Goal: Task Accomplishment & Management: Use online tool/utility

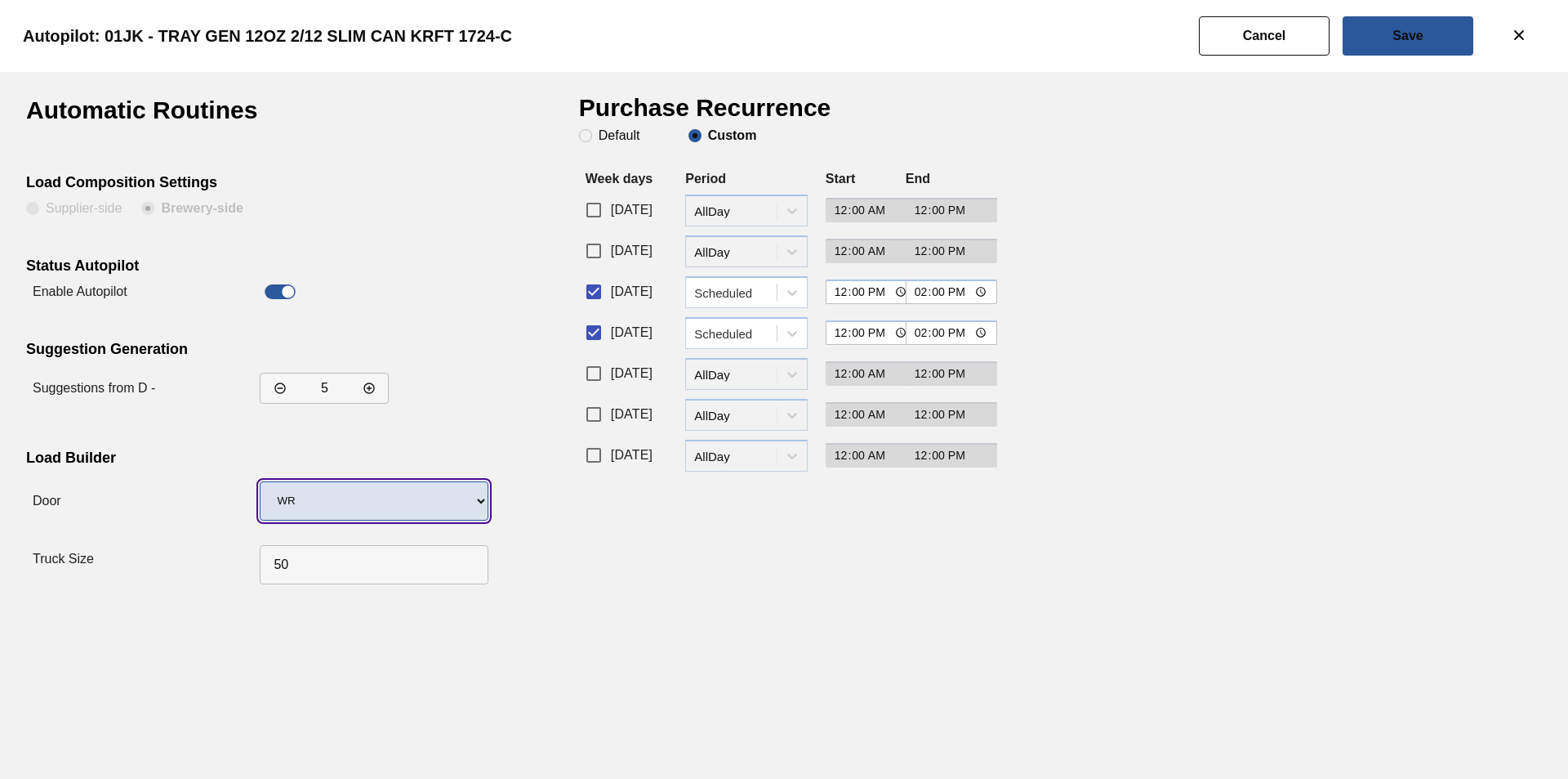
click at [468, 502] on select "Undefined WR LIDS" at bounding box center [374, 500] width 228 height 39
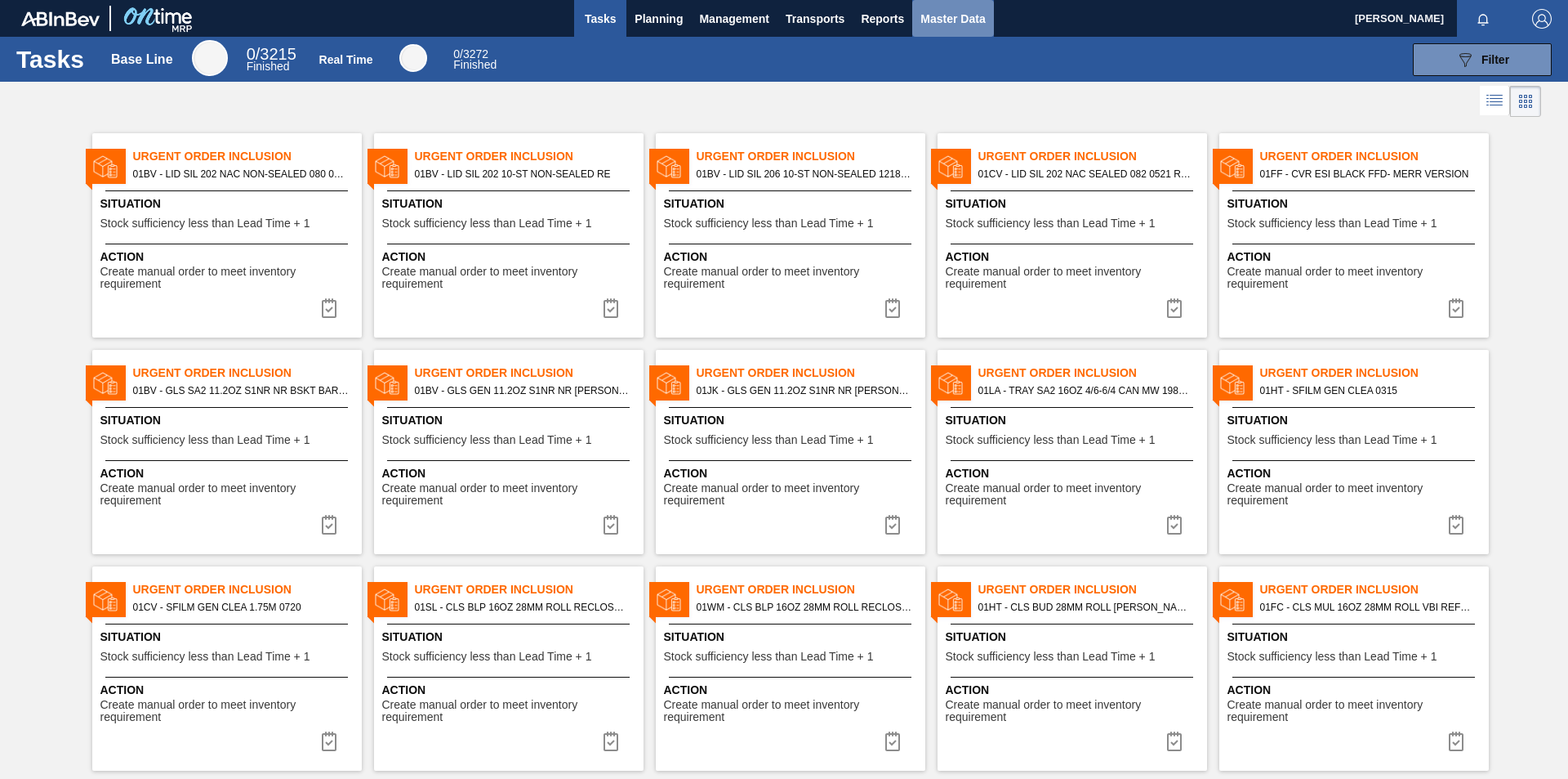
click at [944, 16] on span "Master Data" at bounding box center [953, 19] width 65 height 20
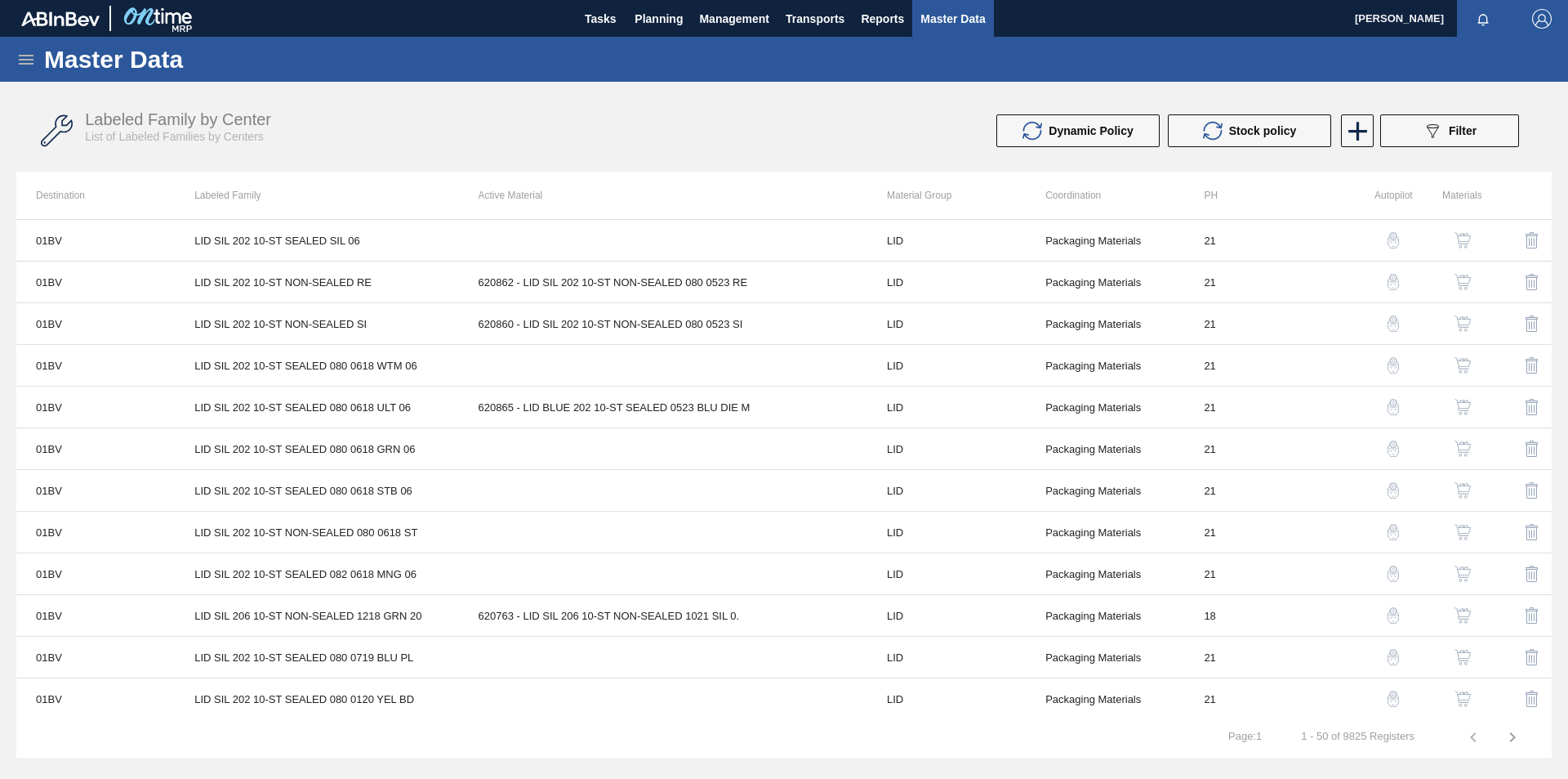
click at [14, 61] on div "Master Data" at bounding box center [784, 59] width 1568 height 45
click at [22, 58] on icon at bounding box center [26, 60] width 20 height 20
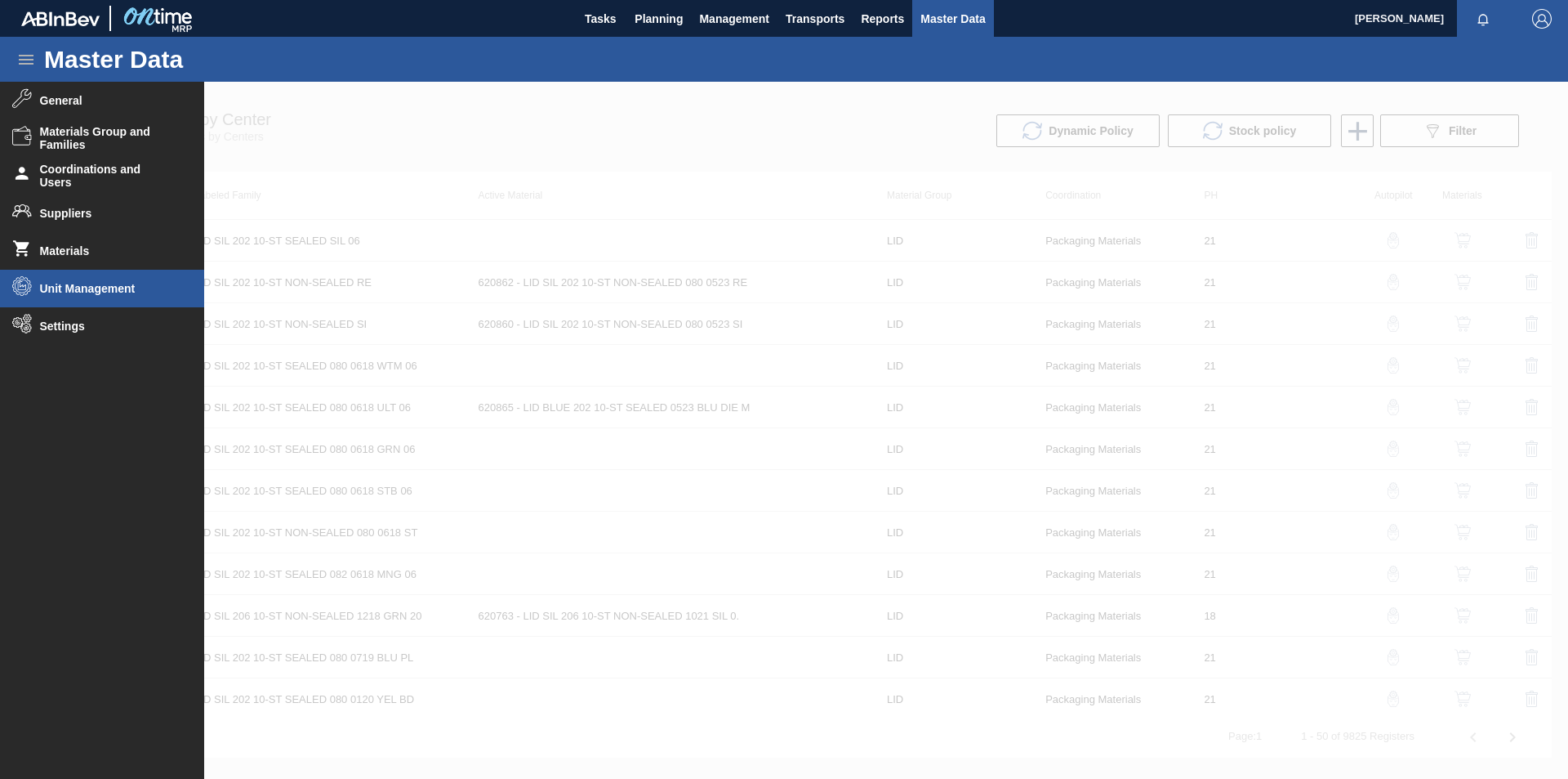
click at [61, 288] on span "Unit Management" at bounding box center [107, 287] width 134 height 13
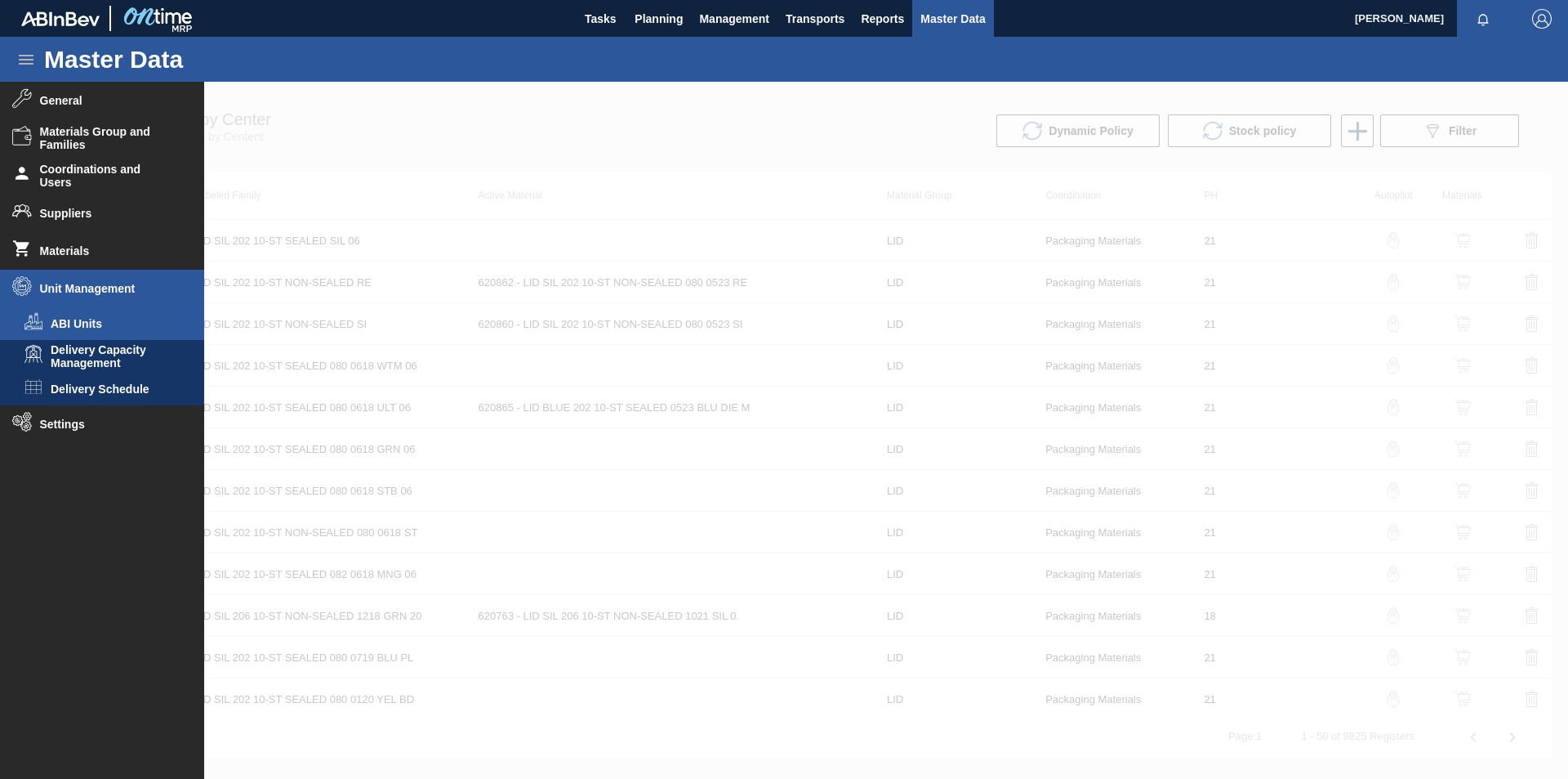
click at [90, 329] on span "ABI Units" at bounding box center [114, 323] width 126 height 13
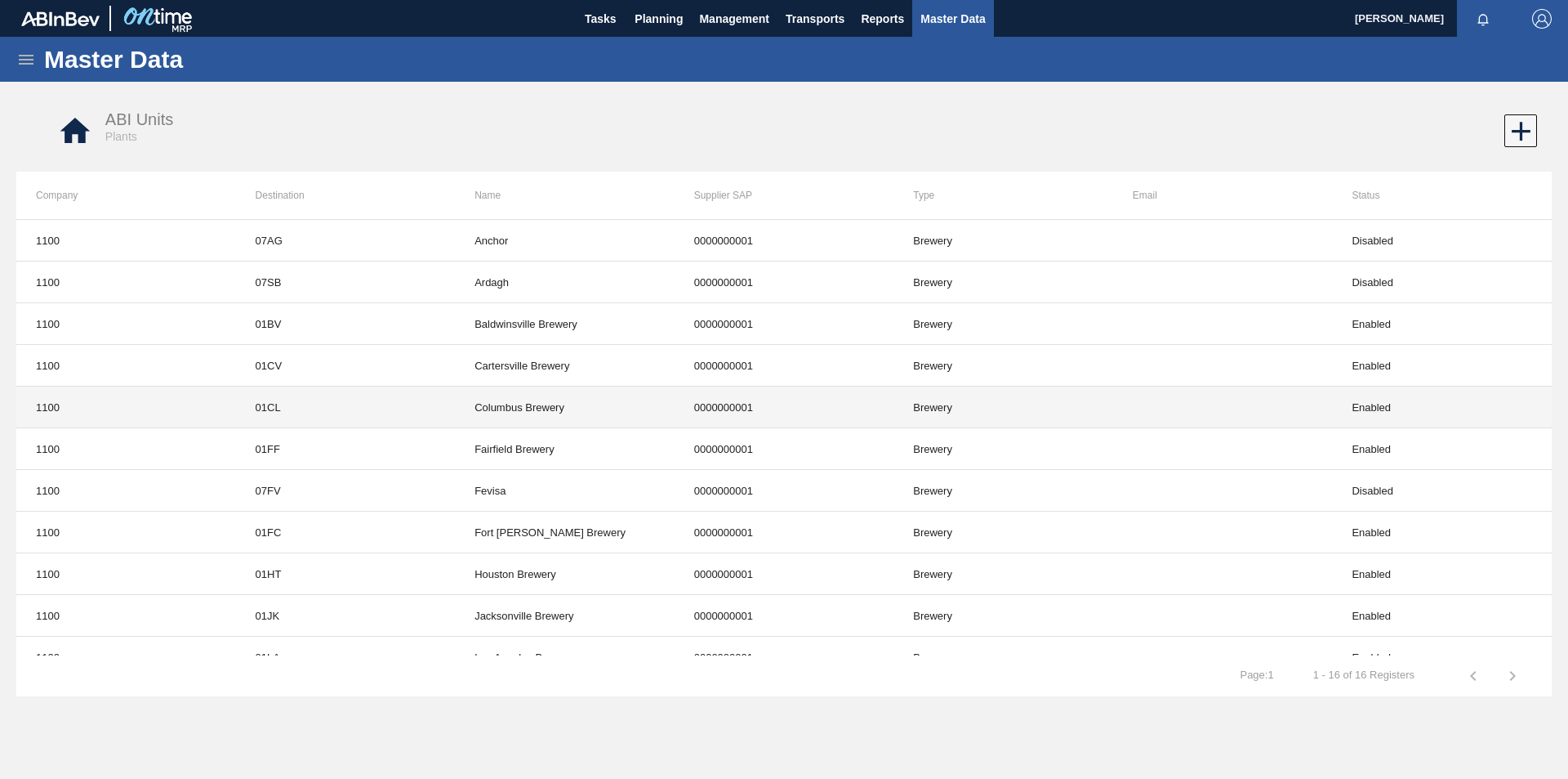
click at [300, 408] on td "01CL" at bounding box center [346, 407] width 220 height 41
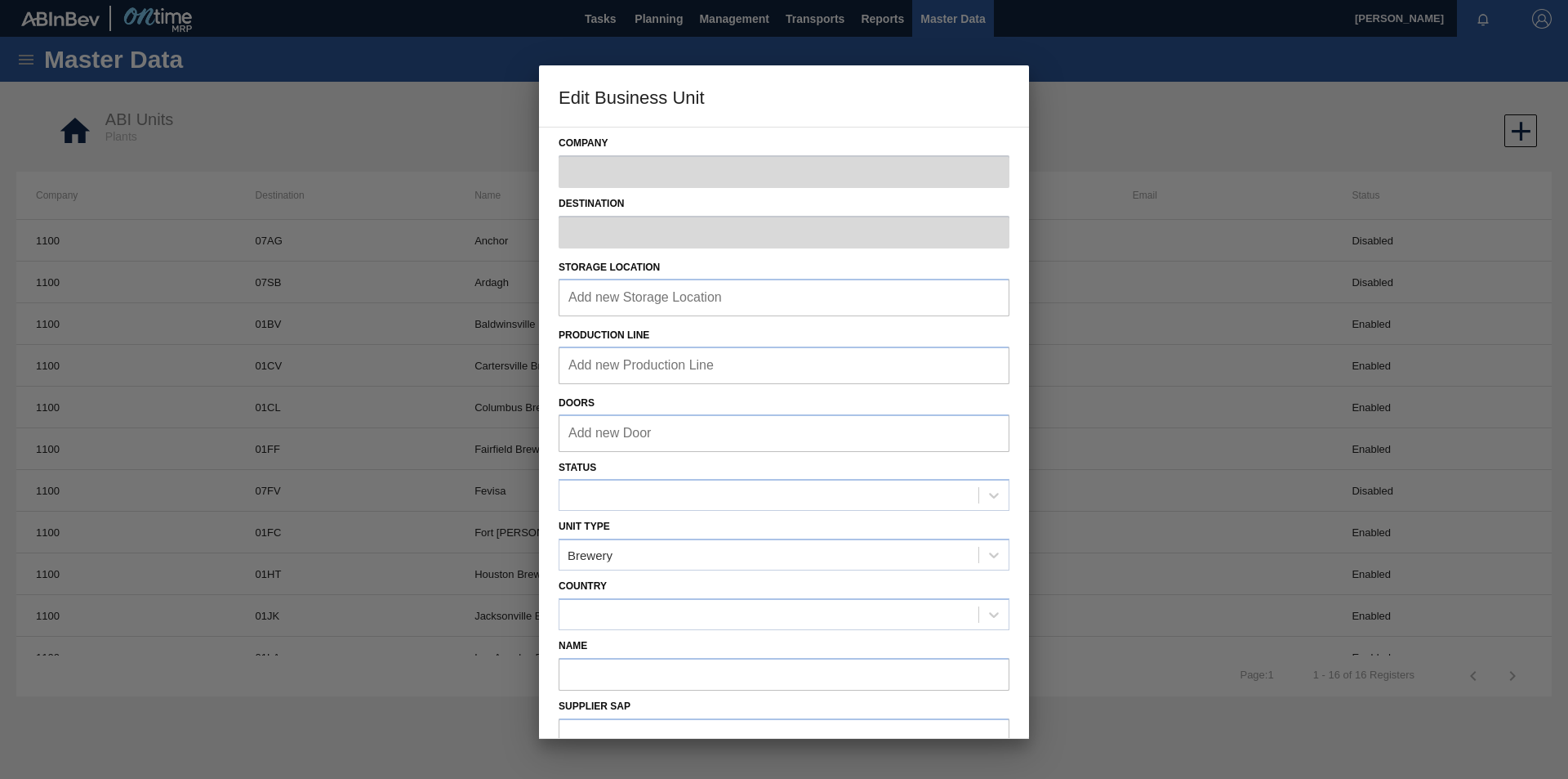
type input "1100"
type input "01CL"
type input "Columbus Brewery"
type input "0000000001"
checkbox input "false"
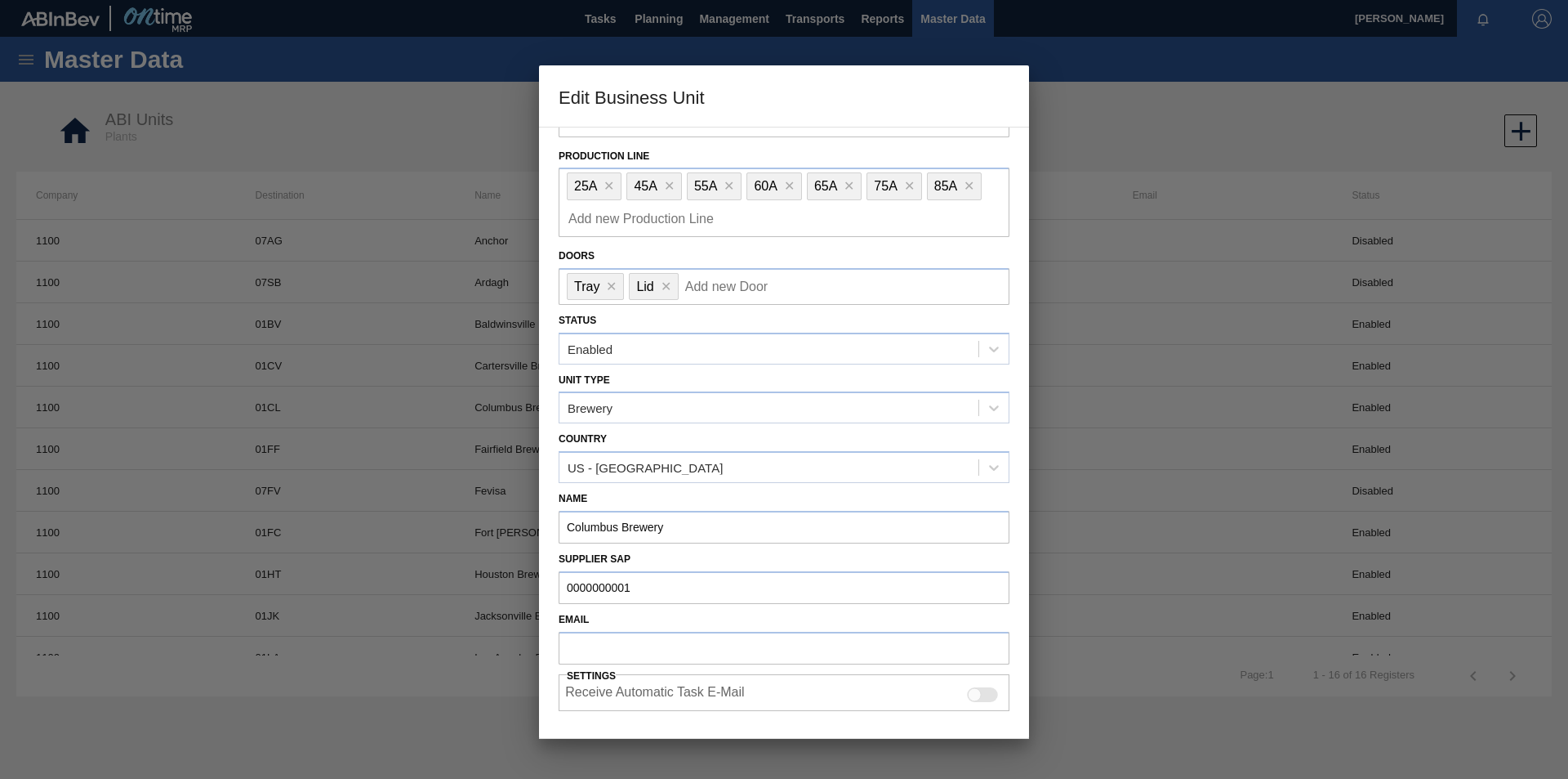
scroll to position [221, 0]
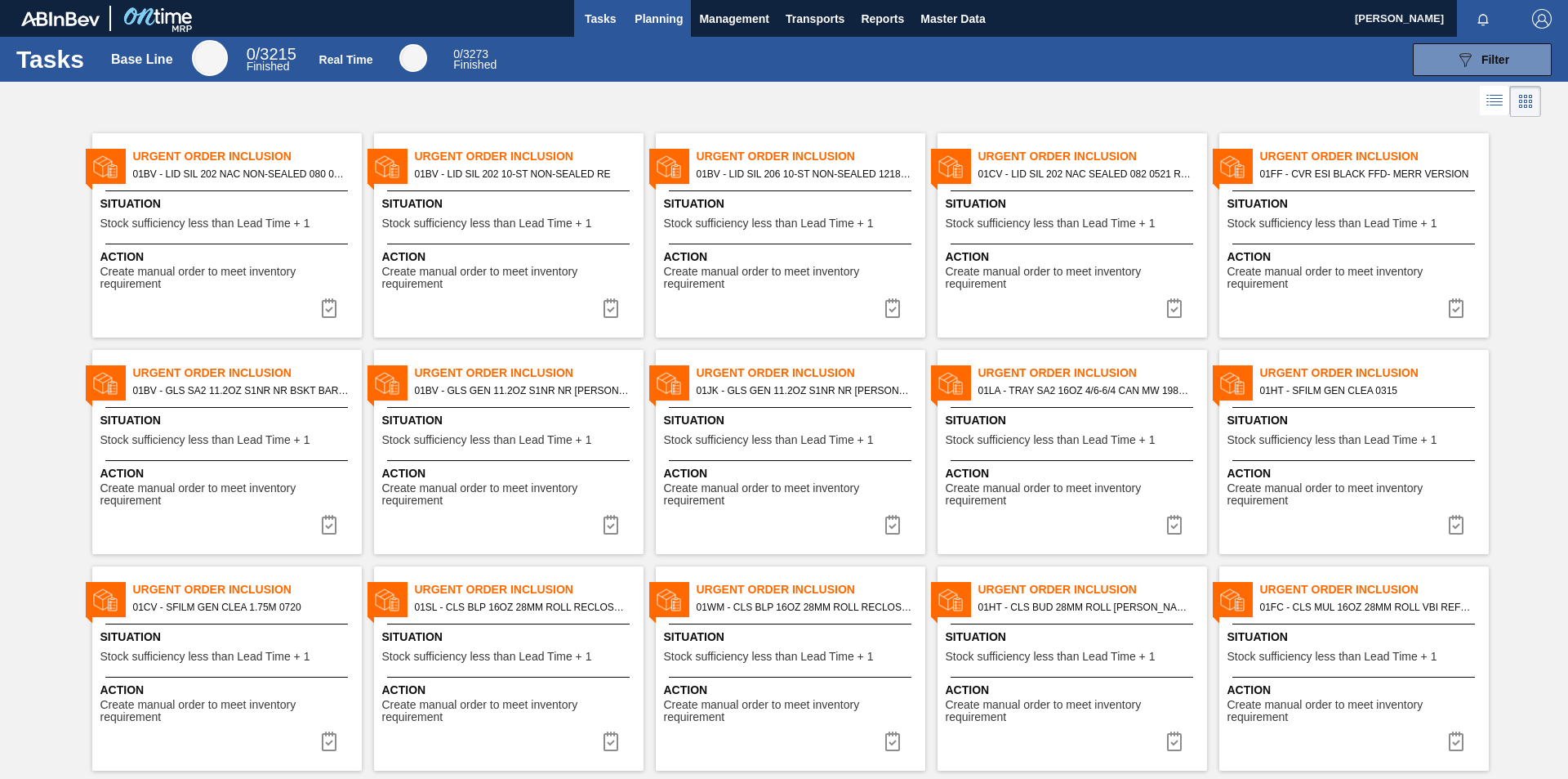
click at [666, 31] on button "Planning" at bounding box center [659, 18] width 65 height 36
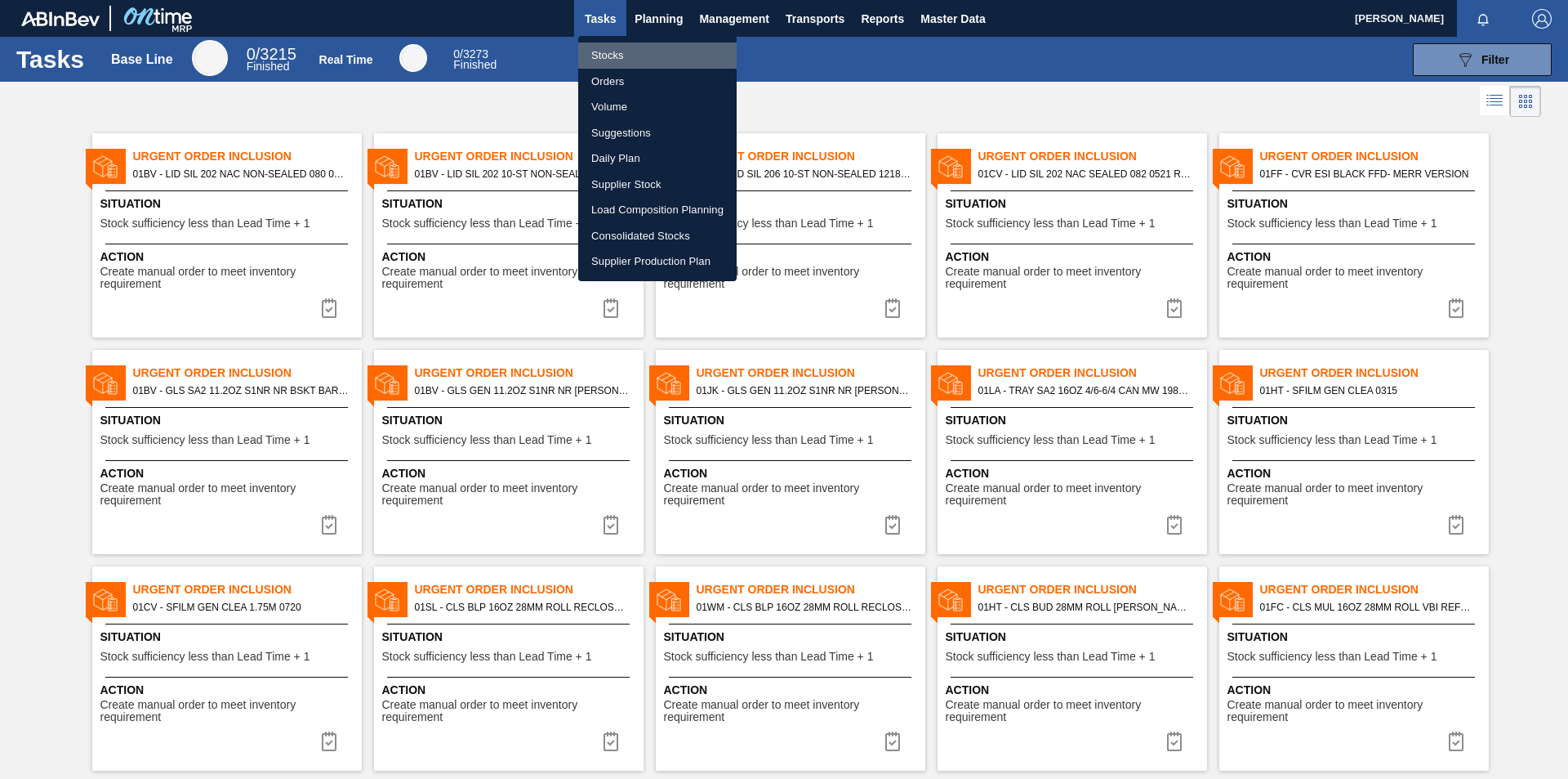
click at [617, 55] on li "Stocks" at bounding box center [658, 55] width 159 height 26
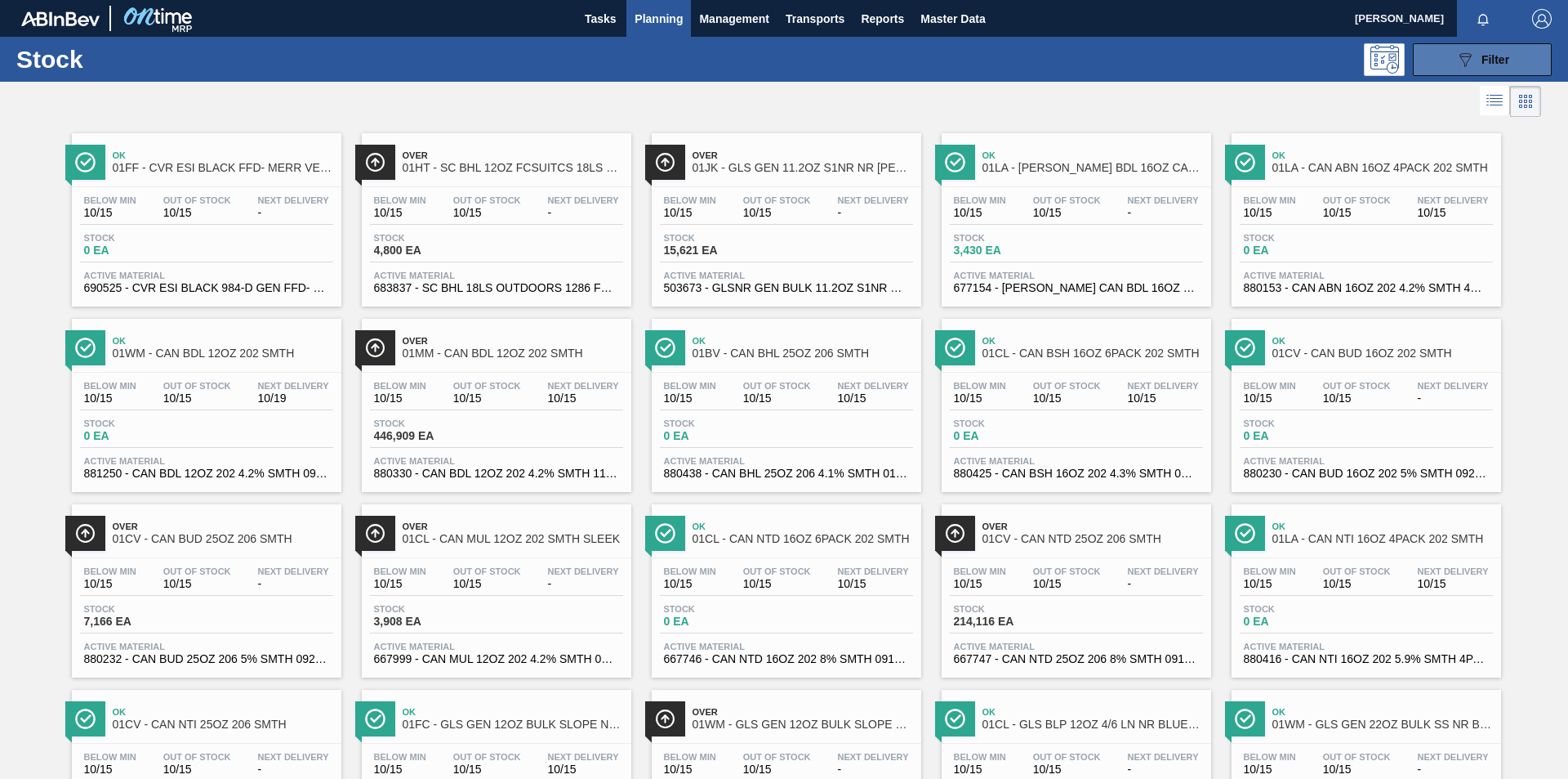
click at [1514, 55] on button "089F7B8B-B2A5-4AFE-B5C0-19BA573D28AC Filter" at bounding box center [1483, 59] width 139 height 32
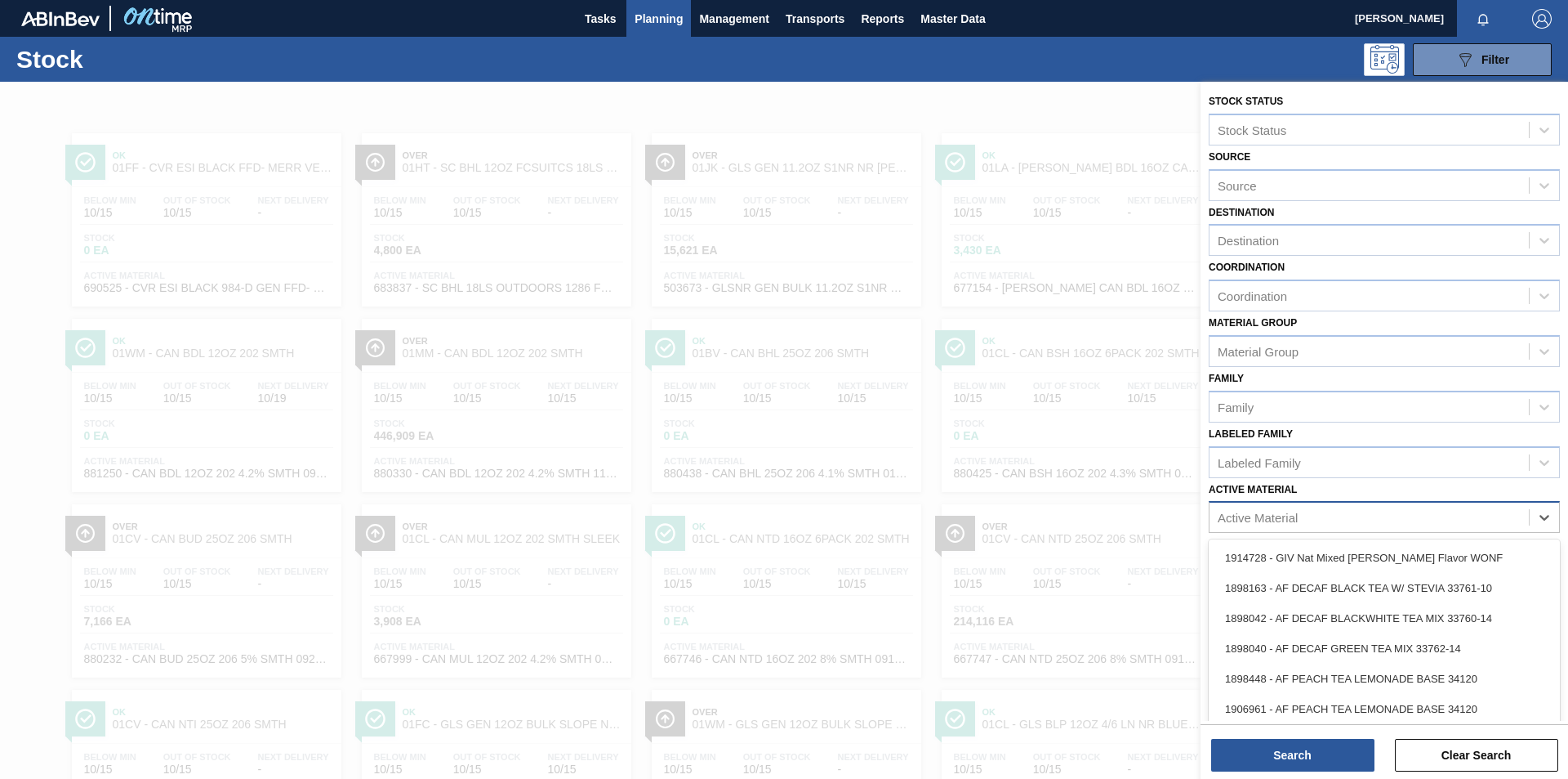
scroll to position [12, 0]
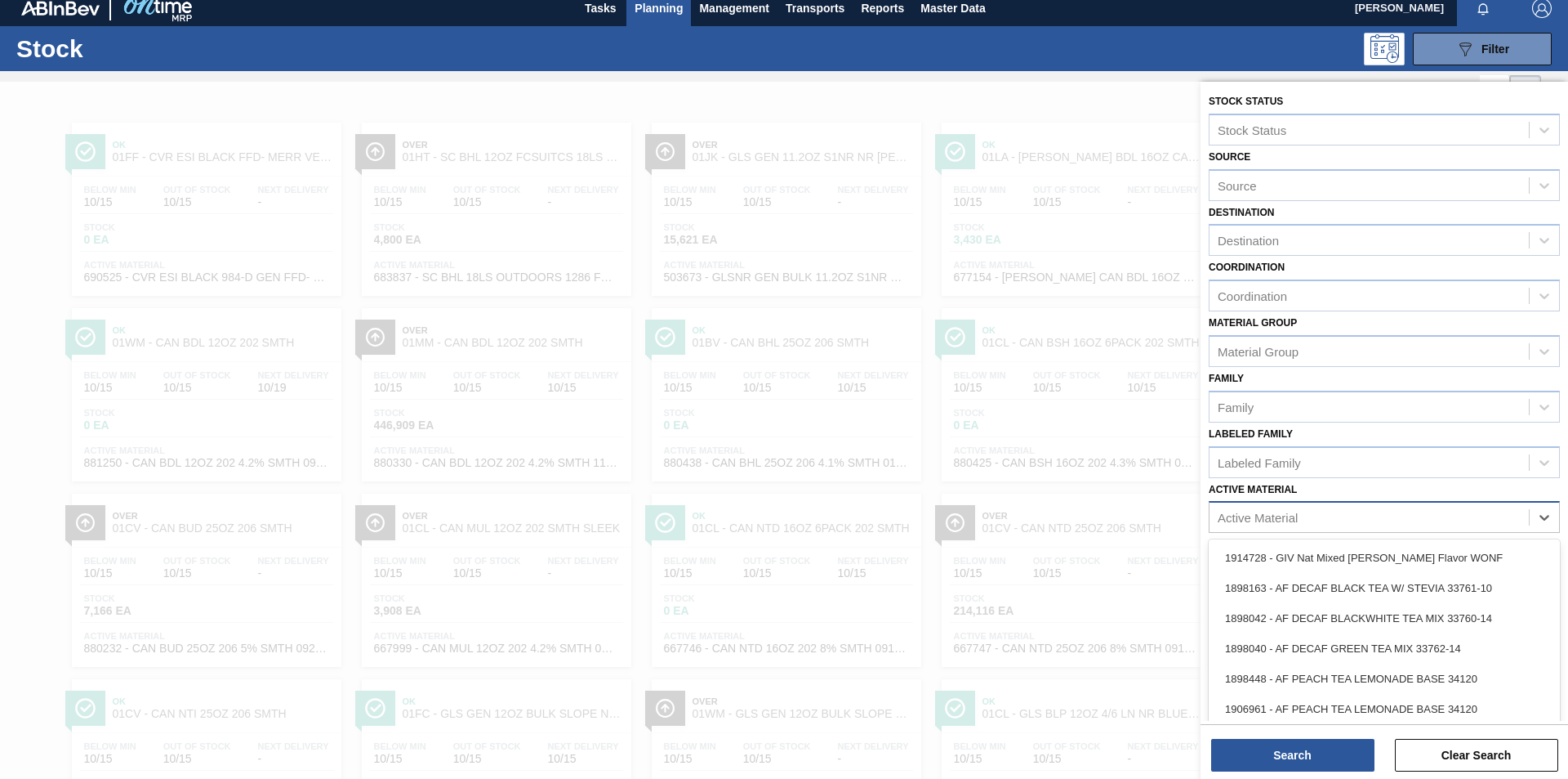
click at [1300, 521] on div "Active Material" at bounding box center [1369, 517] width 320 height 24
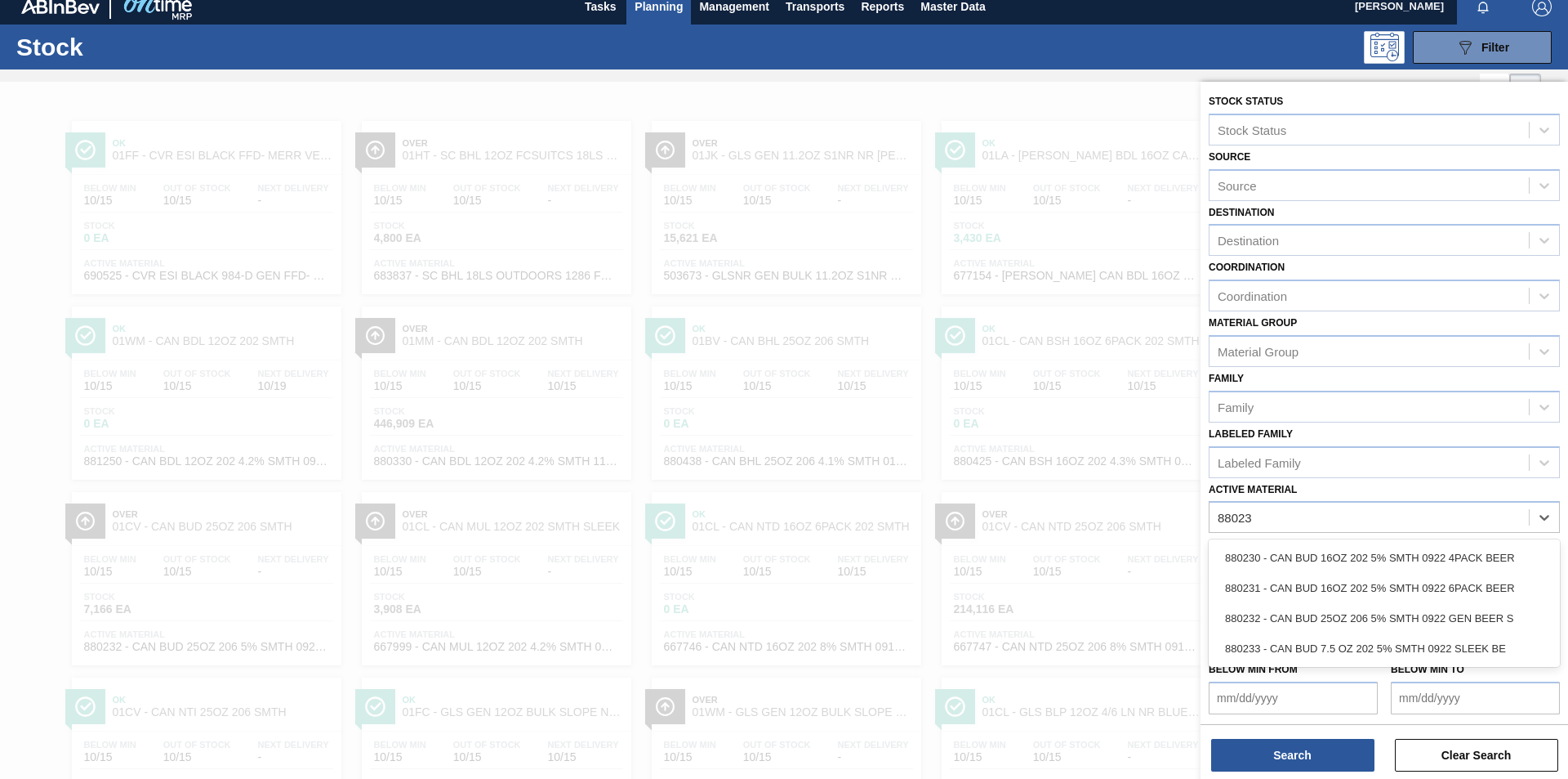
type Material "88023"
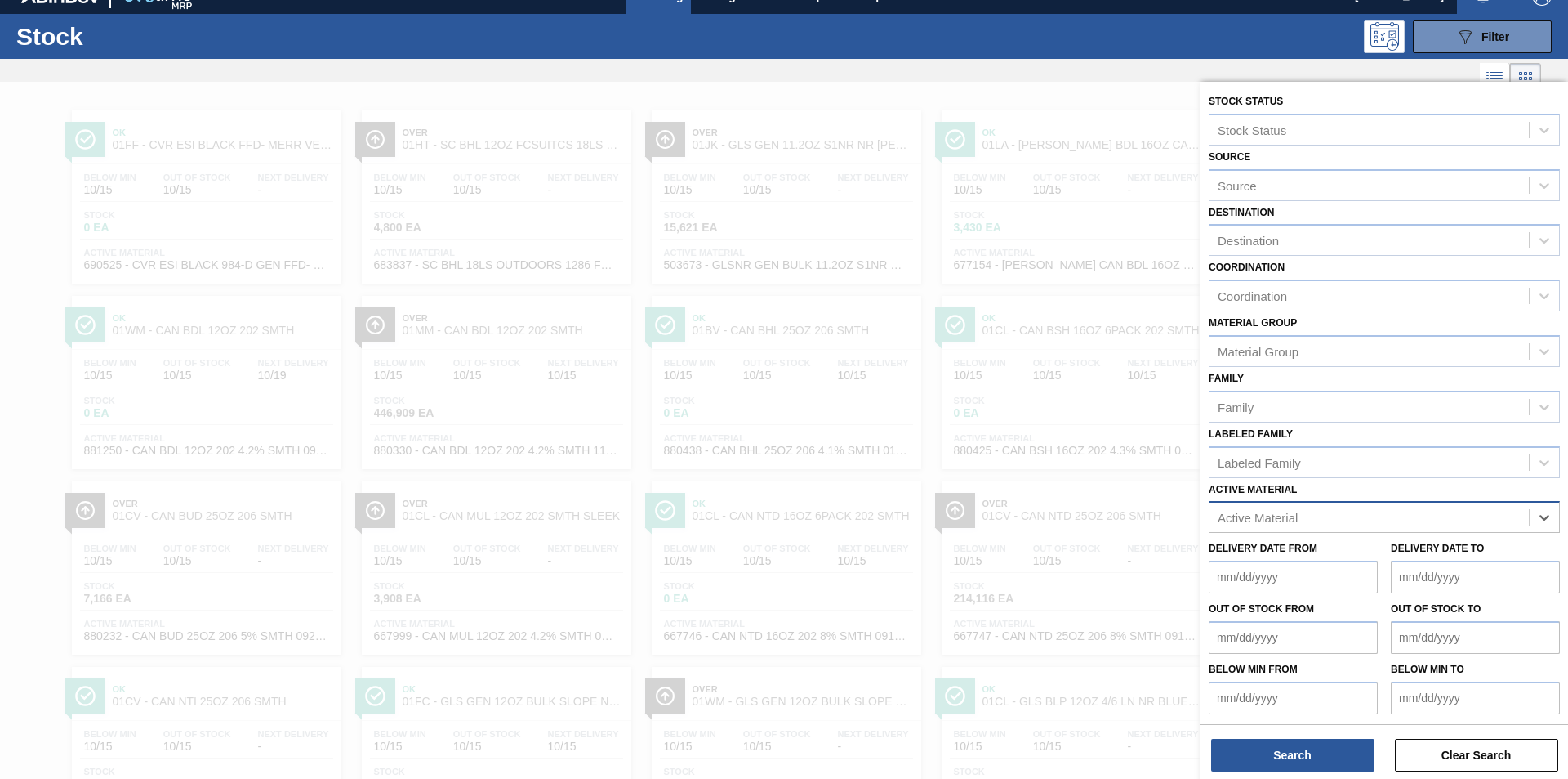
click at [1301, 516] on div "Active Material" at bounding box center [1369, 517] width 320 height 24
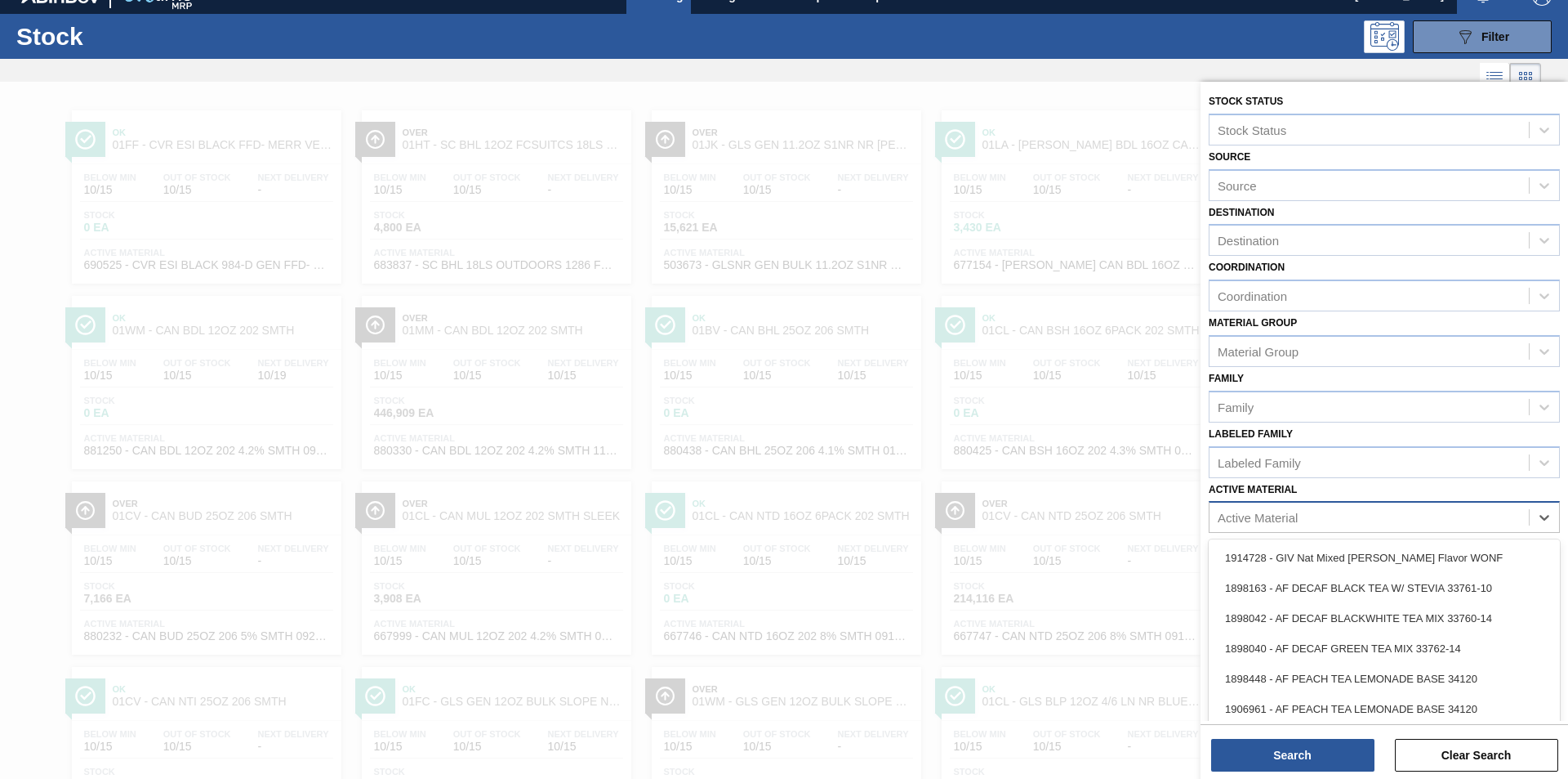
scroll to position [25, 0]
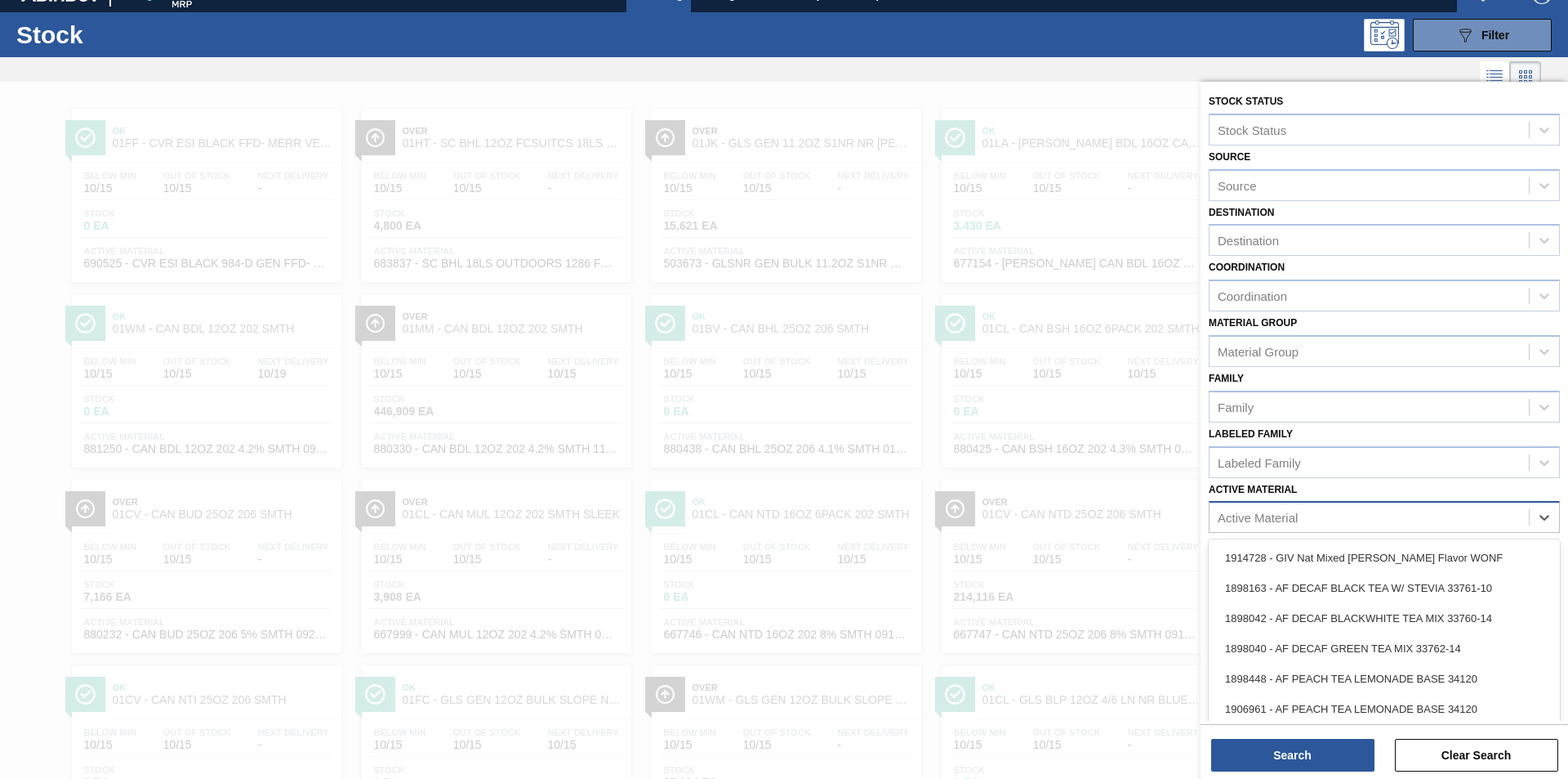
paste Material "880231"
type Material "880231"
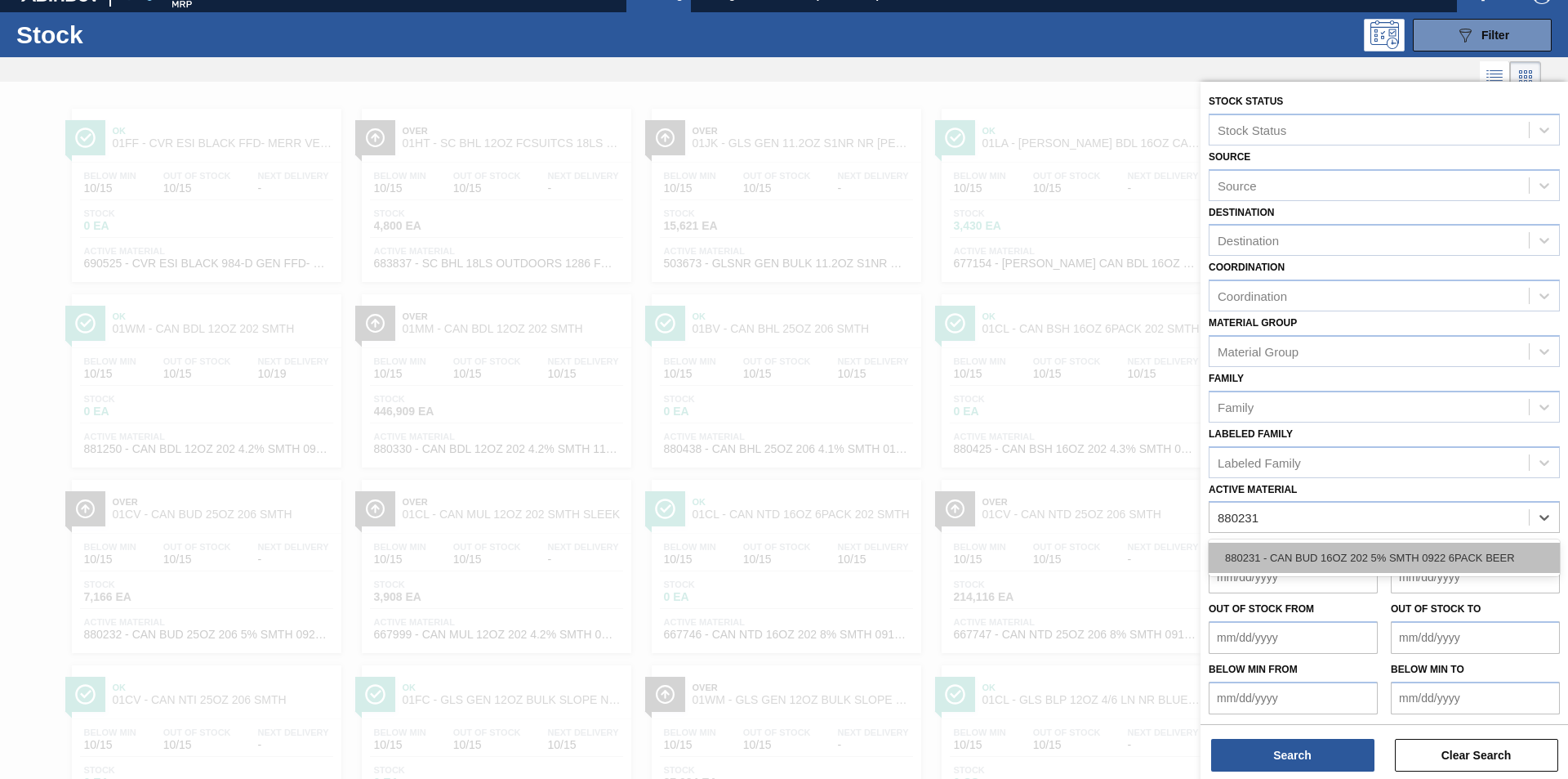
click at [1301, 558] on div "880231 - CAN BUD 16OZ 202 5% SMTH 0922 6PACK BEER" at bounding box center [1384, 557] width 351 height 30
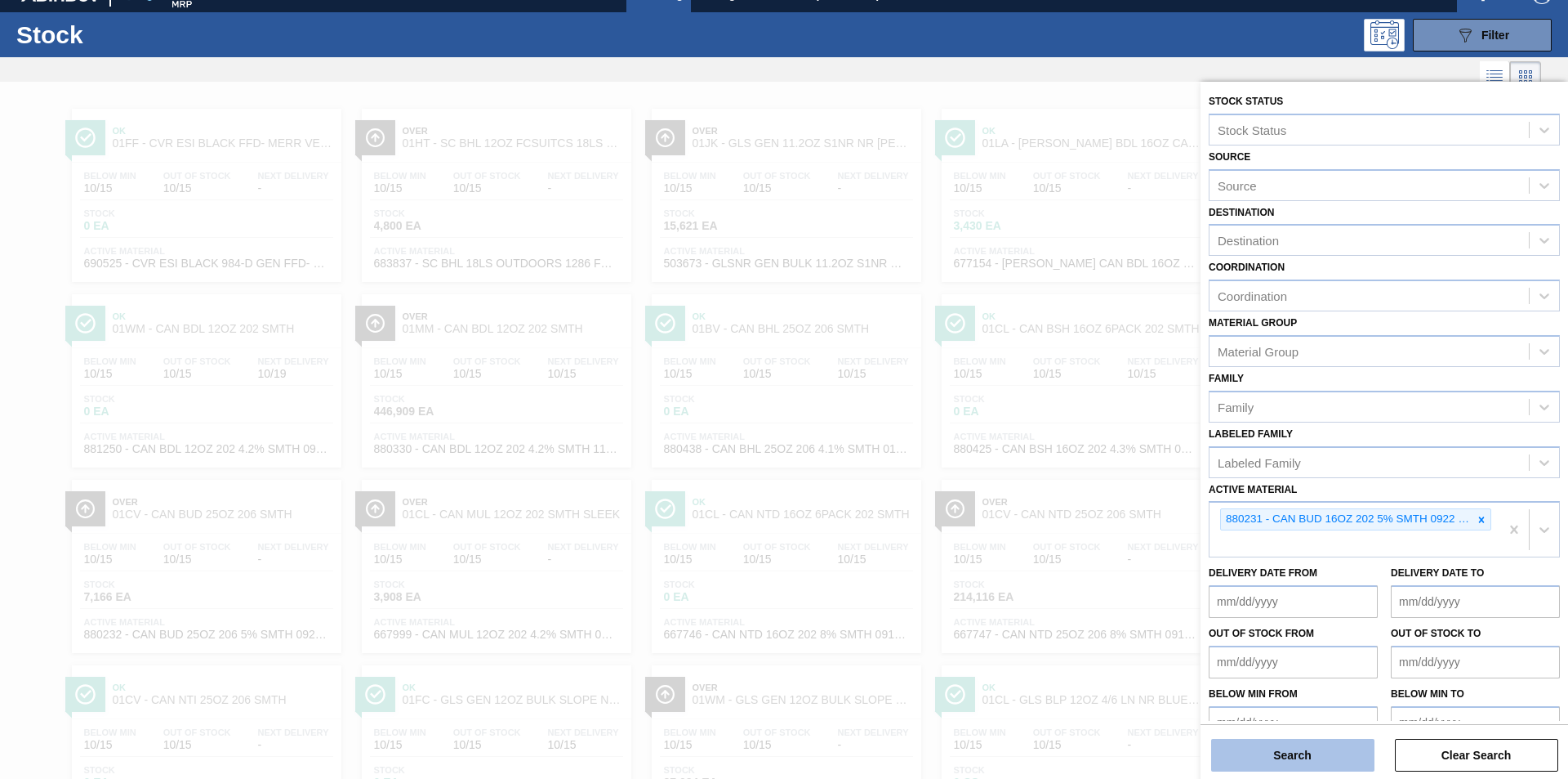
click at [1296, 760] on button "Search" at bounding box center [1292, 754] width 164 height 32
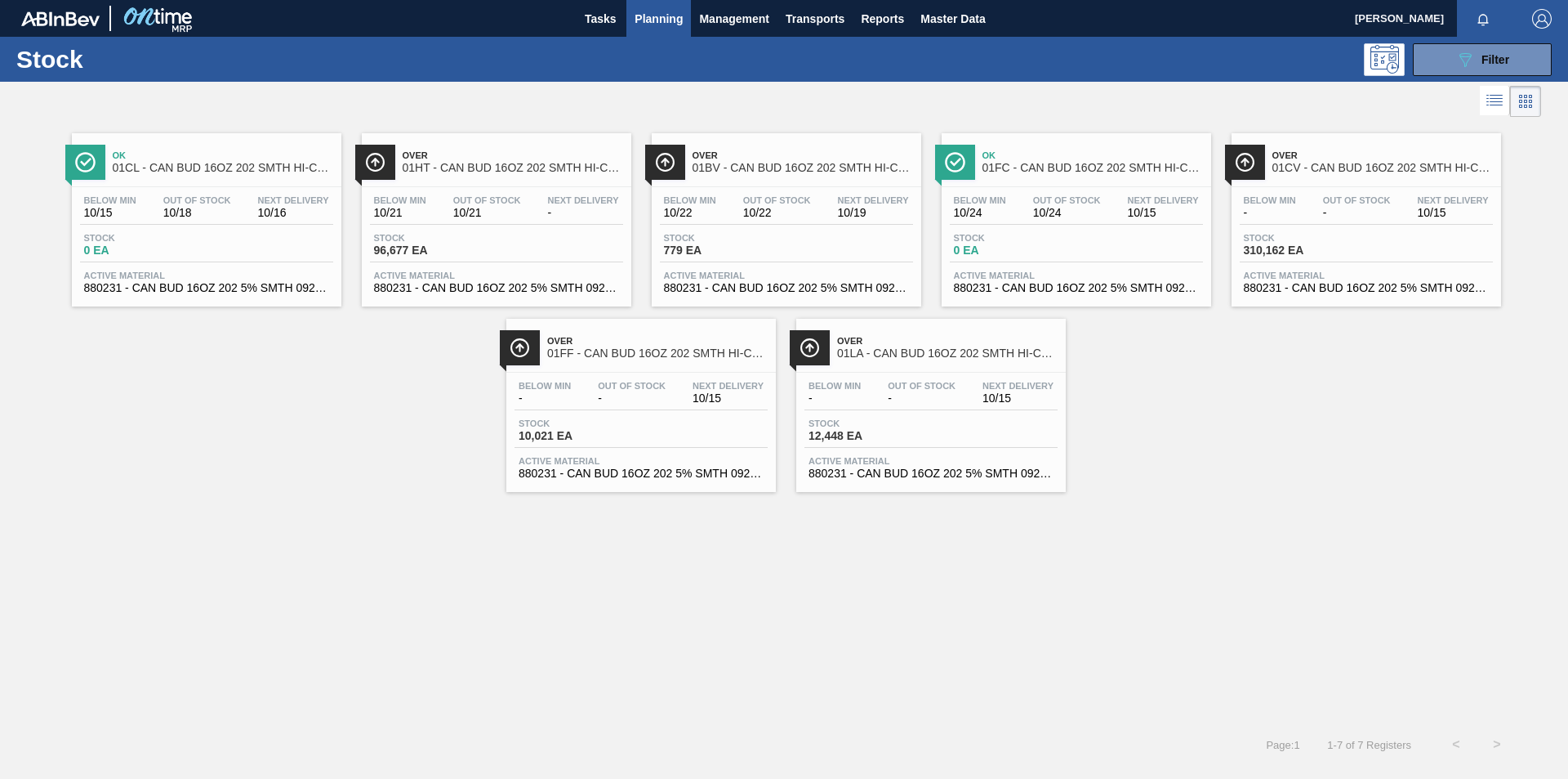
click at [198, 176] on div "Ok 01CL - CAN BUD 16OZ 202 SMTH HI-CONE" at bounding box center [223, 162] width 221 height 36
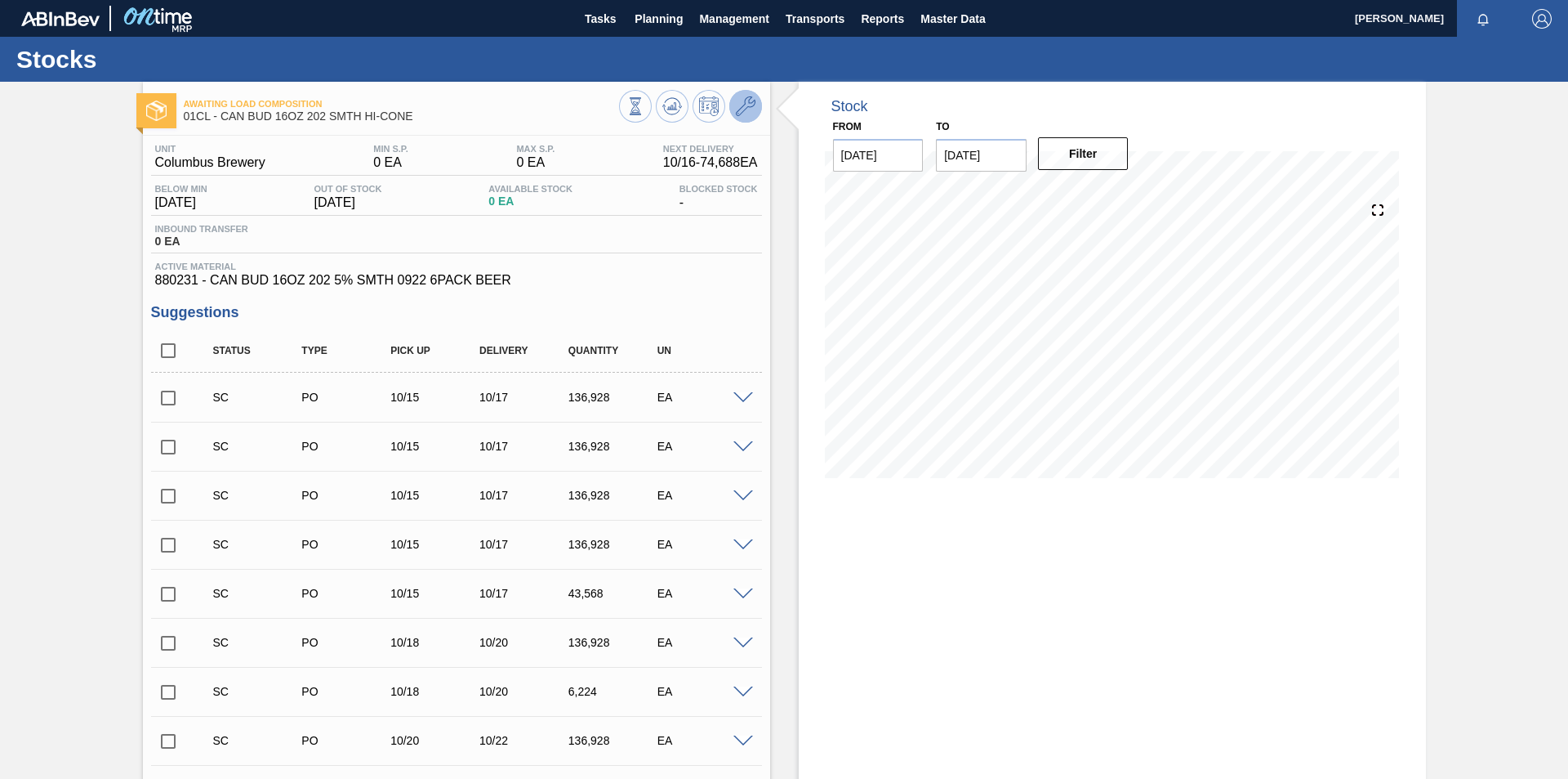
click at [752, 98] on icon at bounding box center [745, 106] width 20 height 20
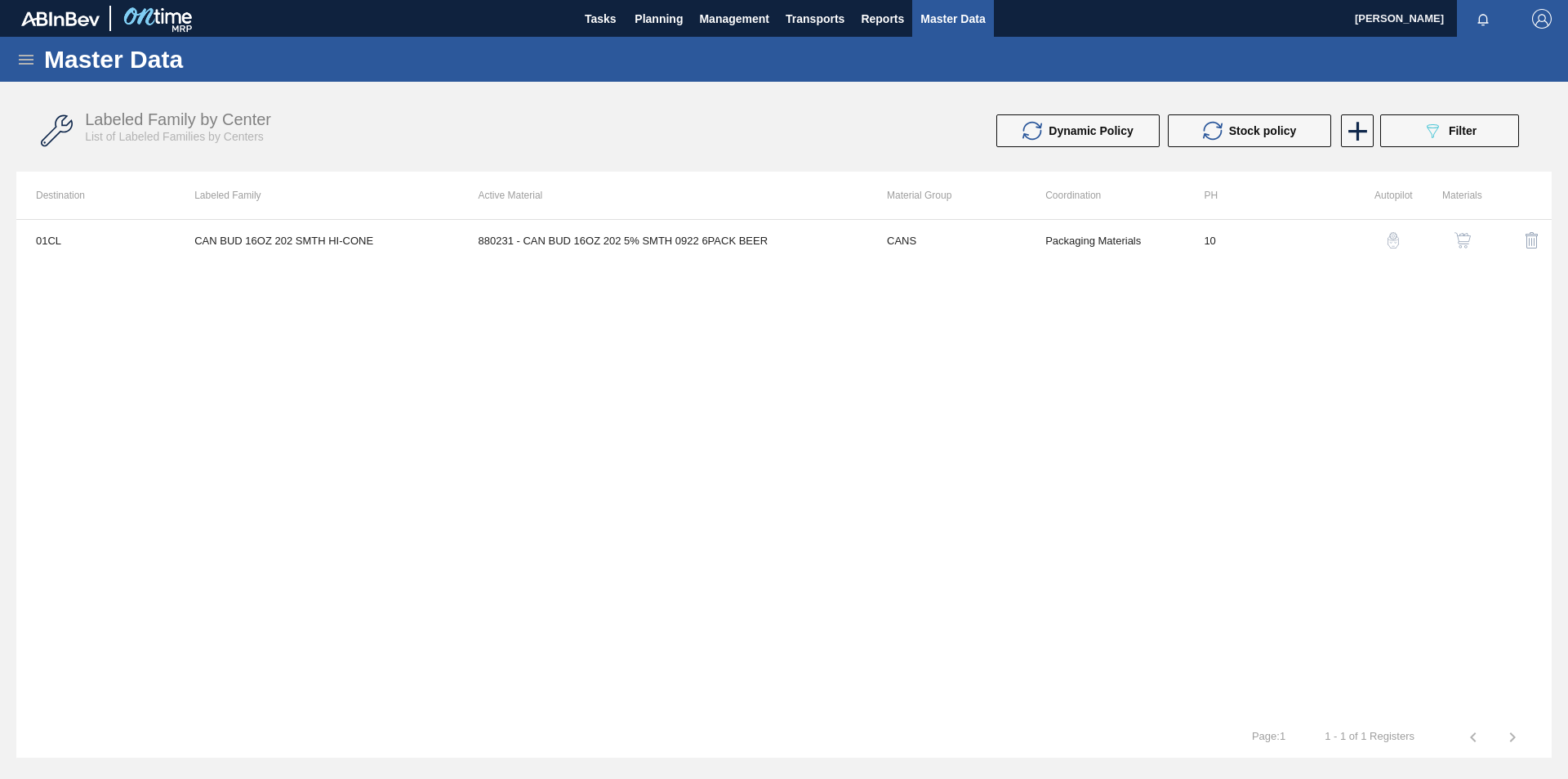
click at [1390, 241] on img "button" at bounding box center [1392, 240] width 17 height 17
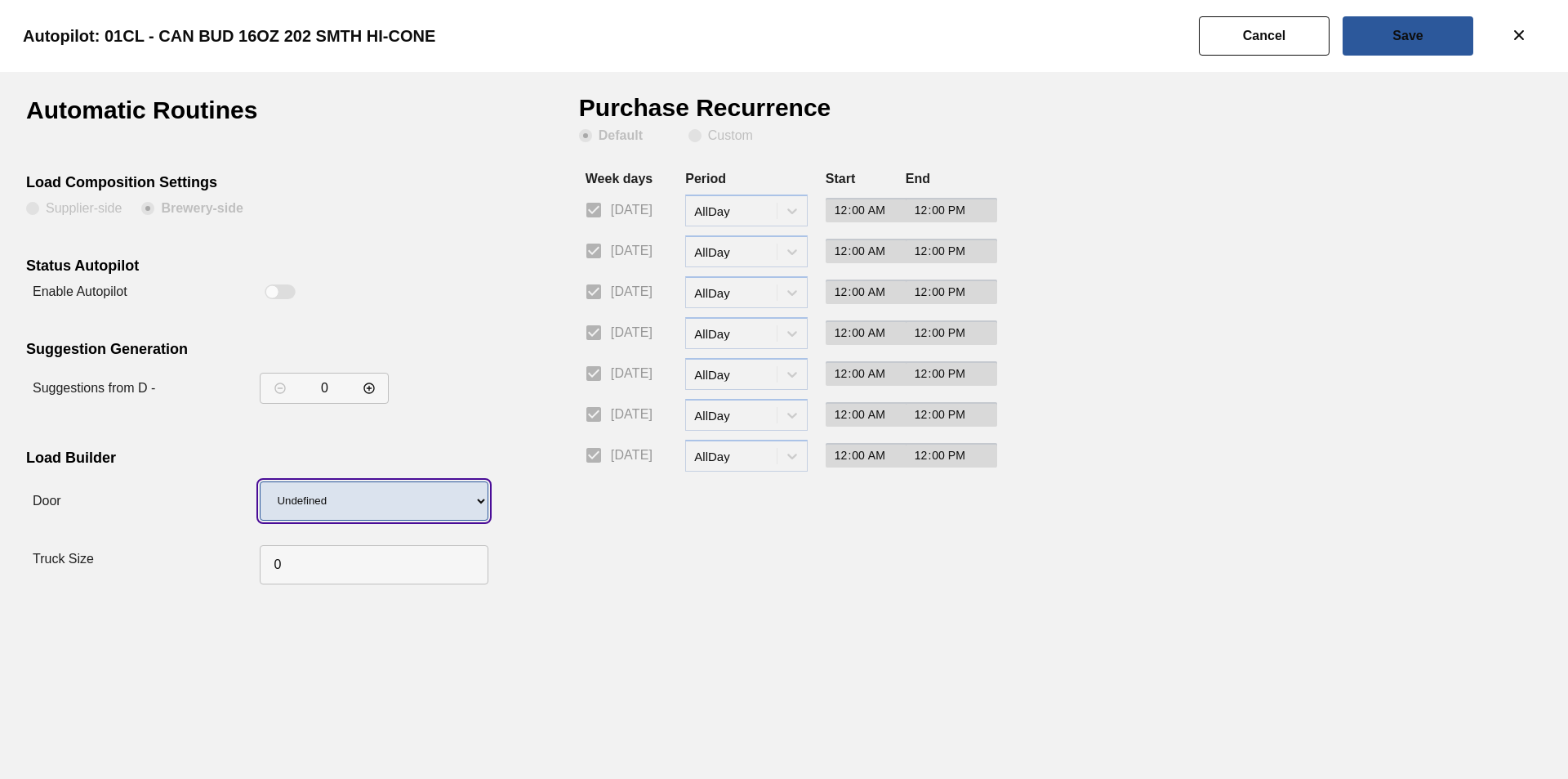
click at [454, 494] on select "Undefined Tray Lid" at bounding box center [374, 500] width 228 height 39
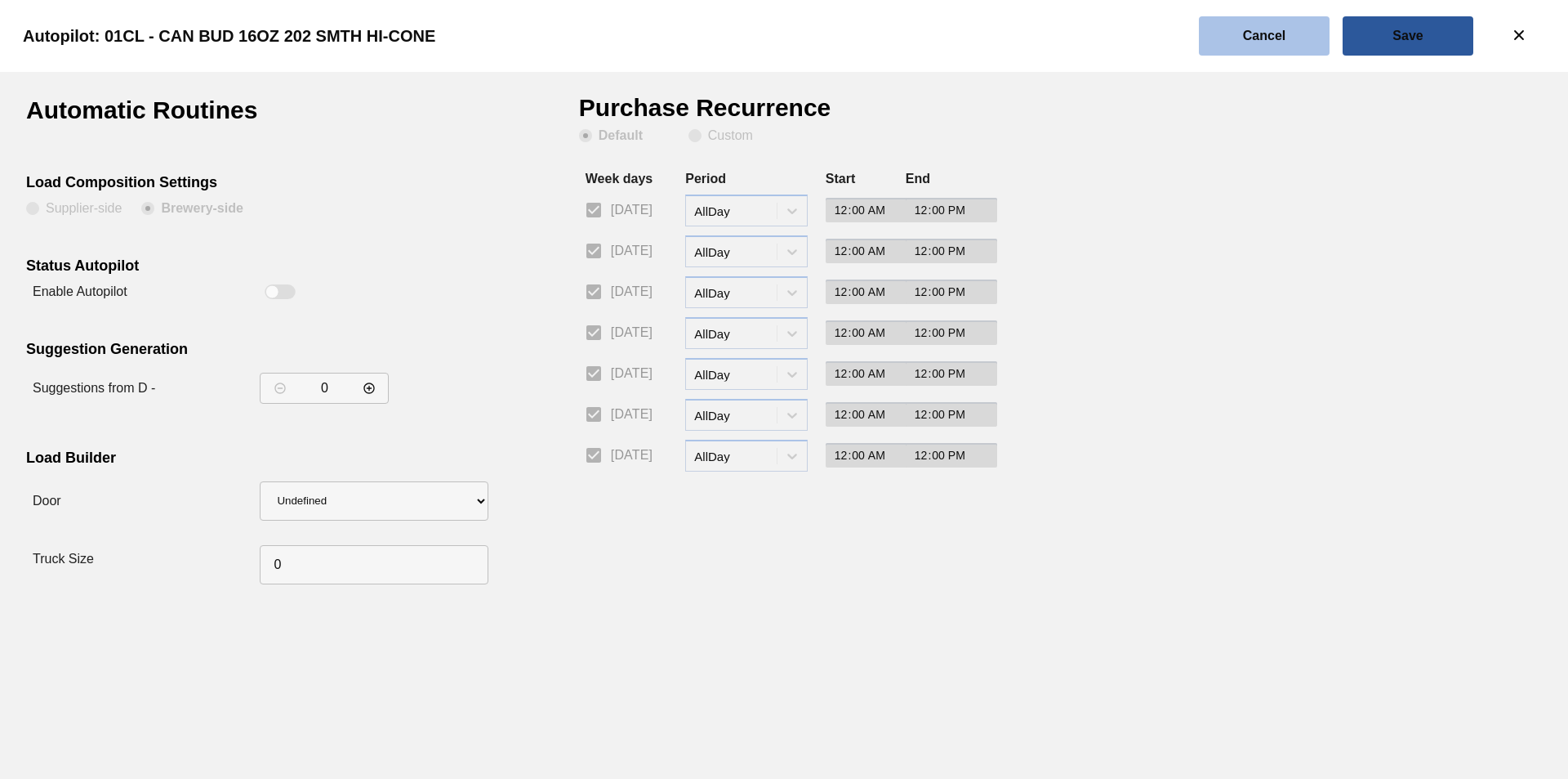
click at [1289, 32] on button "Cancel" at bounding box center [1263, 36] width 130 height 39
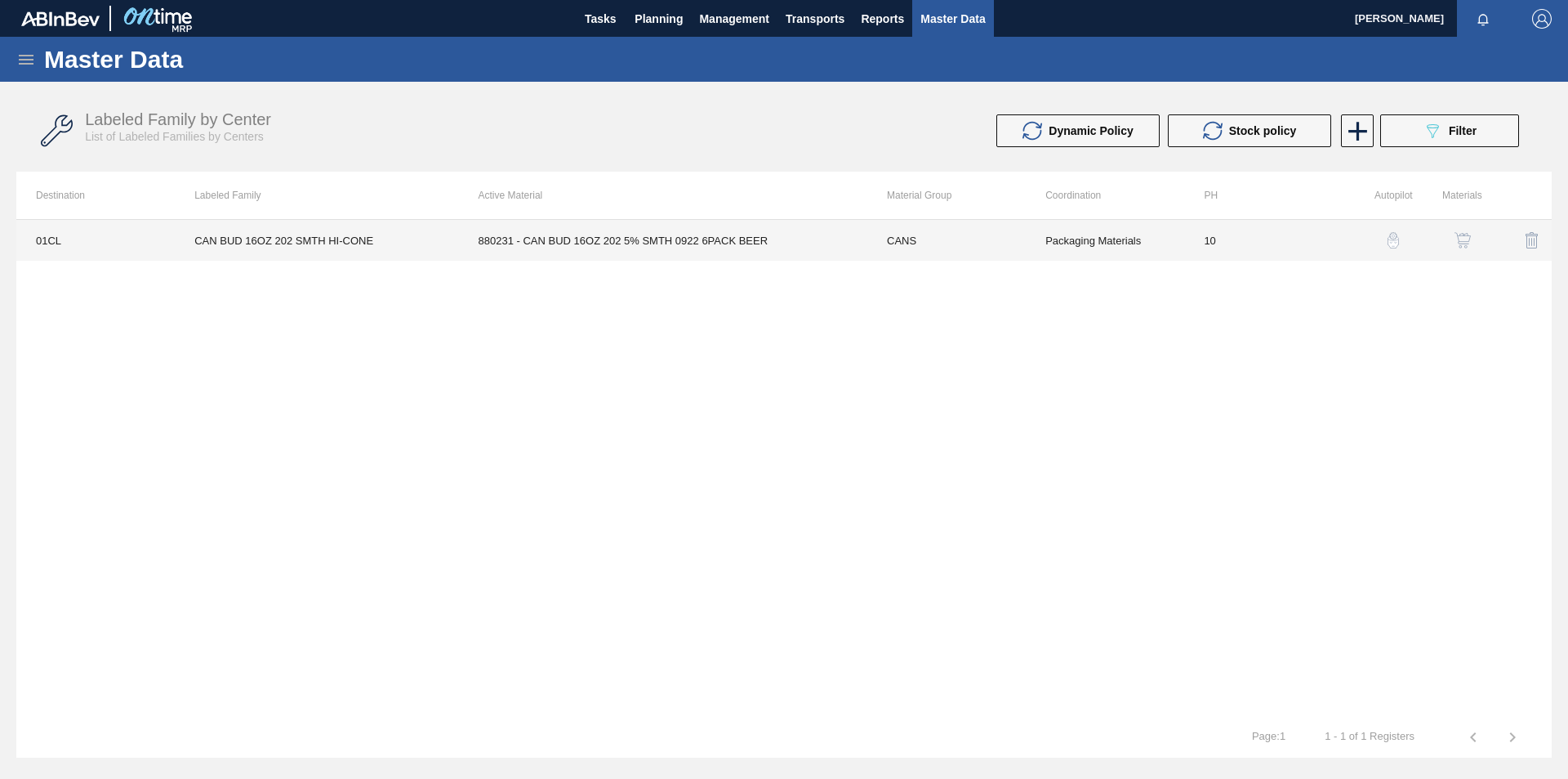
click at [640, 236] on td "880231 - CAN BUD 16OZ 202 5% SMTH 0922 6PACK BEER" at bounding box center [663, 240] width 408 height 41
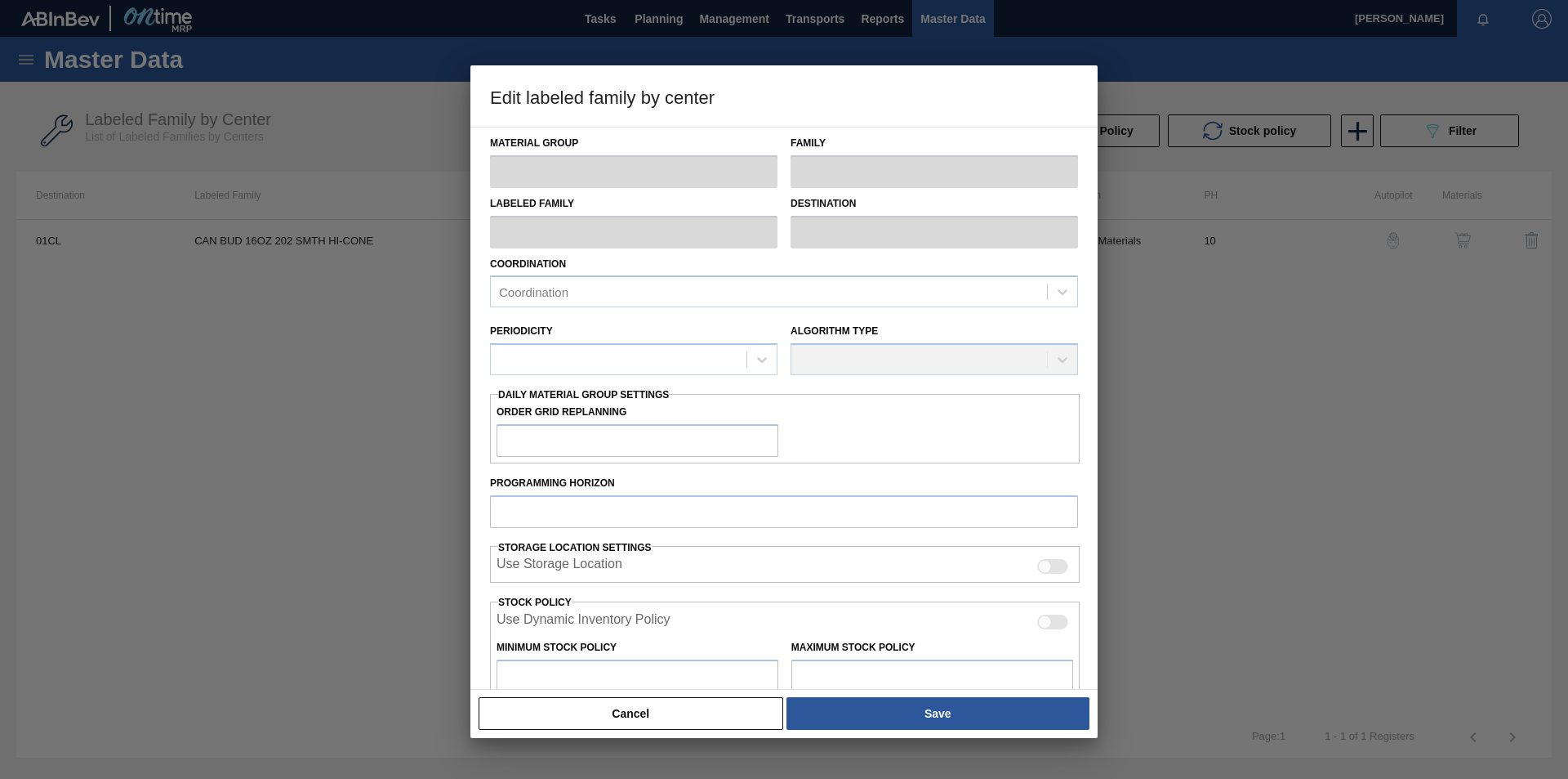
type input "CANS"
type input "Cans"
type input "CAN BUD 16OZ 202 SMTH HI-CONE"
type input "01CL - Columbus Brewery"
type input "10"
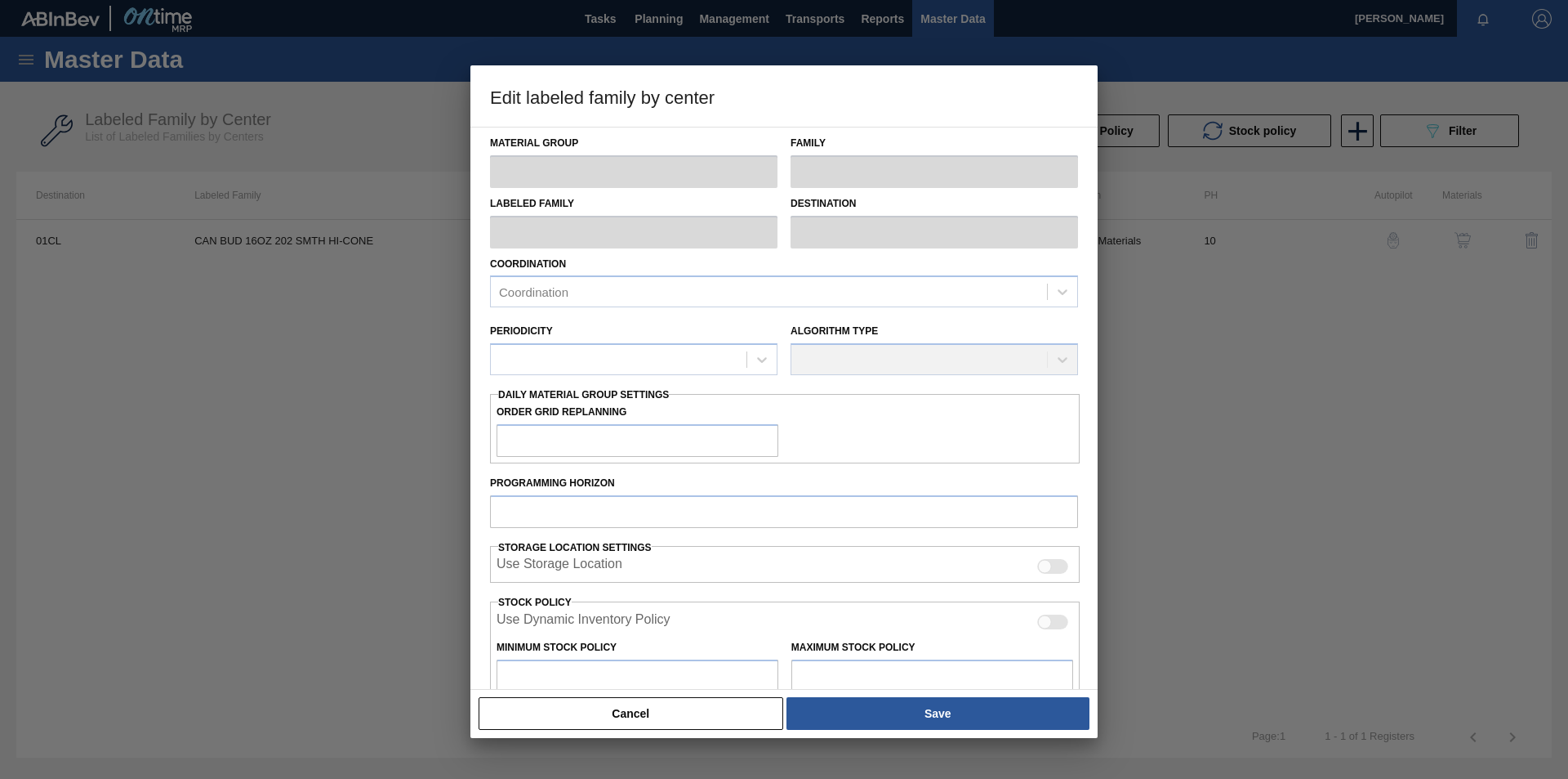
type input "0"
type input "100"
type input "0"
checkbox input "true"
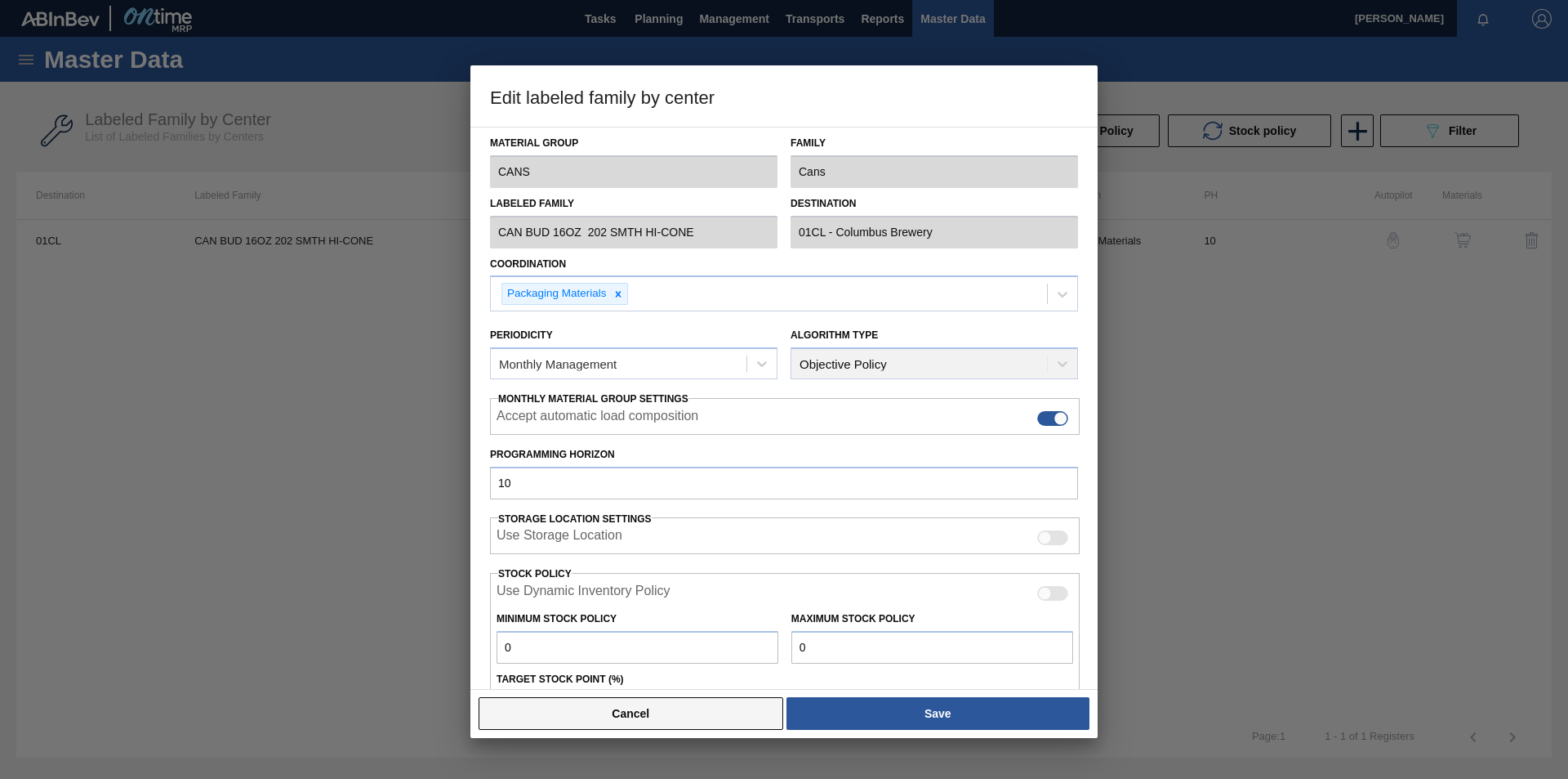
click at [662, 720] on button "Cancel" at bounding box center [631, 712] width 305 height 32
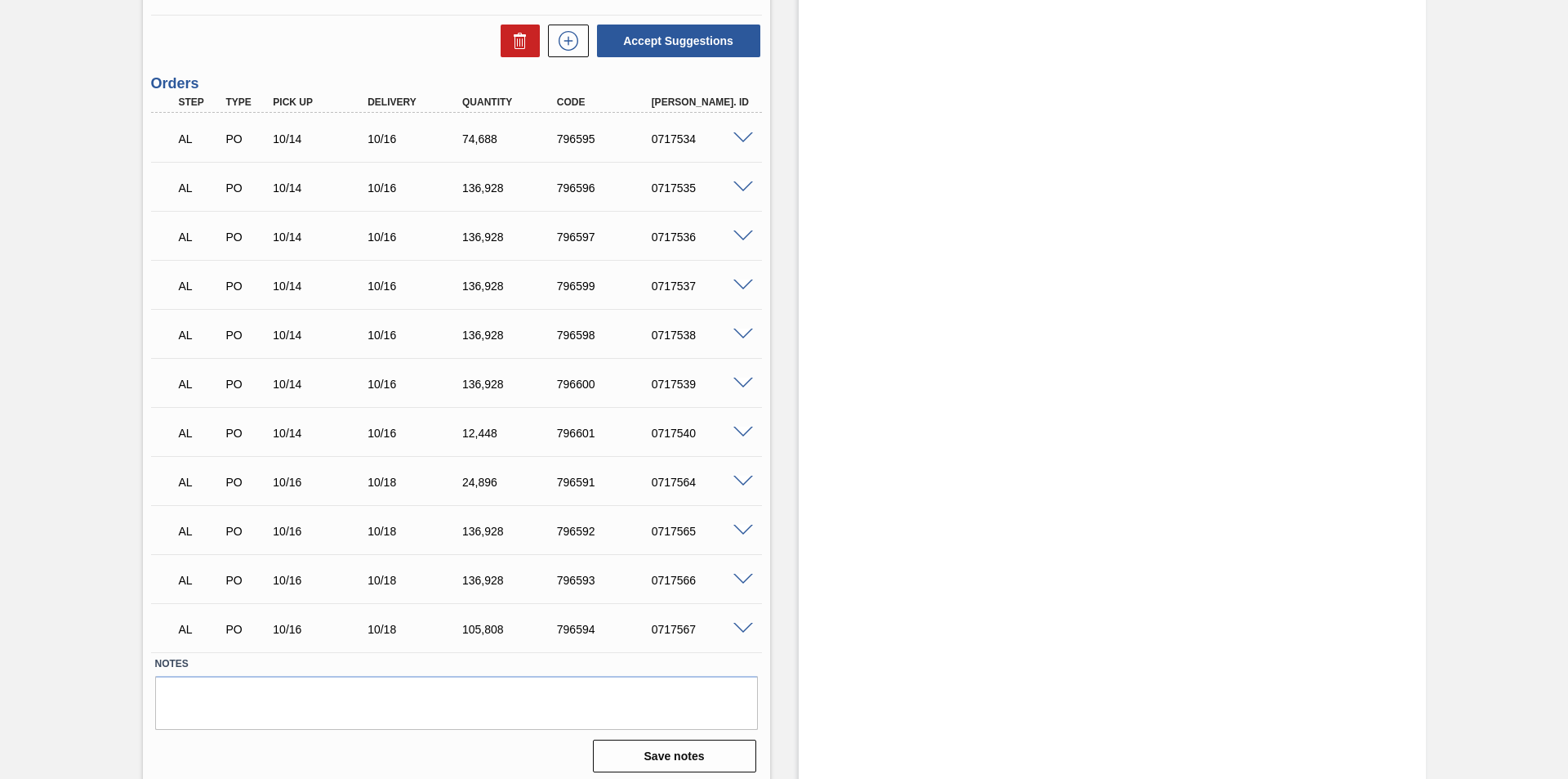
scroll to position [806, 0]
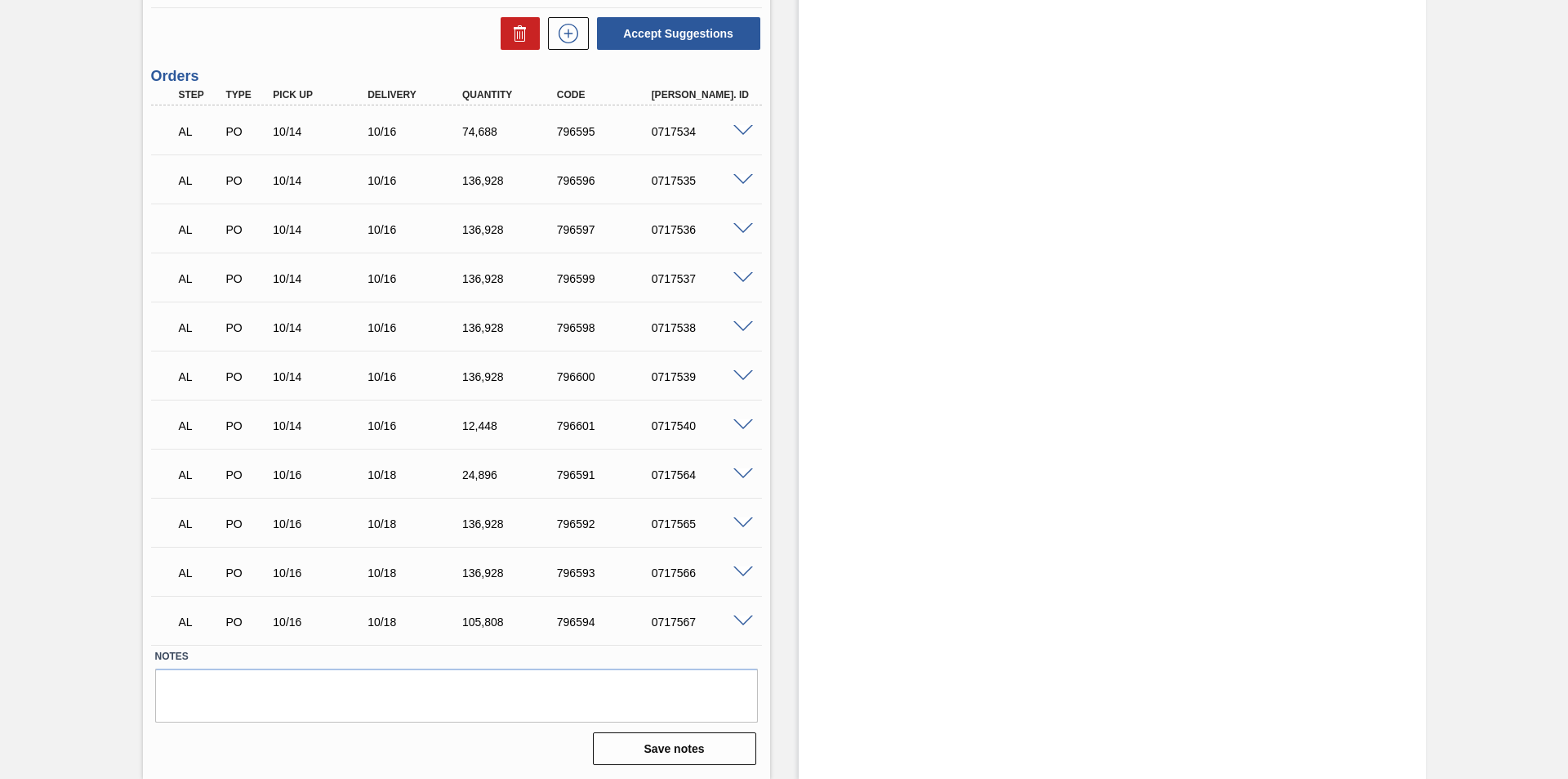
click at [739, 618] on span at bounding box center [743, 621] width 20 height 12
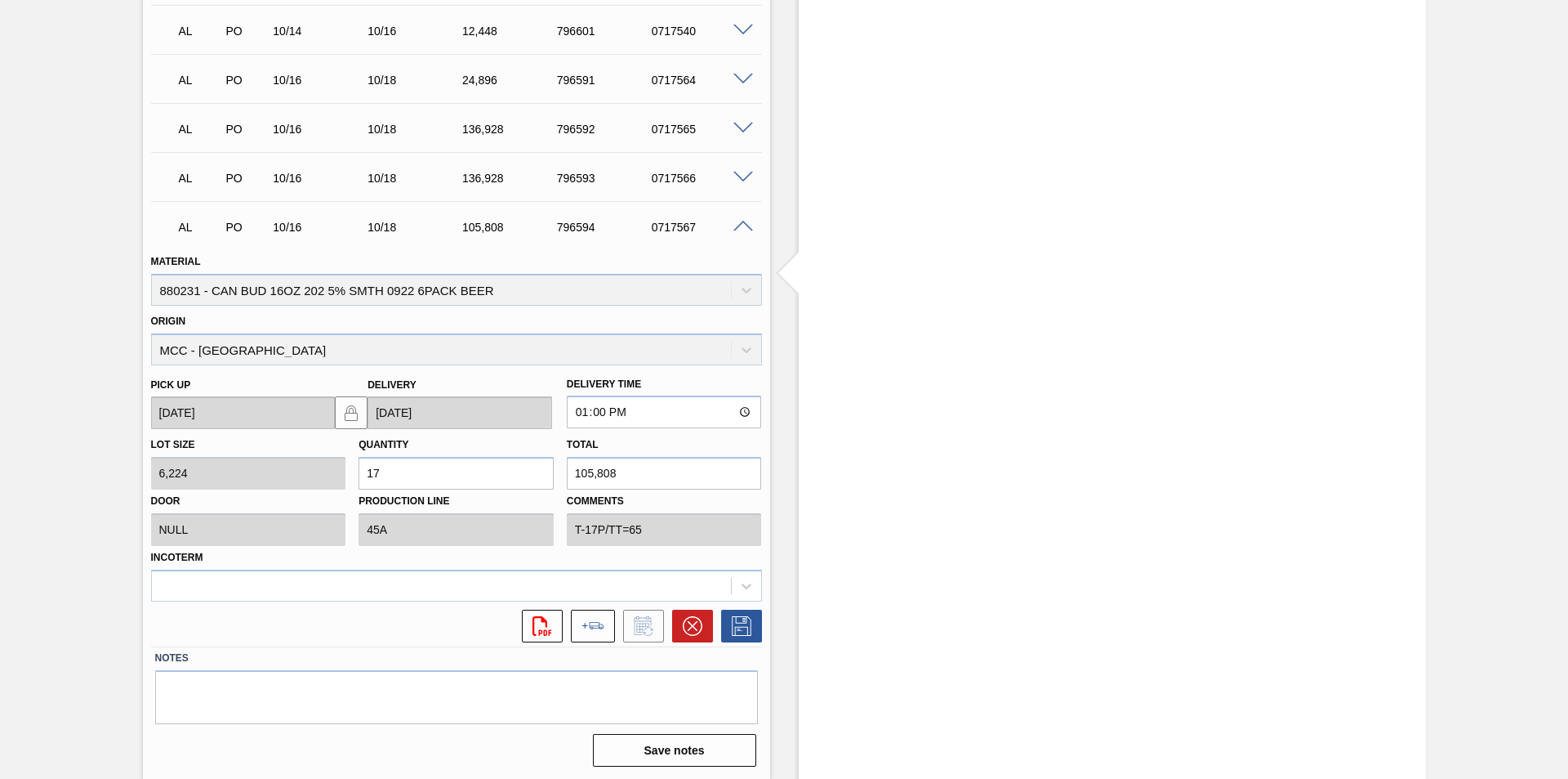
scroll to position [1203, 0]
click at [739, 224] on span at bounding box center [743, 225] width 20 height 12
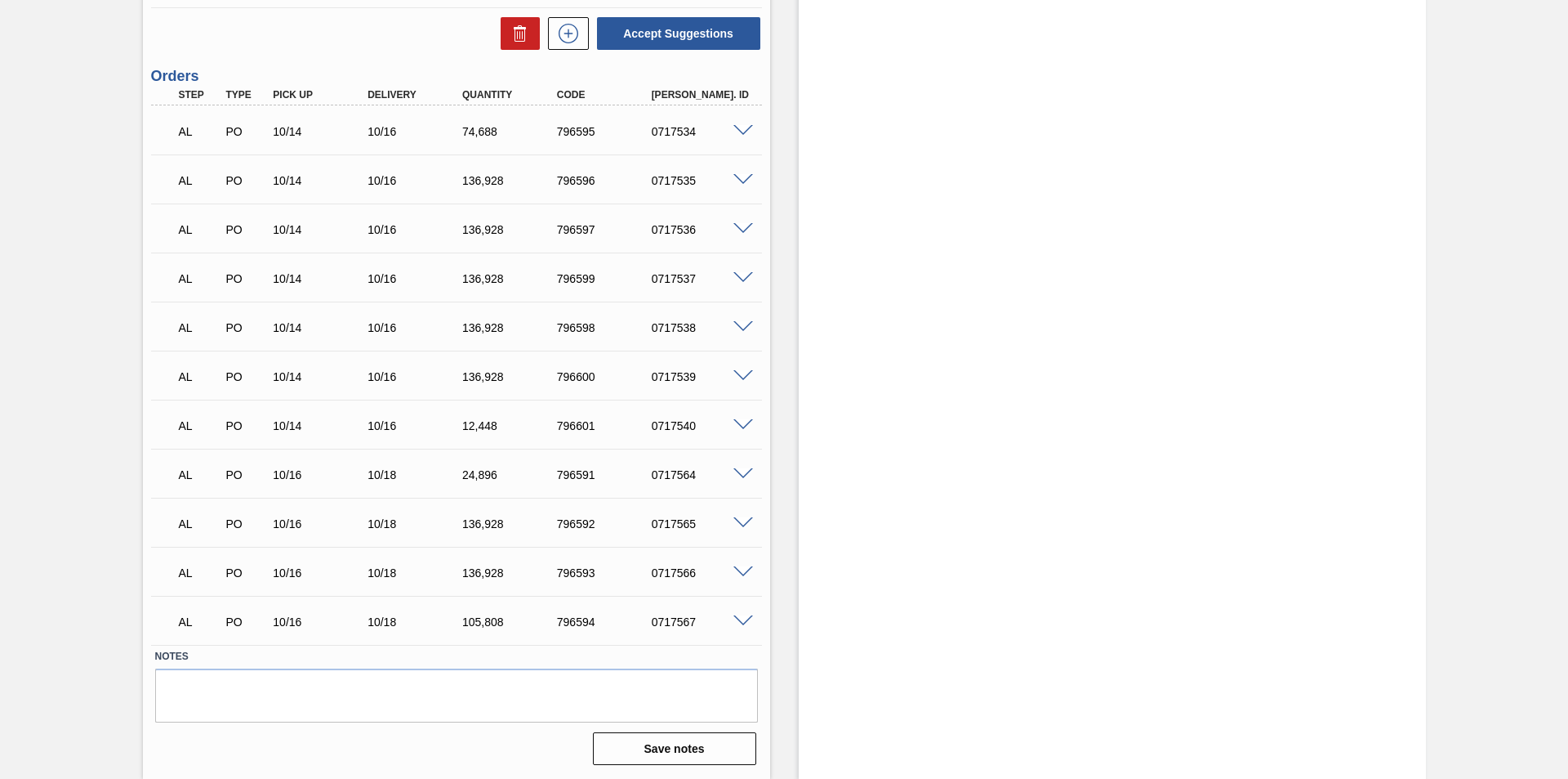
click at [744, 622] on span at bounding box center [743, 621] width 20 height 12
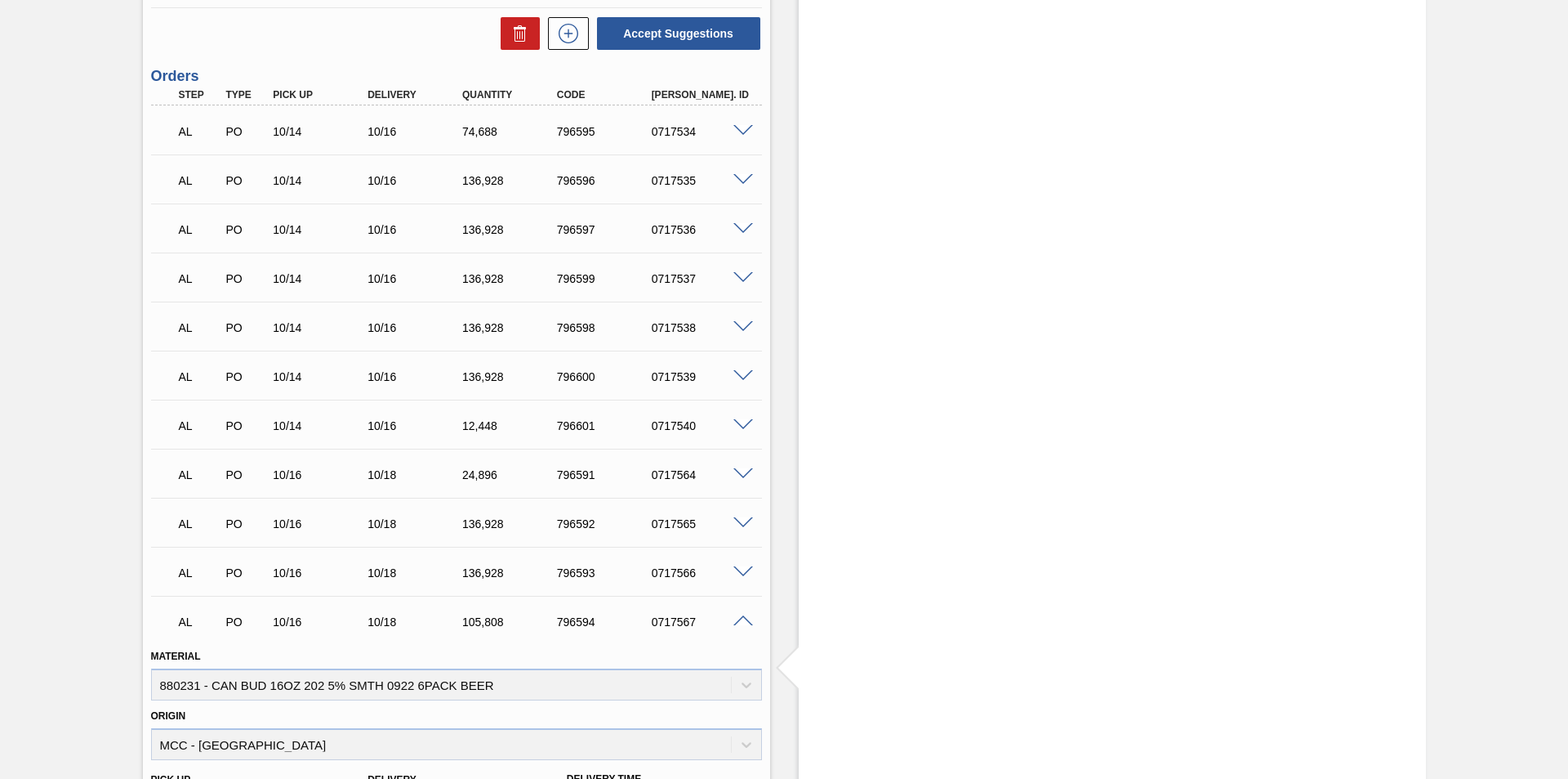
scroll to position [1203, 0]
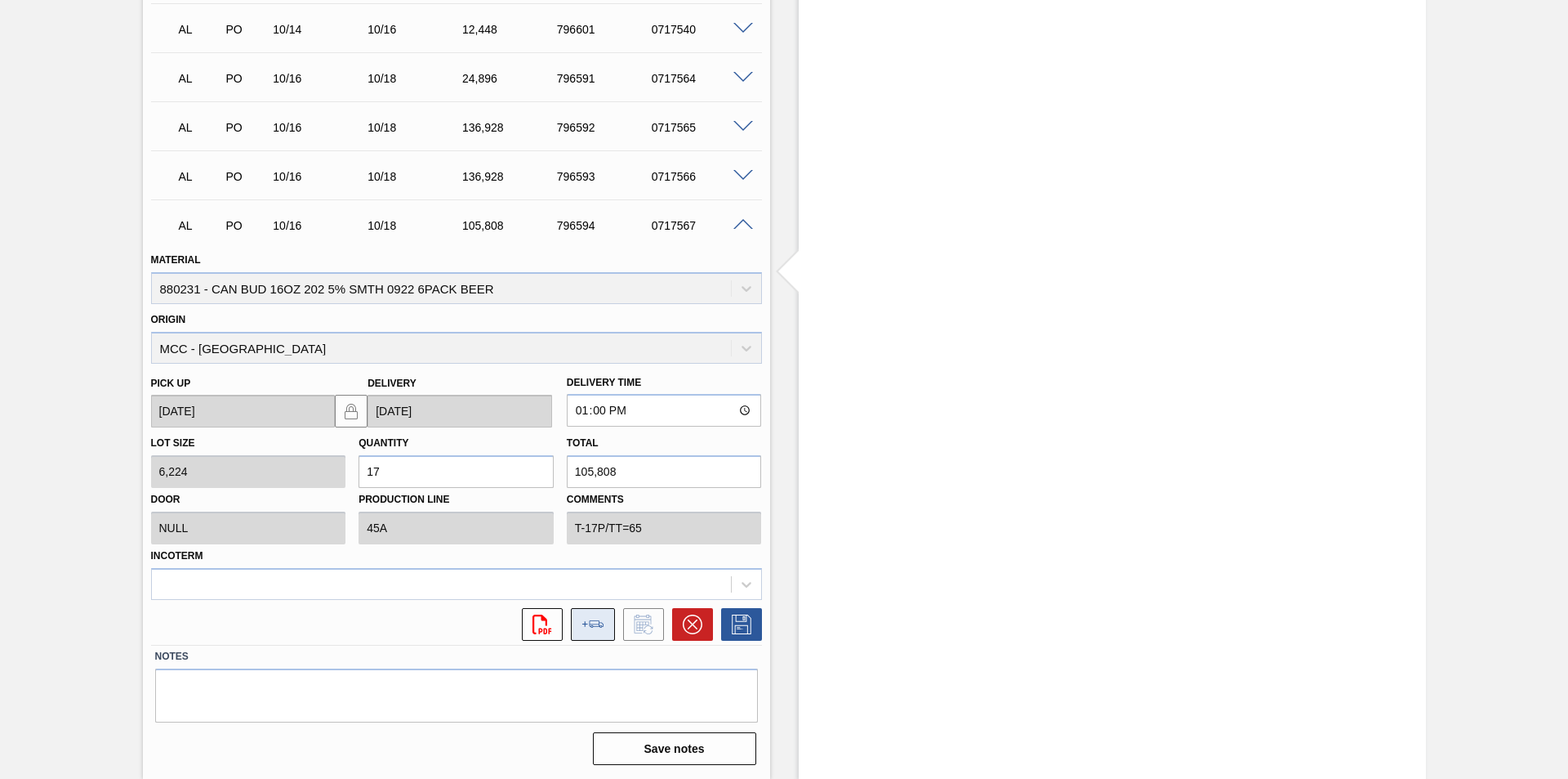
click at [587, 619] on button at bounding box center [592, 624] width 44 height 32
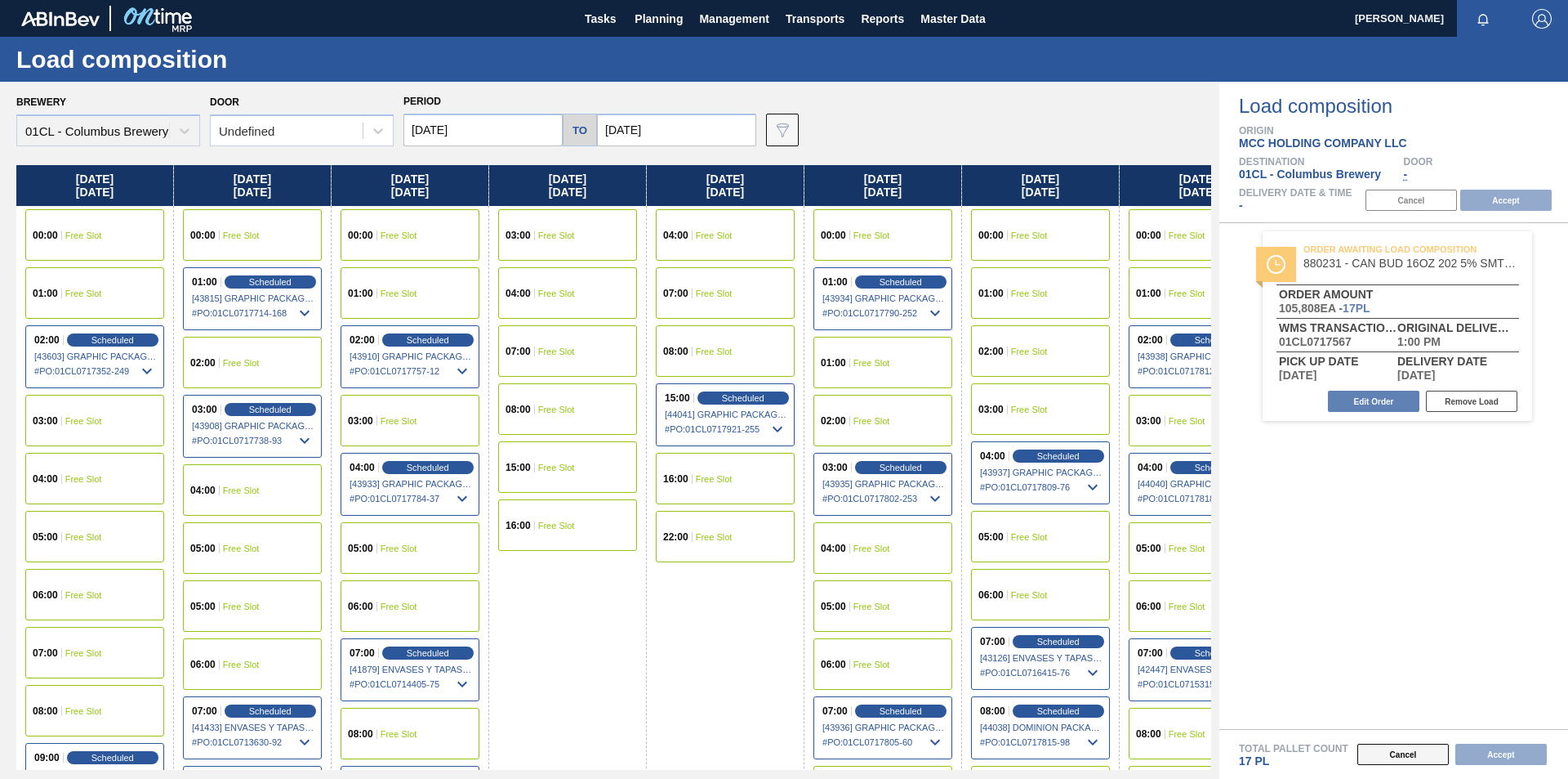
click at [1412, 757] on button "Cancel" at bounding box center [1402, 754] width 91 height 22
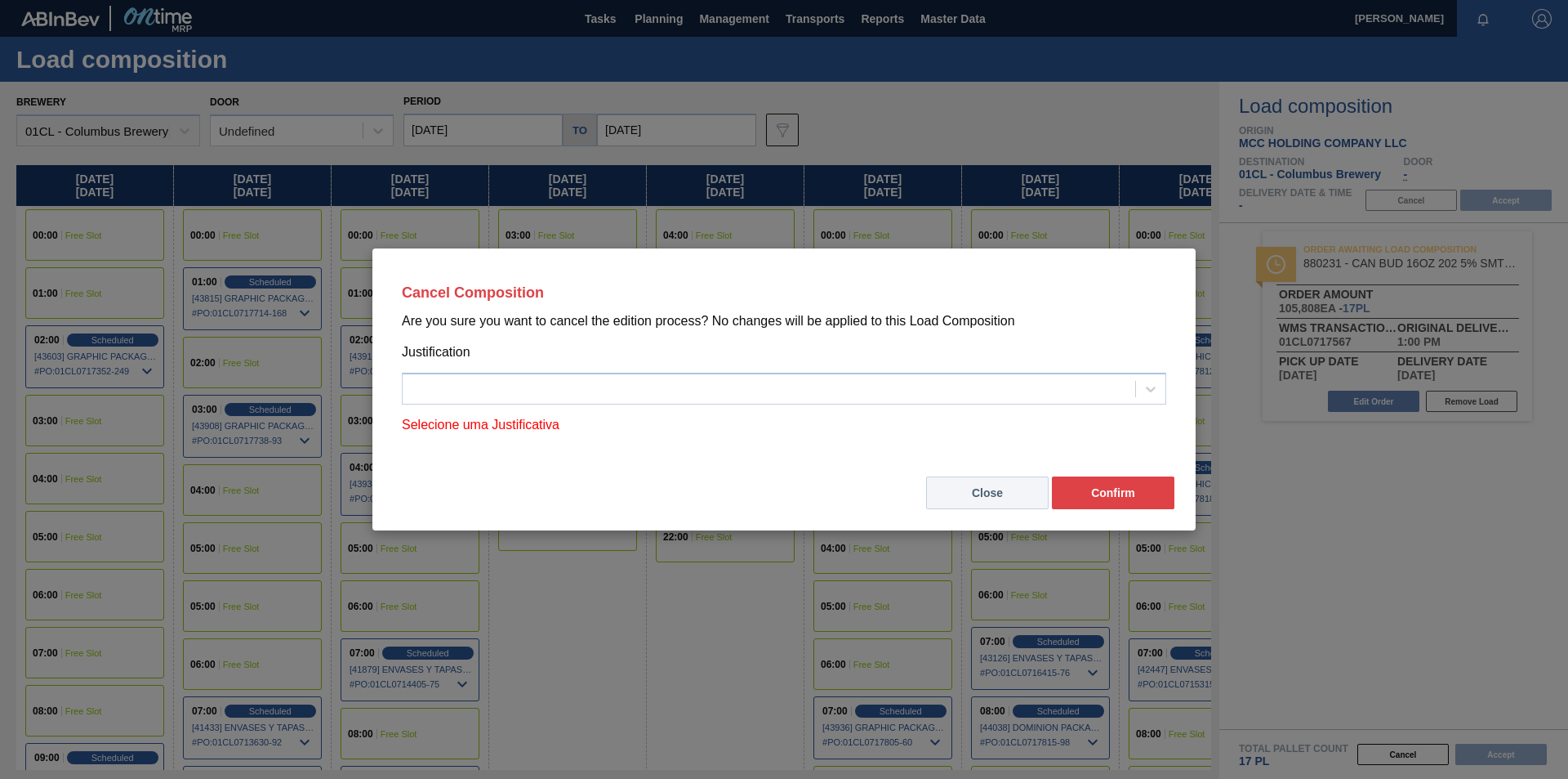
click at [996, 495] on button "Close" at bounding box center [986, 492] width 123 height 32
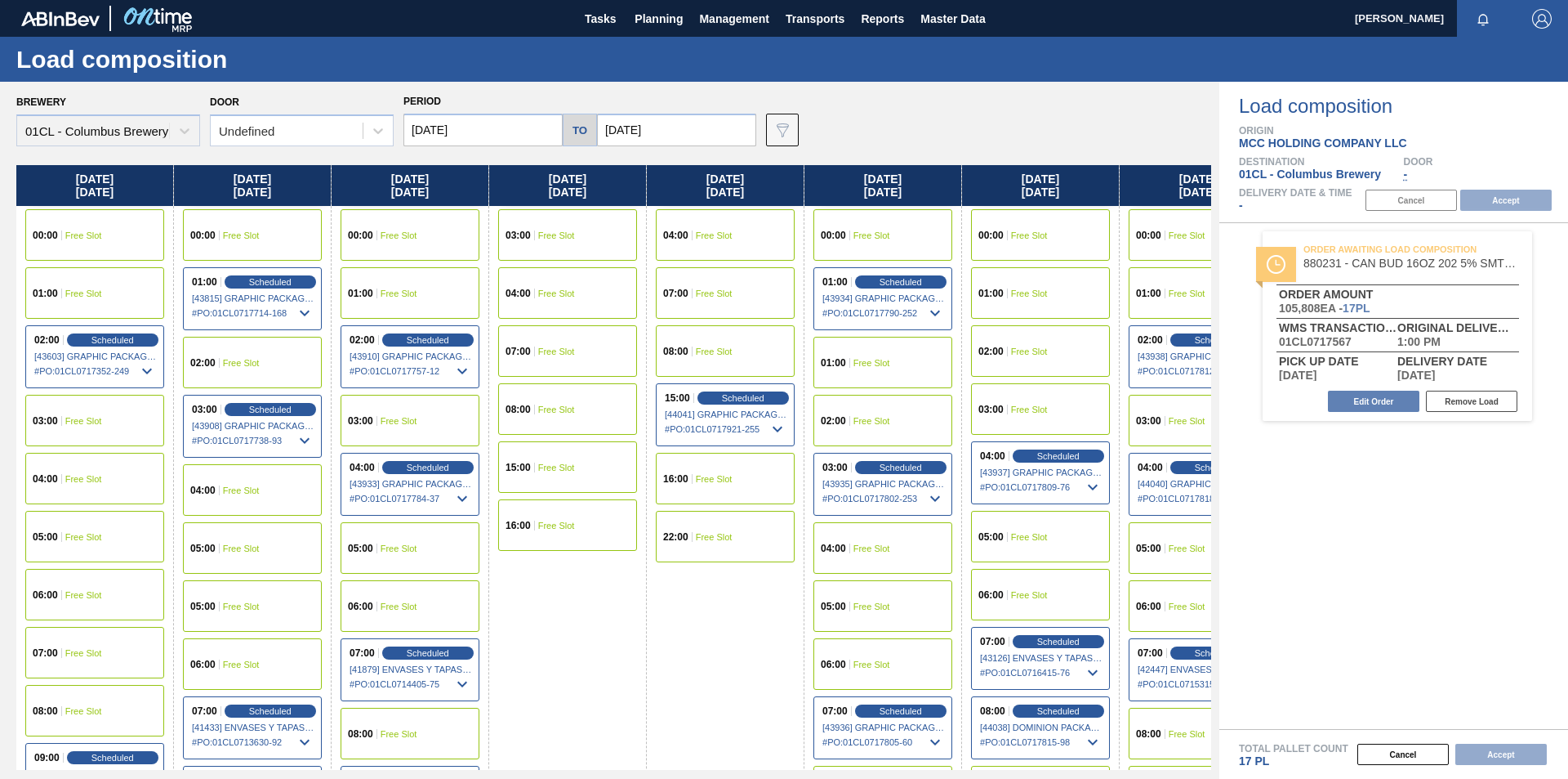
click at [881, 235] on span "Free Slot" at bounding box center [871, 235] width 36 height 10
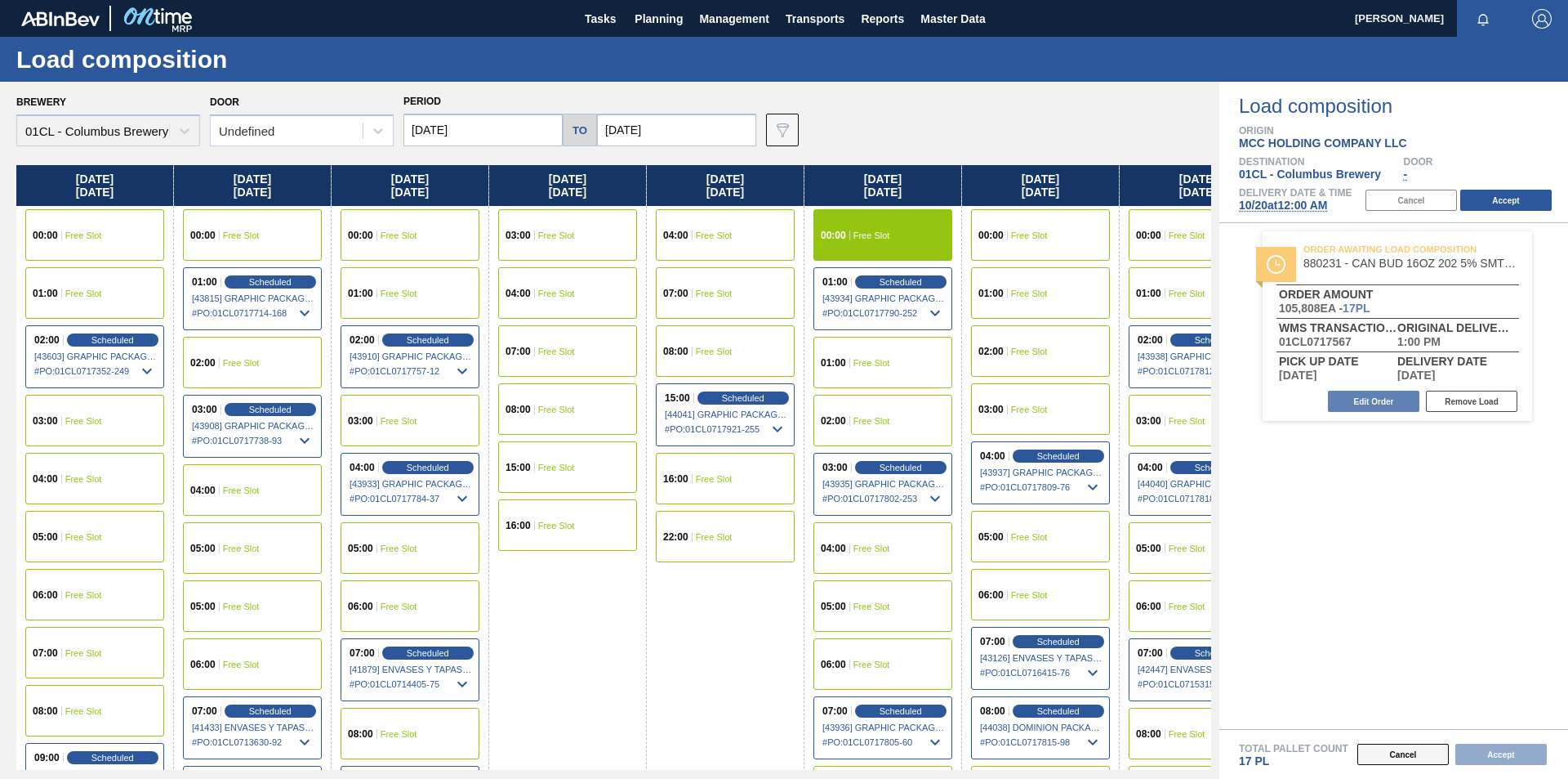
click at [1423, 759] on button "Cancel" at bounding box center [1402, 754] width 91 height 22
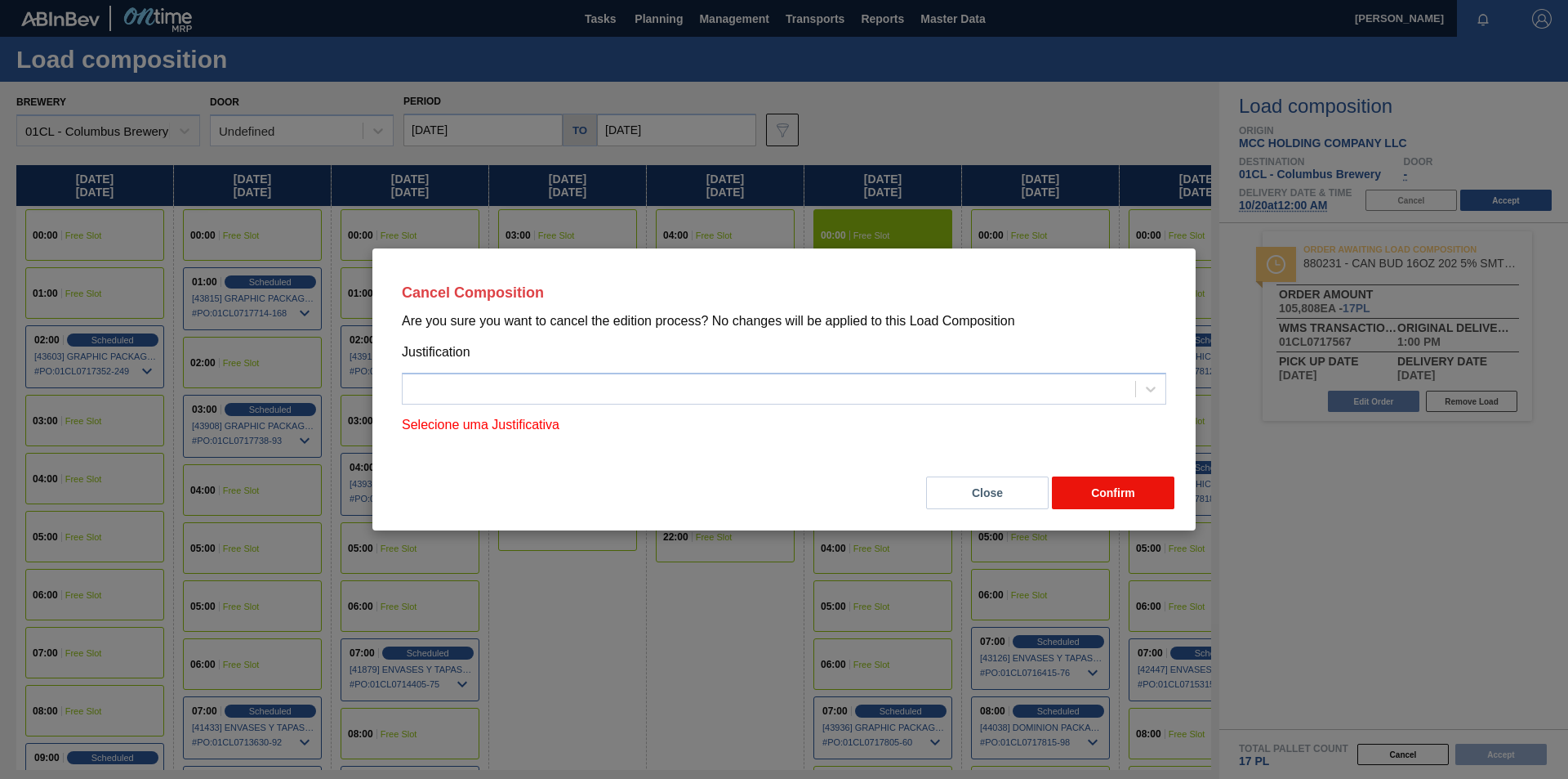
click at [1118, 495] on button "Confirm" at bounding box center [1113, 492] width 123 height 32
click at [1118, 491] on button "Confirm" at bounding box center [1113, 492] width 123 height 32
click at [1128, 491] on button "Confirm" at bounding box center [1113, 492] width 123 height 32
click at [986, 499] on button "Close" at bounding box center [986, 492] width 123 height 32
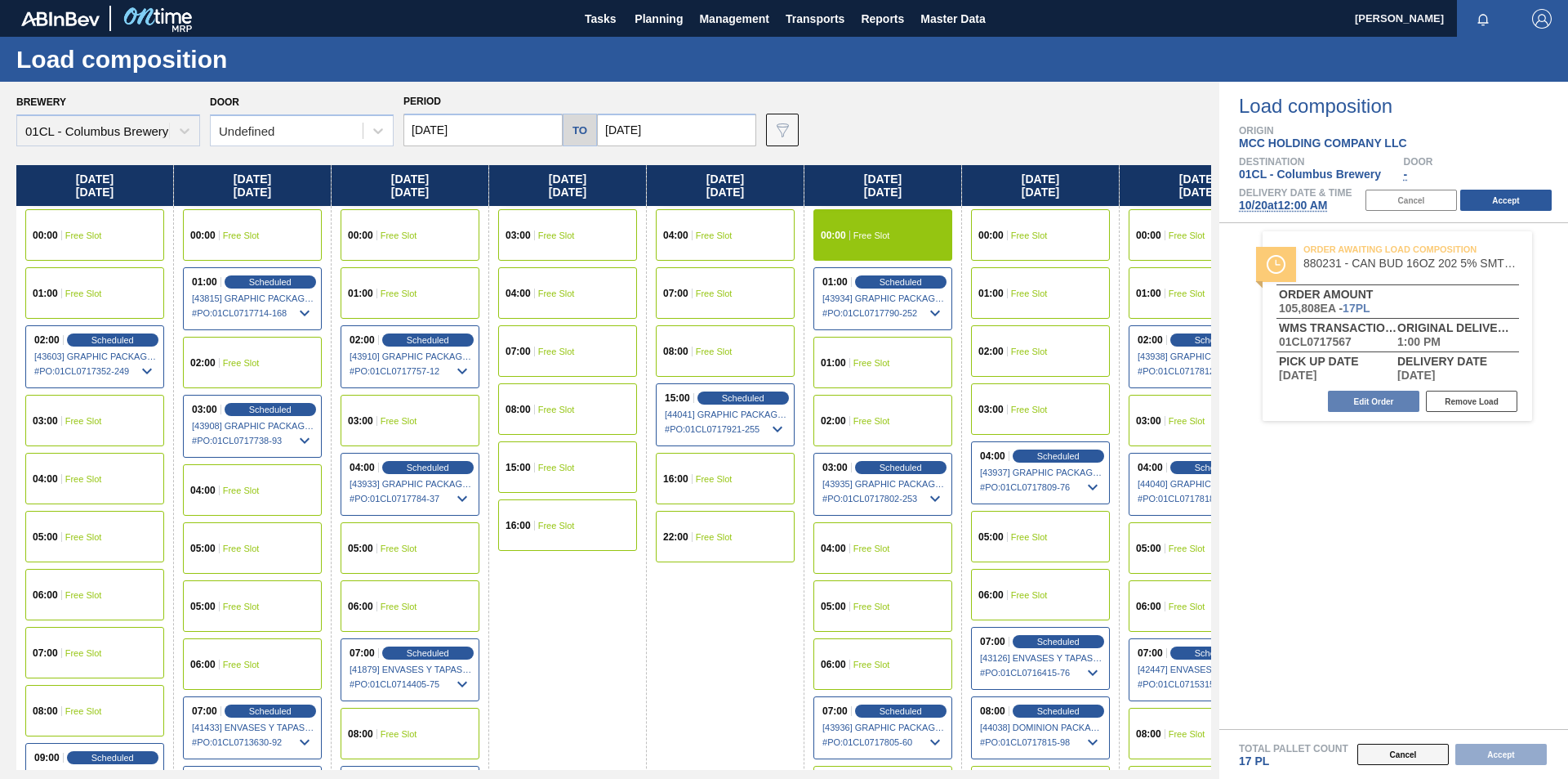
click at [1404, 753] on button "Cancel" at bounding box center [1402, 754] width 91 height 22
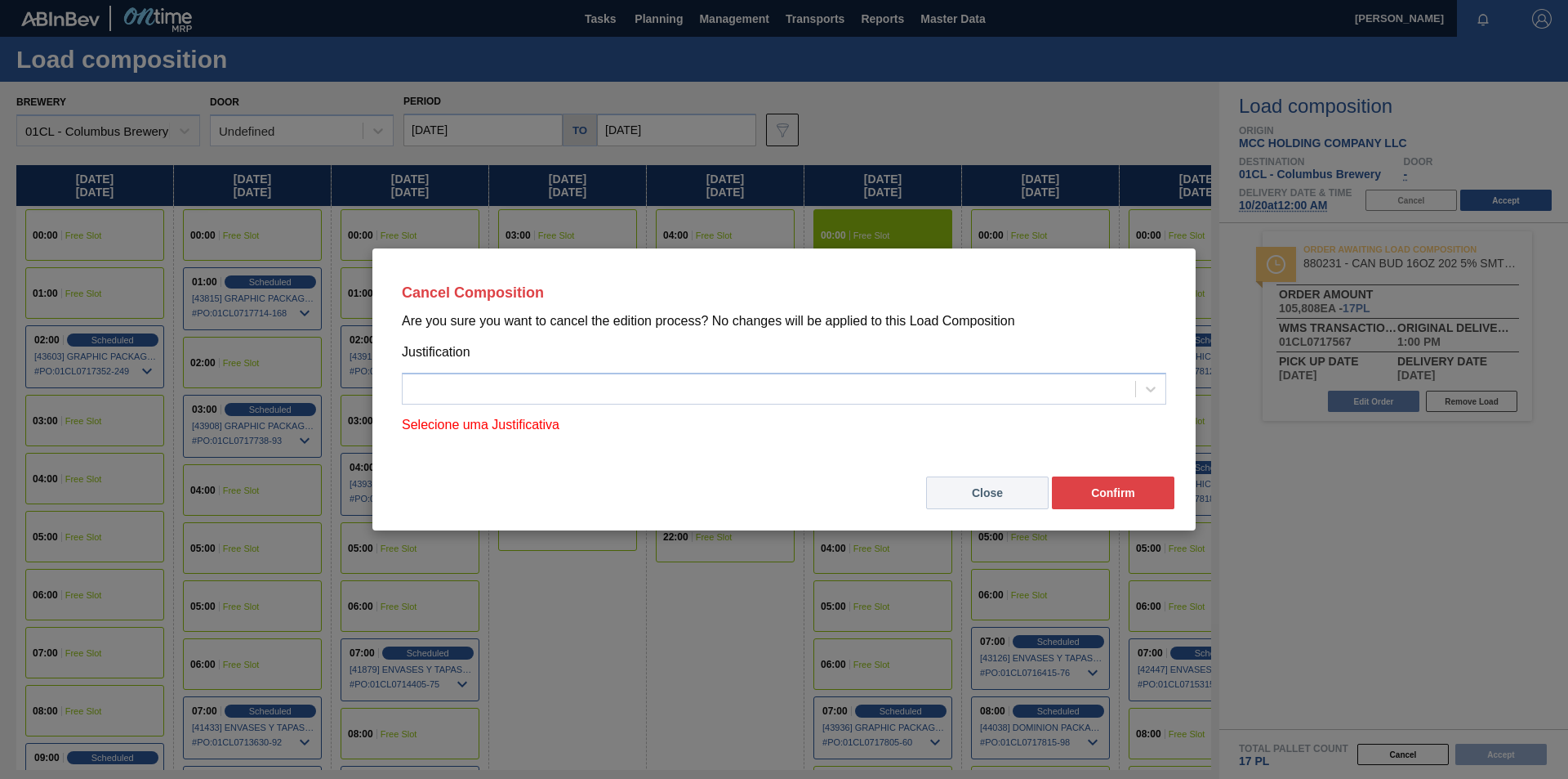
click at [986, 495] on button "Close" at bounding box center [986, 492] width 123 height 32
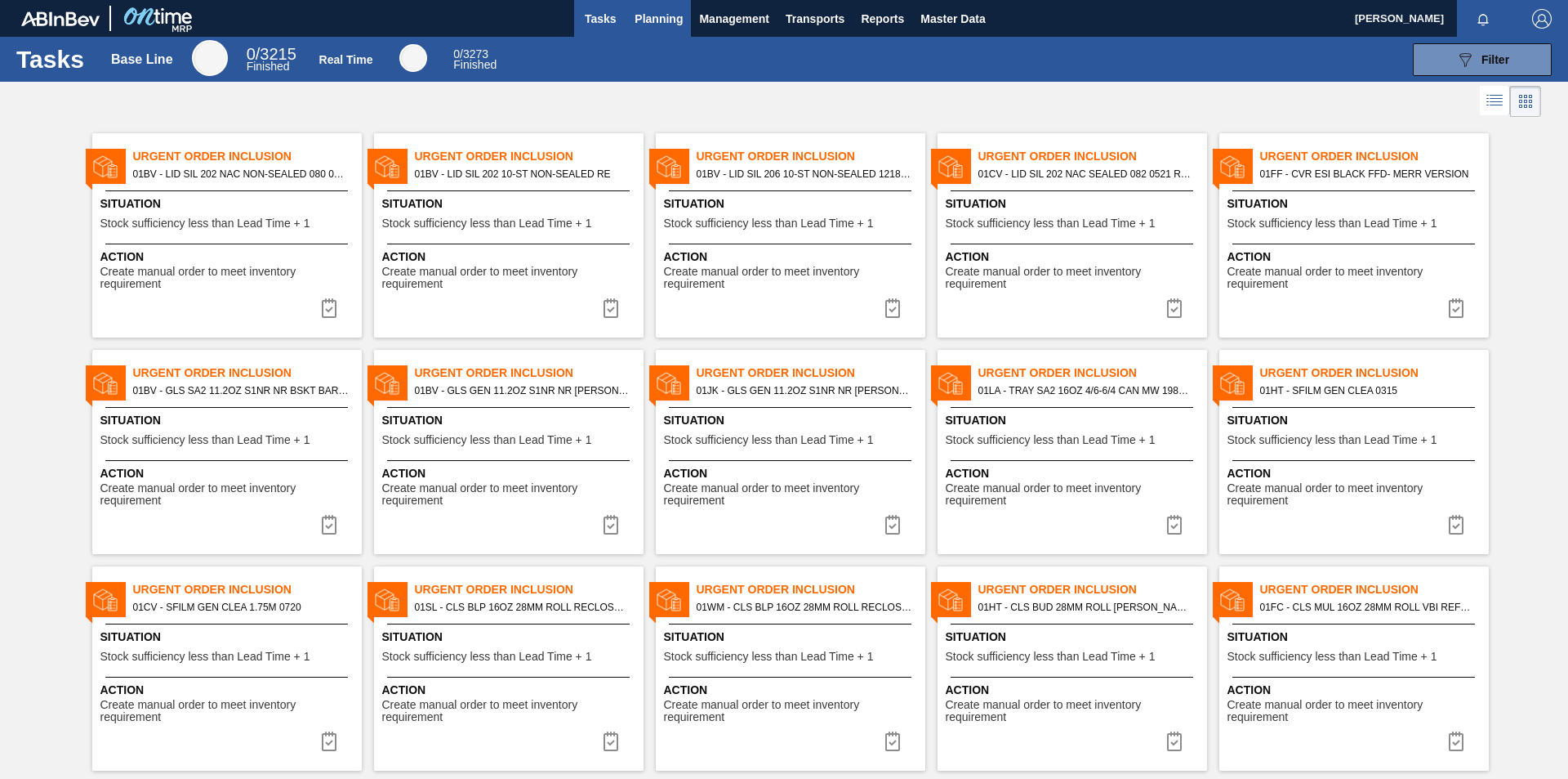
click at [657, 20] on span "Planning" at bounding box center [658, 19] width 48 height 20
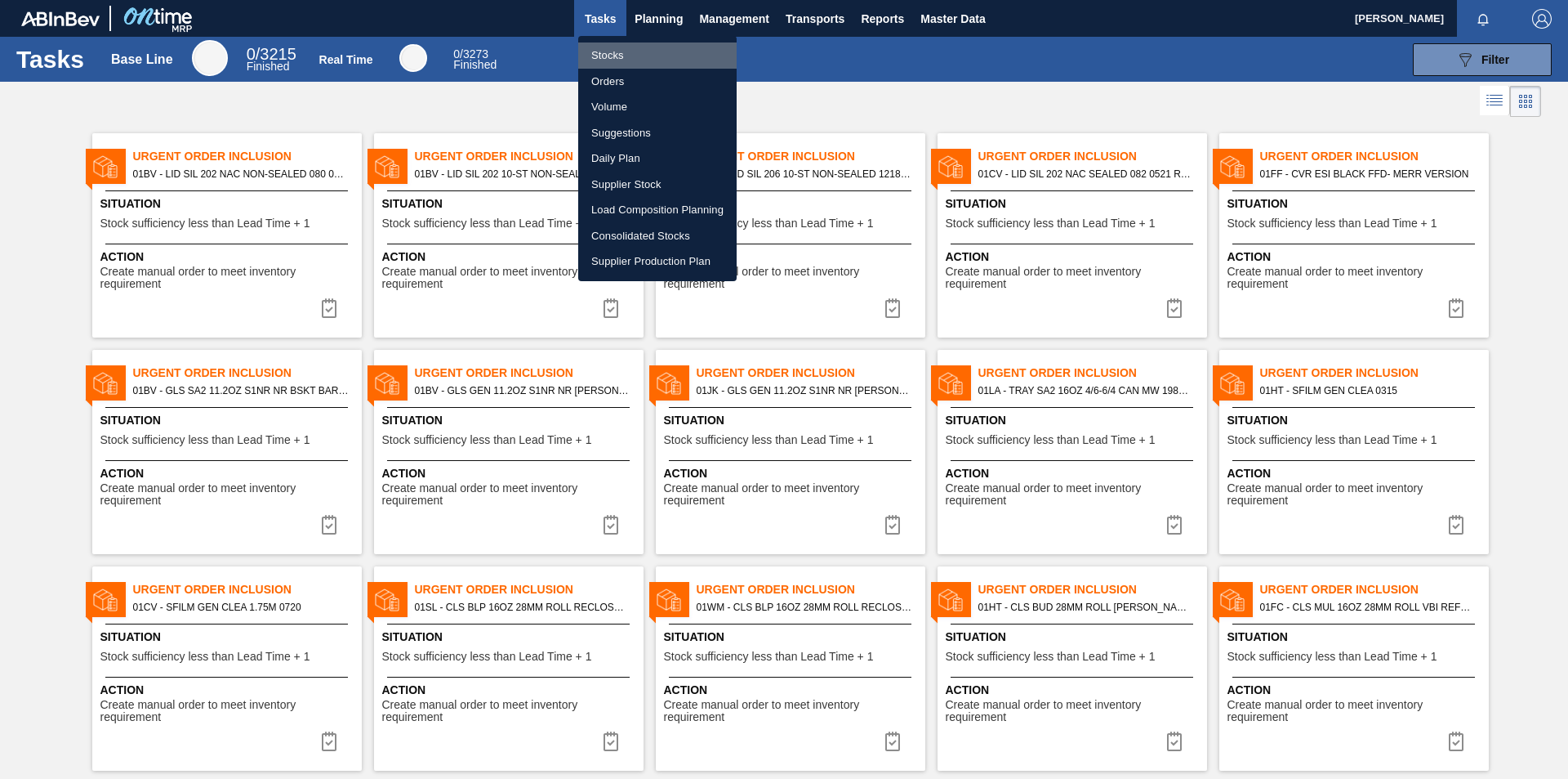
click at [618, 45] on li "Stocks" at bounding box center [658, 55] width 159 height 26
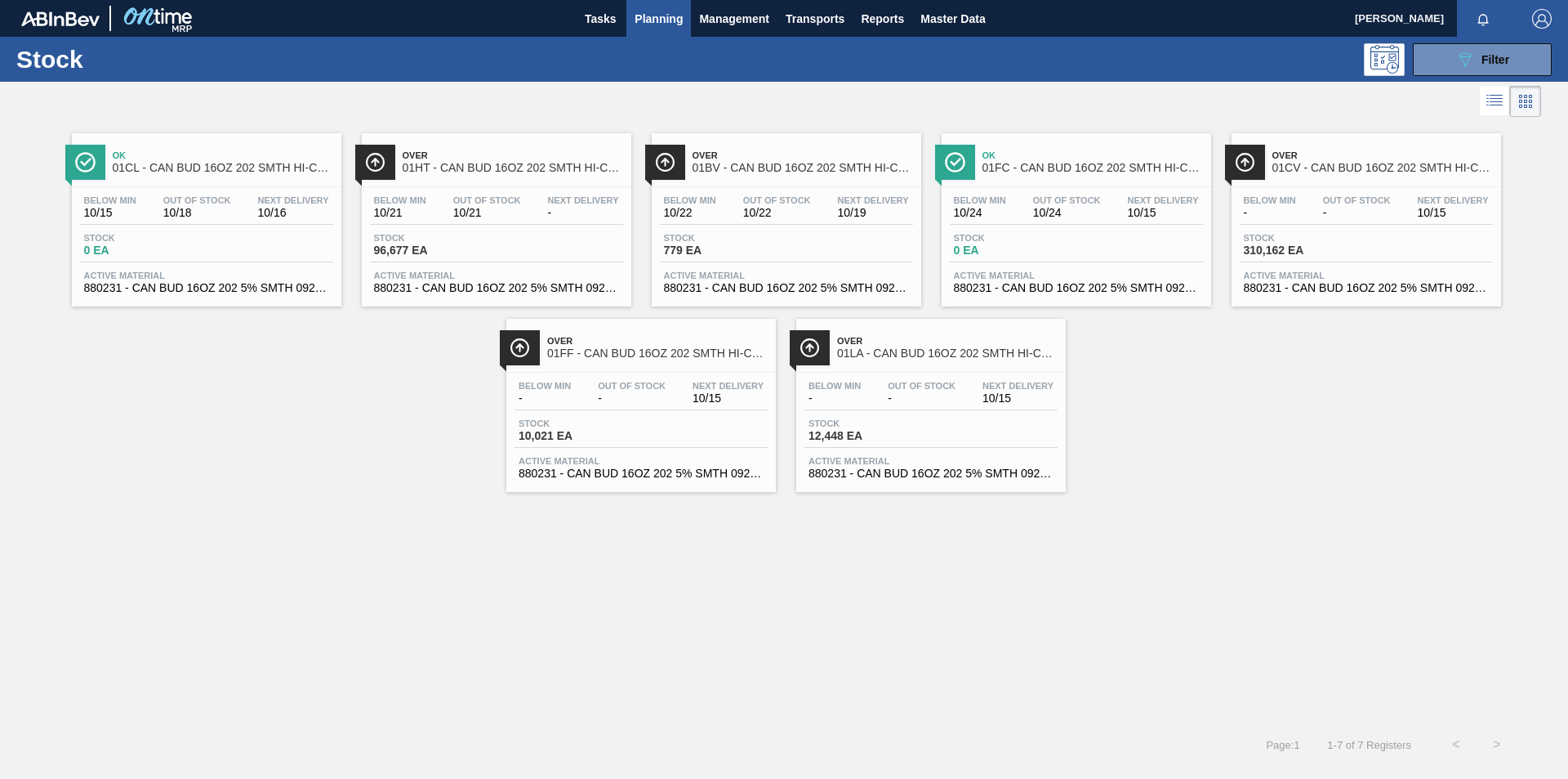
click at [249, 174] on span "01CL - CAN BUD 16OZ 202 SMTH HI-CONE" at bounding box center [223, 168] width 221 height 12
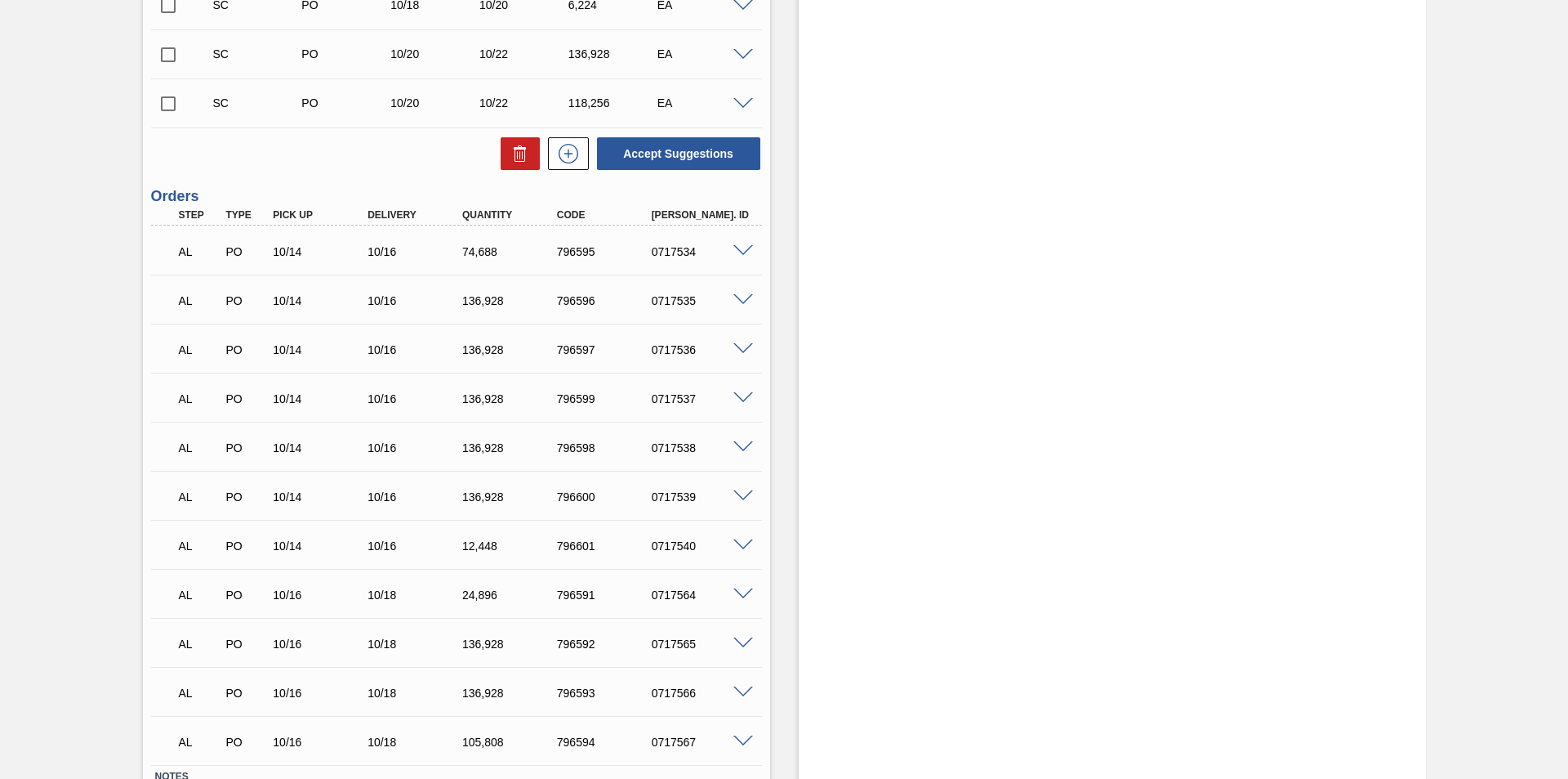
scroll to position [806, 0]
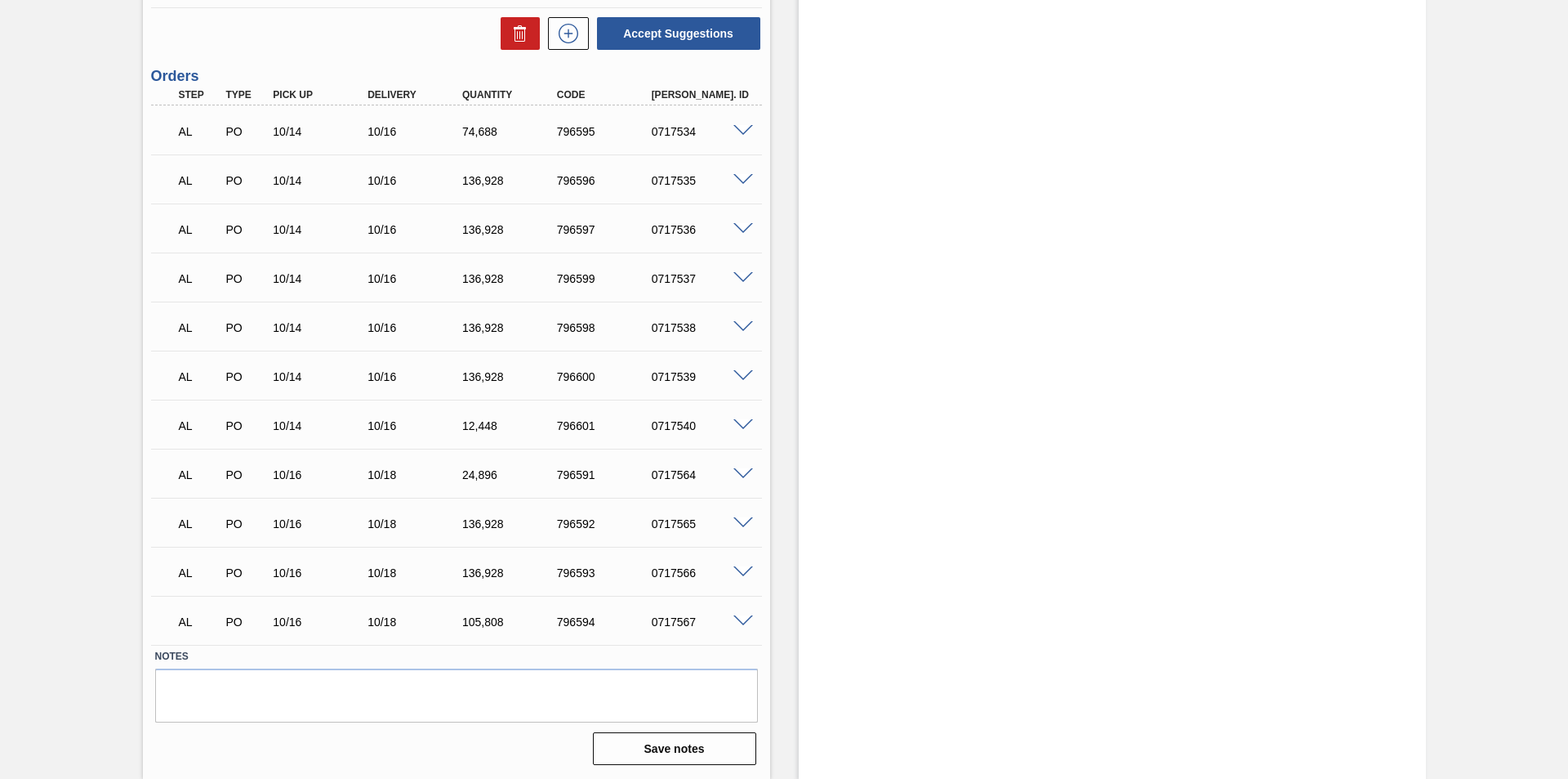
click at [741, 624] on span at bounding box center [743, 621] width 20 height 12
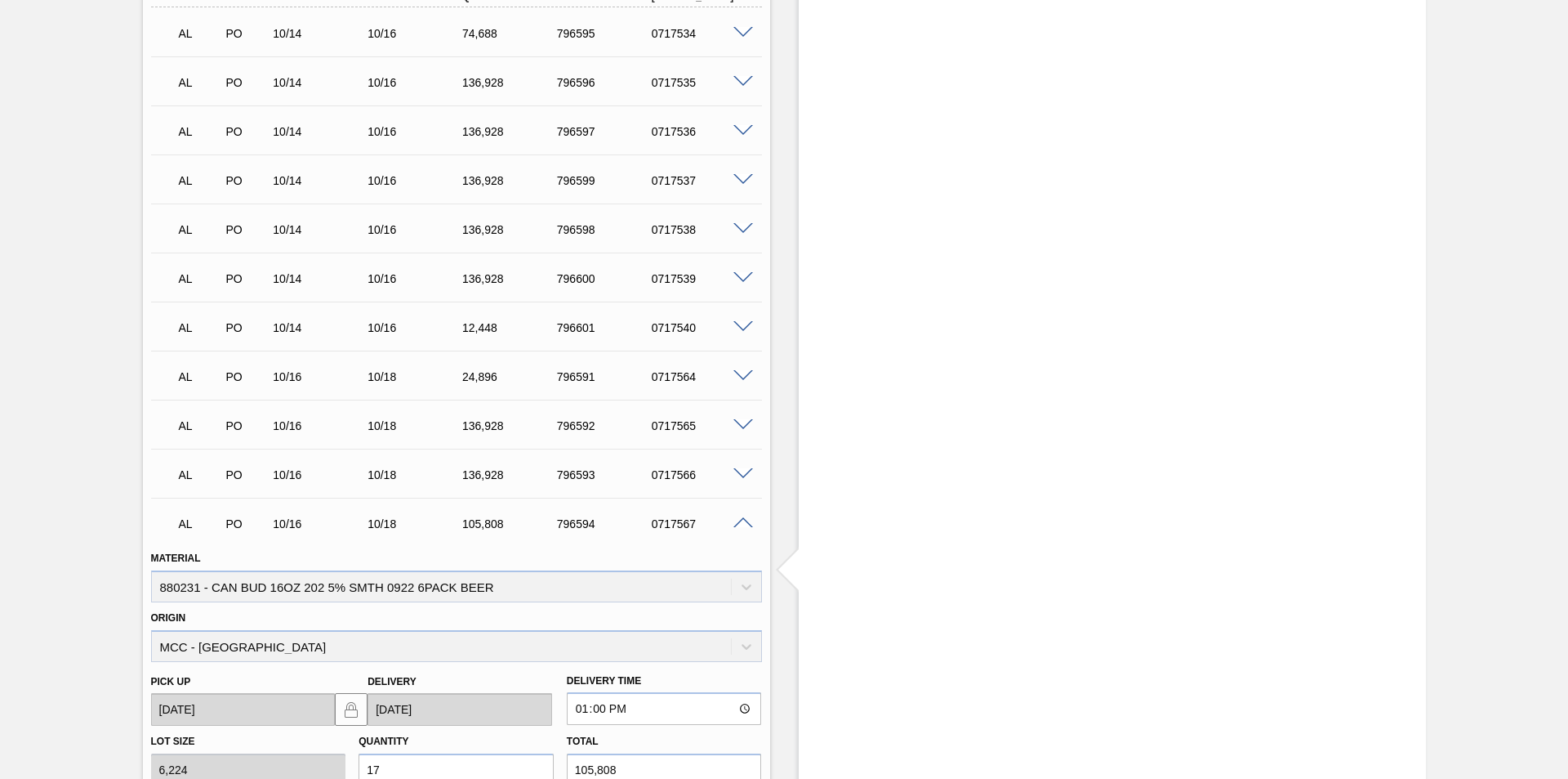
scroll to position [1133, 0]
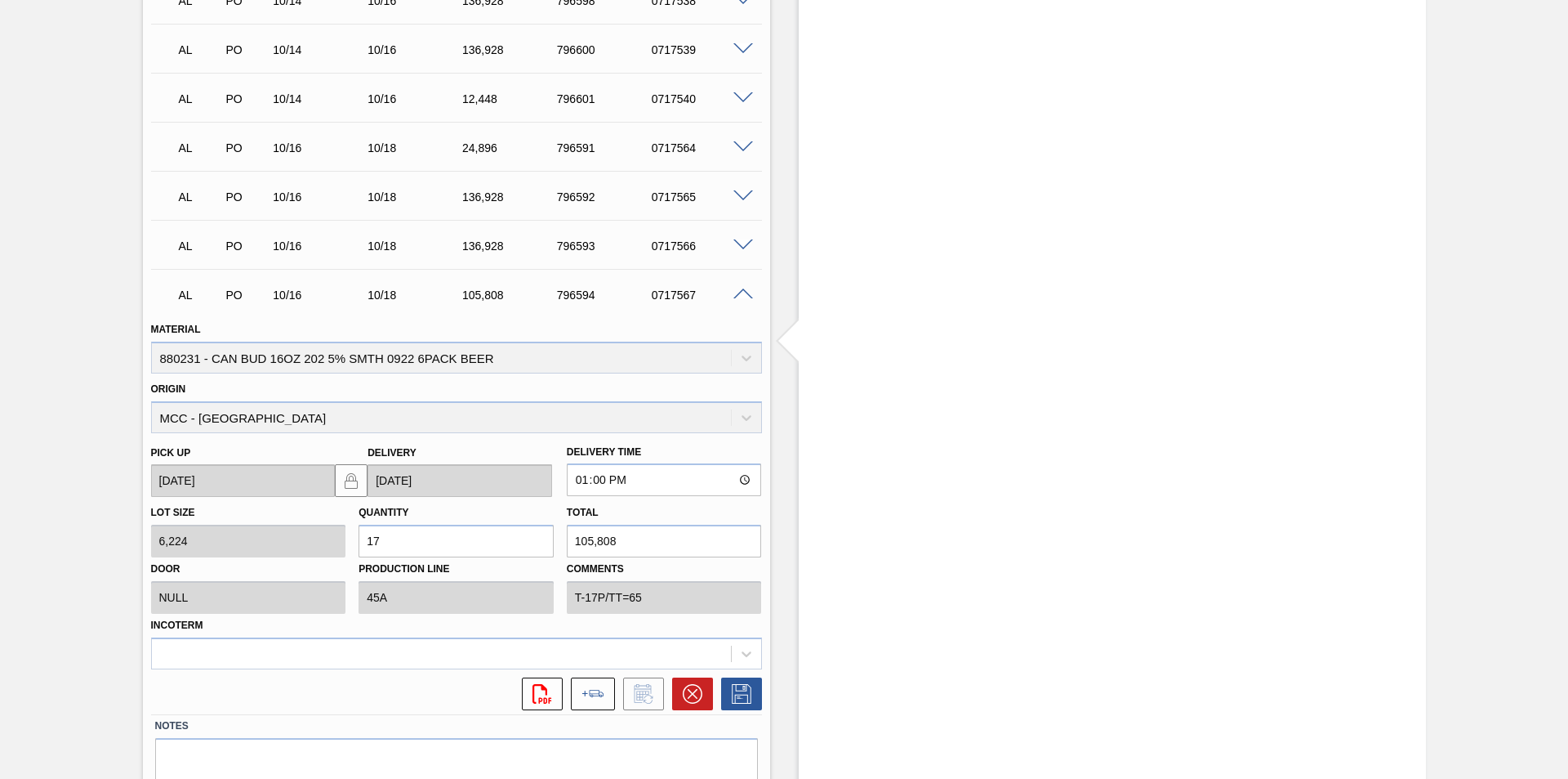
click at [743, 294] on span at bounding box center [743, 294] width 20 height 12
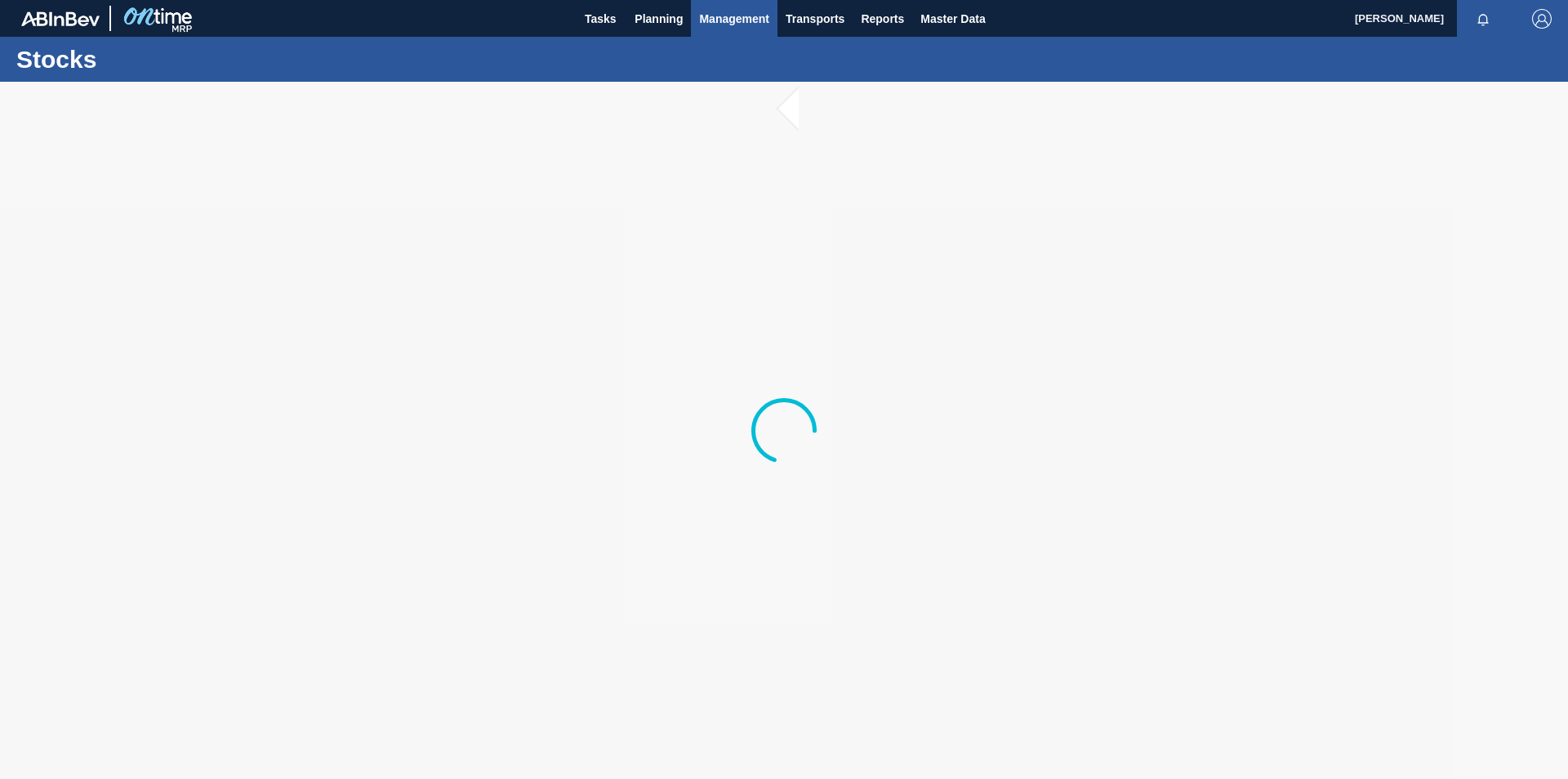
click at [764, 20] on span "Management" at bounding box center [734, 19] width 71 height 20
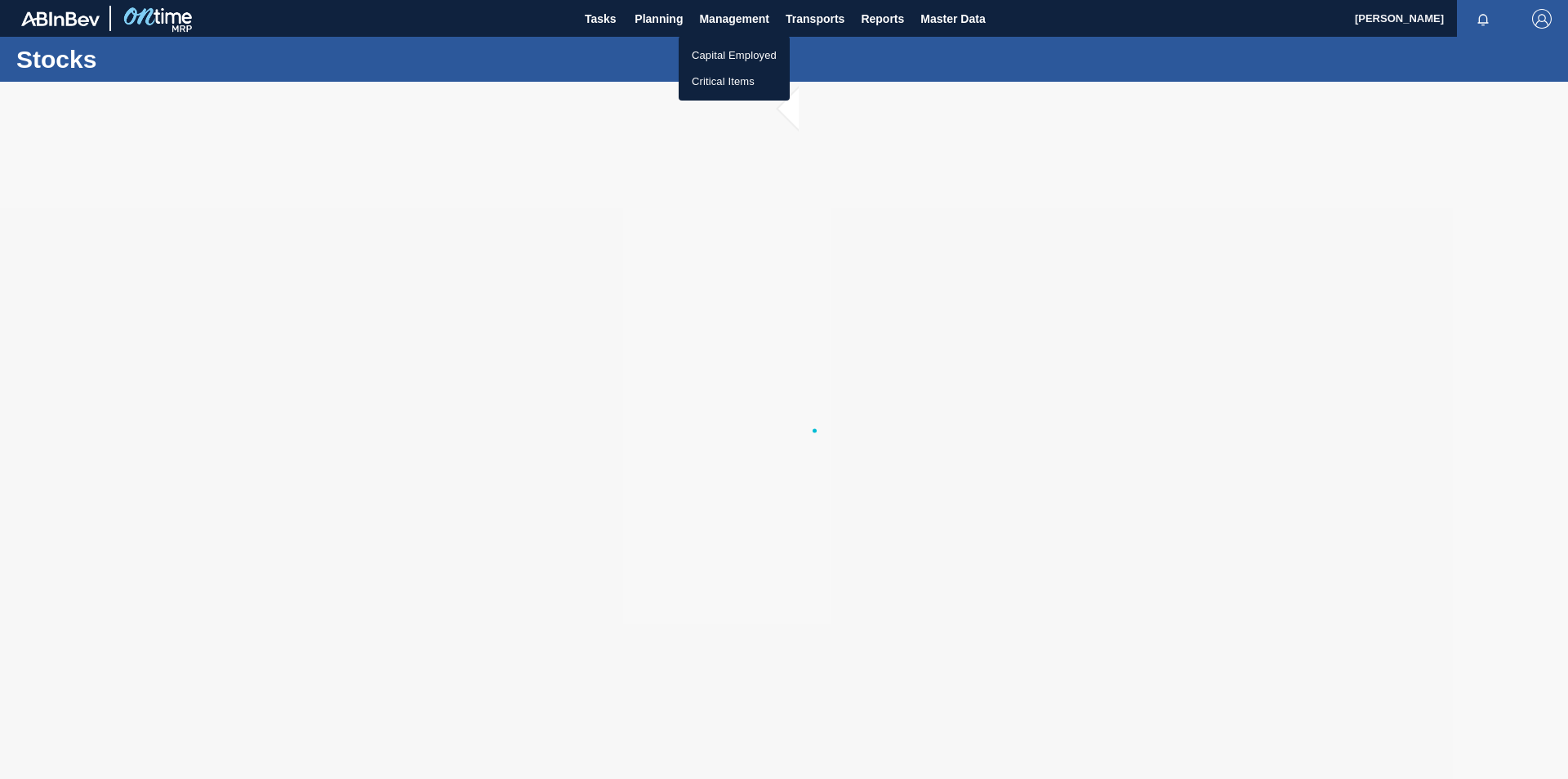
click at [803, 22] on div at bounding box center [784, 390] width 1568 height 779
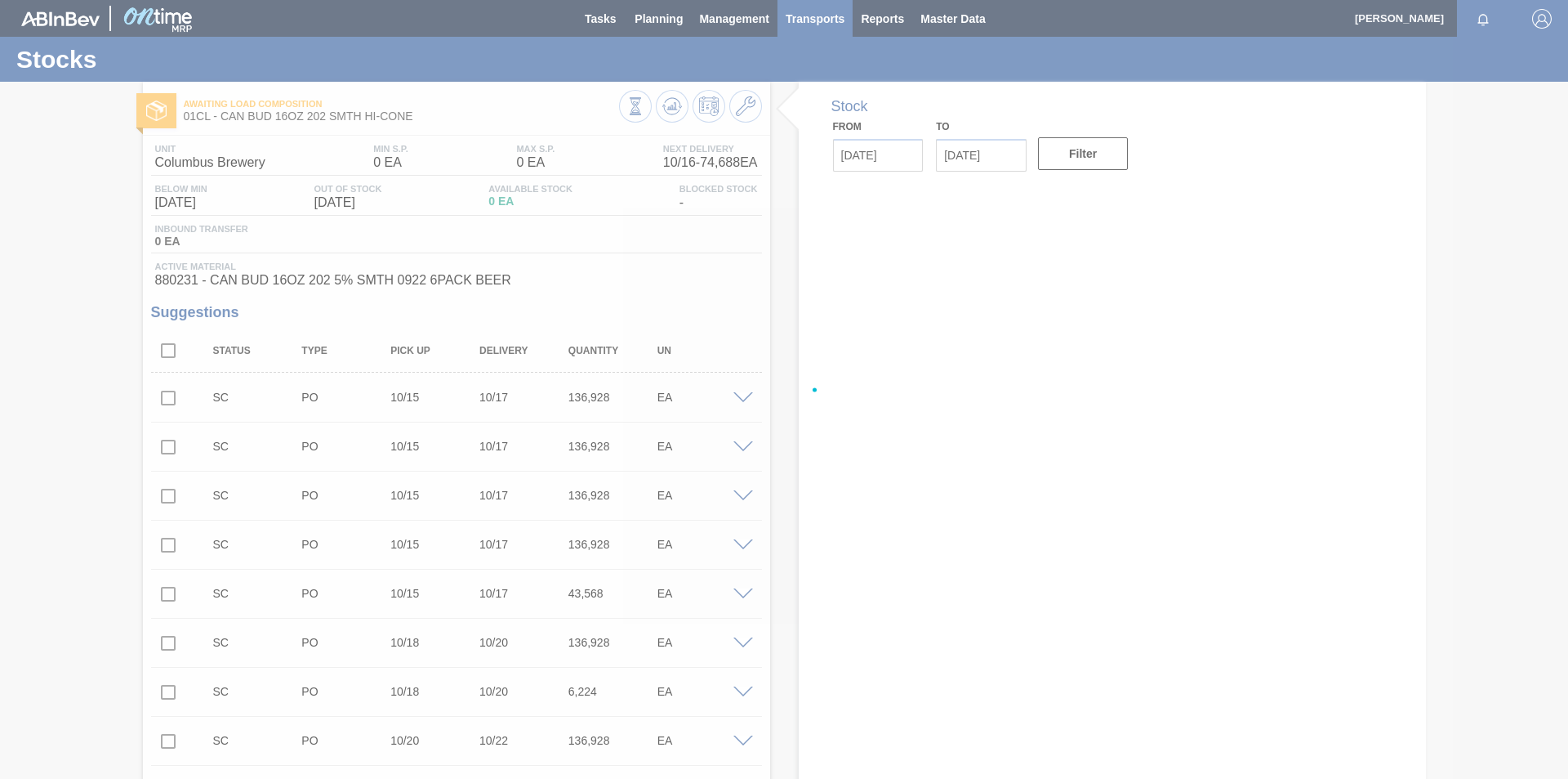
click at [821, 26] on span "Transports" at bounding box center [815, 19] width 59 height 20
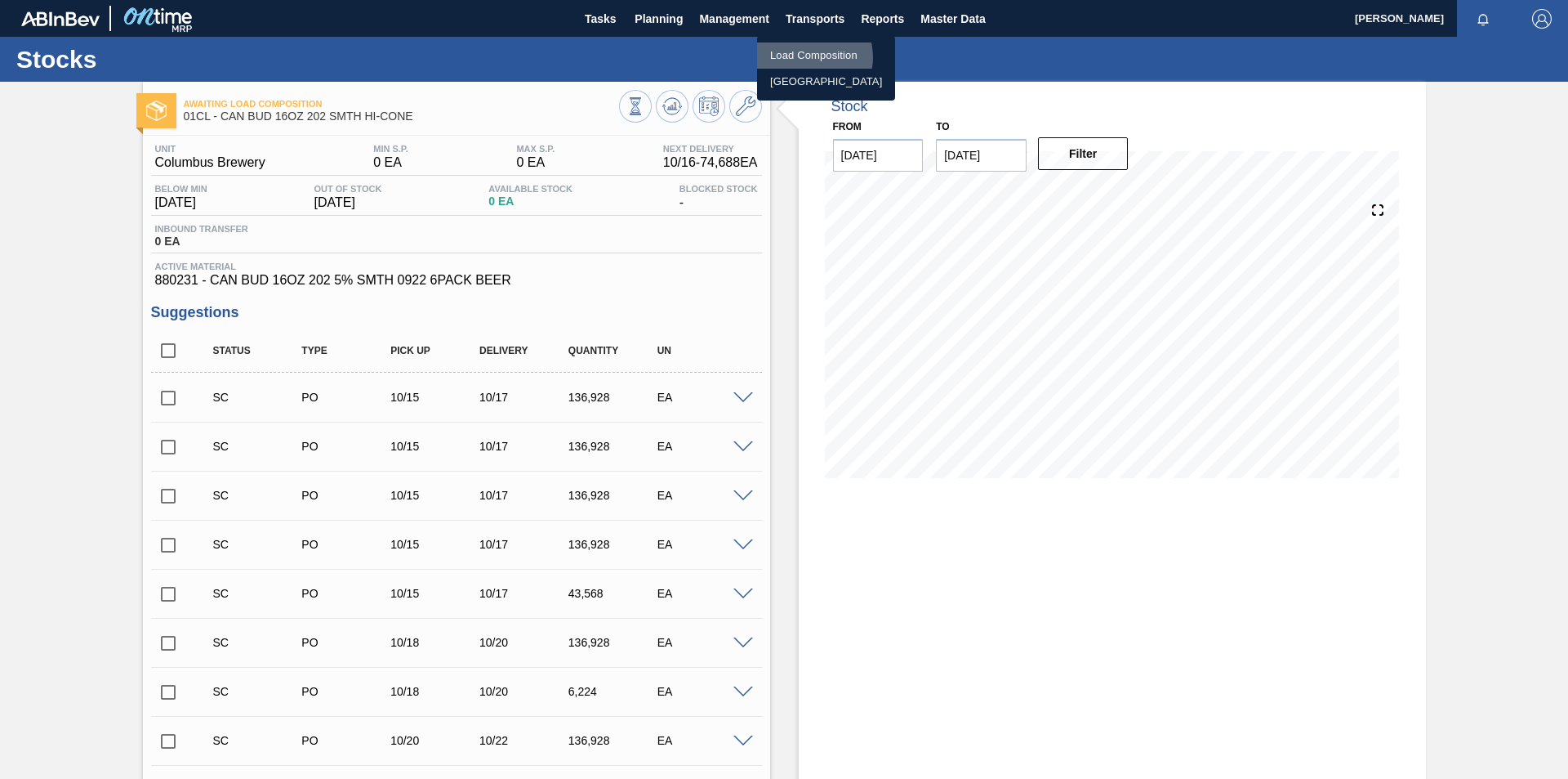
click at [807, 57] on li "Load Composition" at bounding box center [826, 55] width 138 height 26
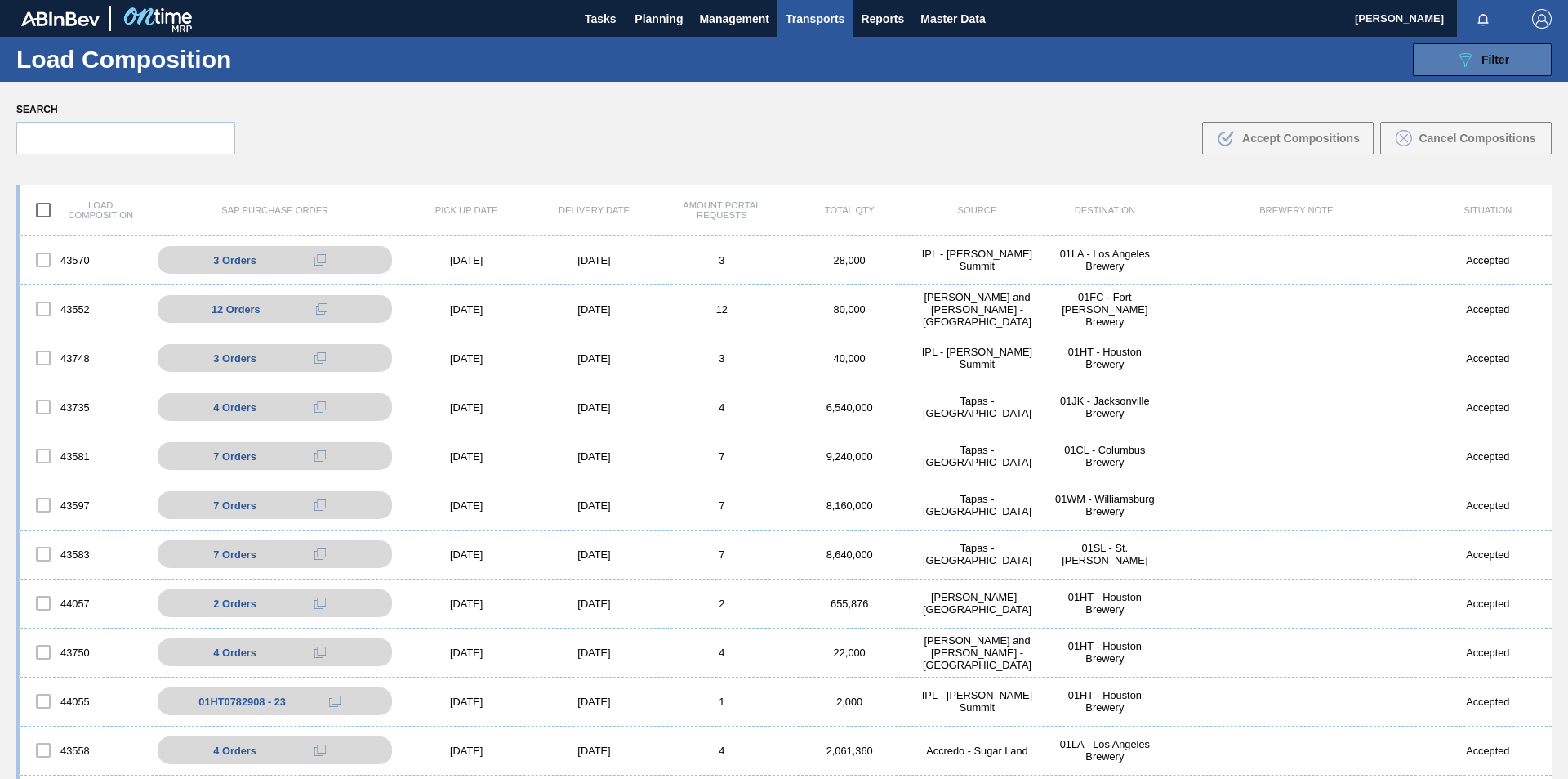
click at [1447, 63] on button "089F7B8B-B2A5-4AFE-B5C0-19BA573D28AC Filter" at bounding box center [1483, 59] width 139 height 32
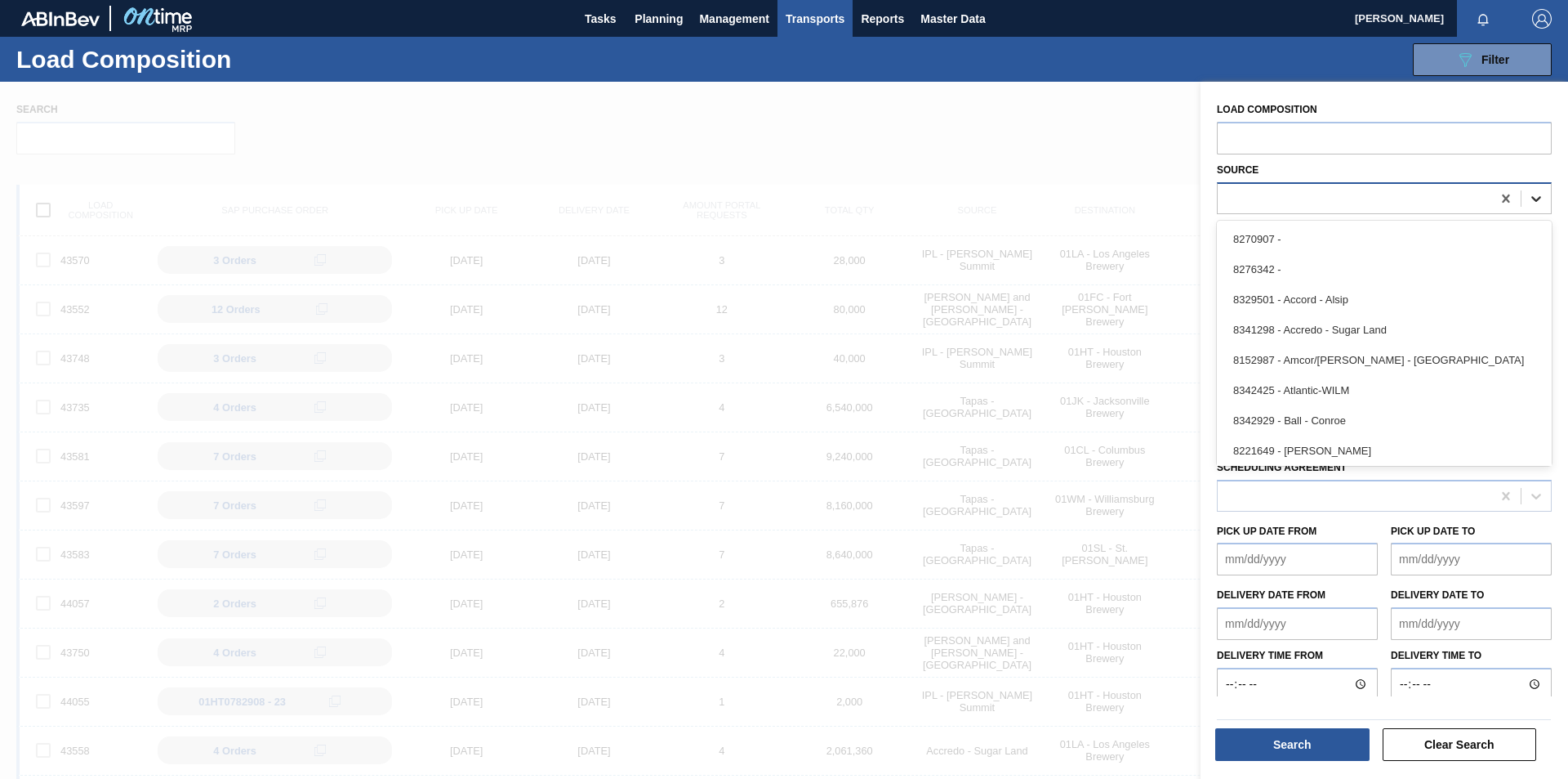
click at [1541, 204] on icon at bounding box center [1536, 198] width 17 height 17
click at [1540, 204] on icon at bounding box center [1536, 198] width 17 height 17
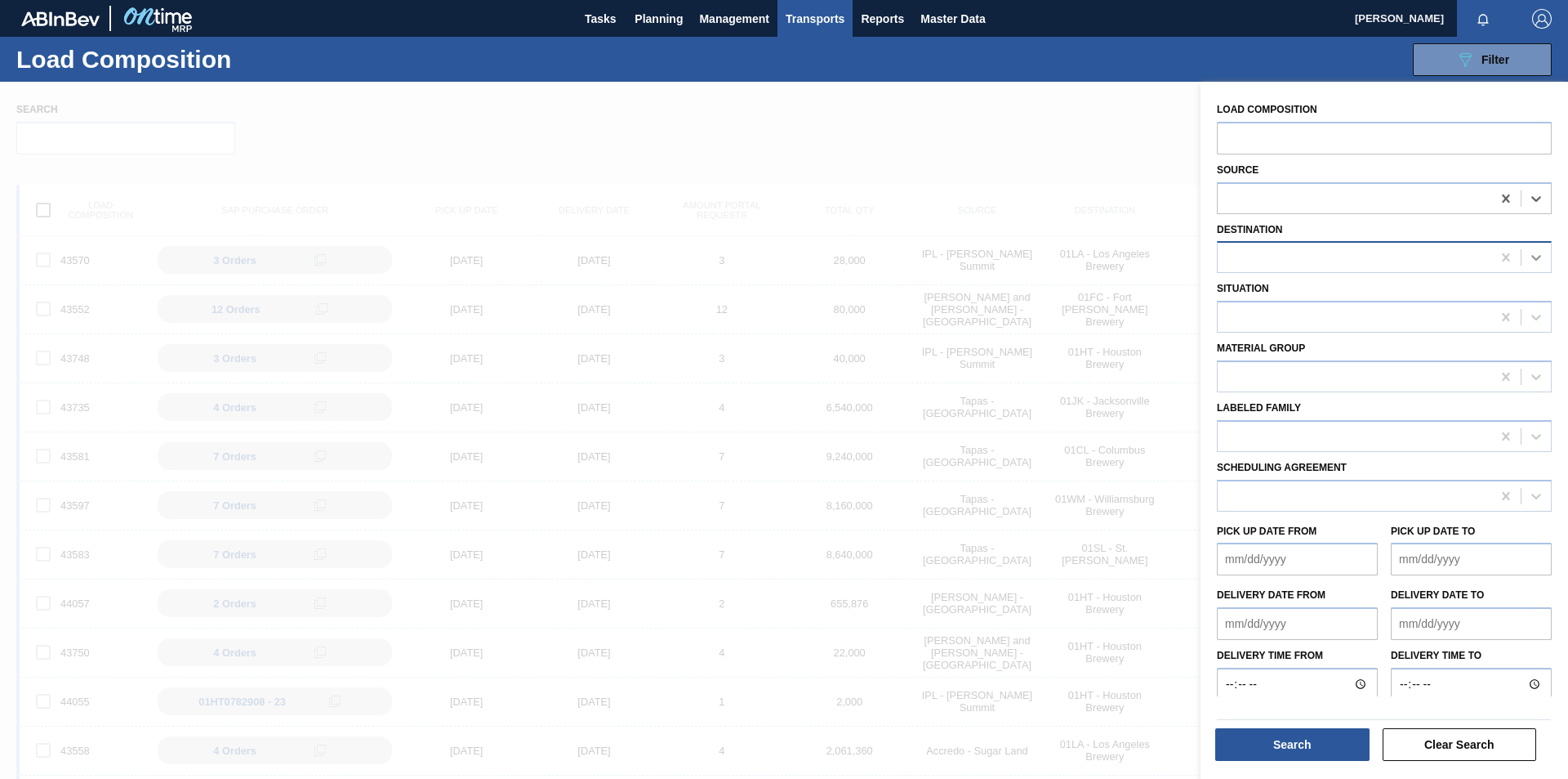
click at [1542, 253] on div at bounding box center [1536, 257] width 29 height 29
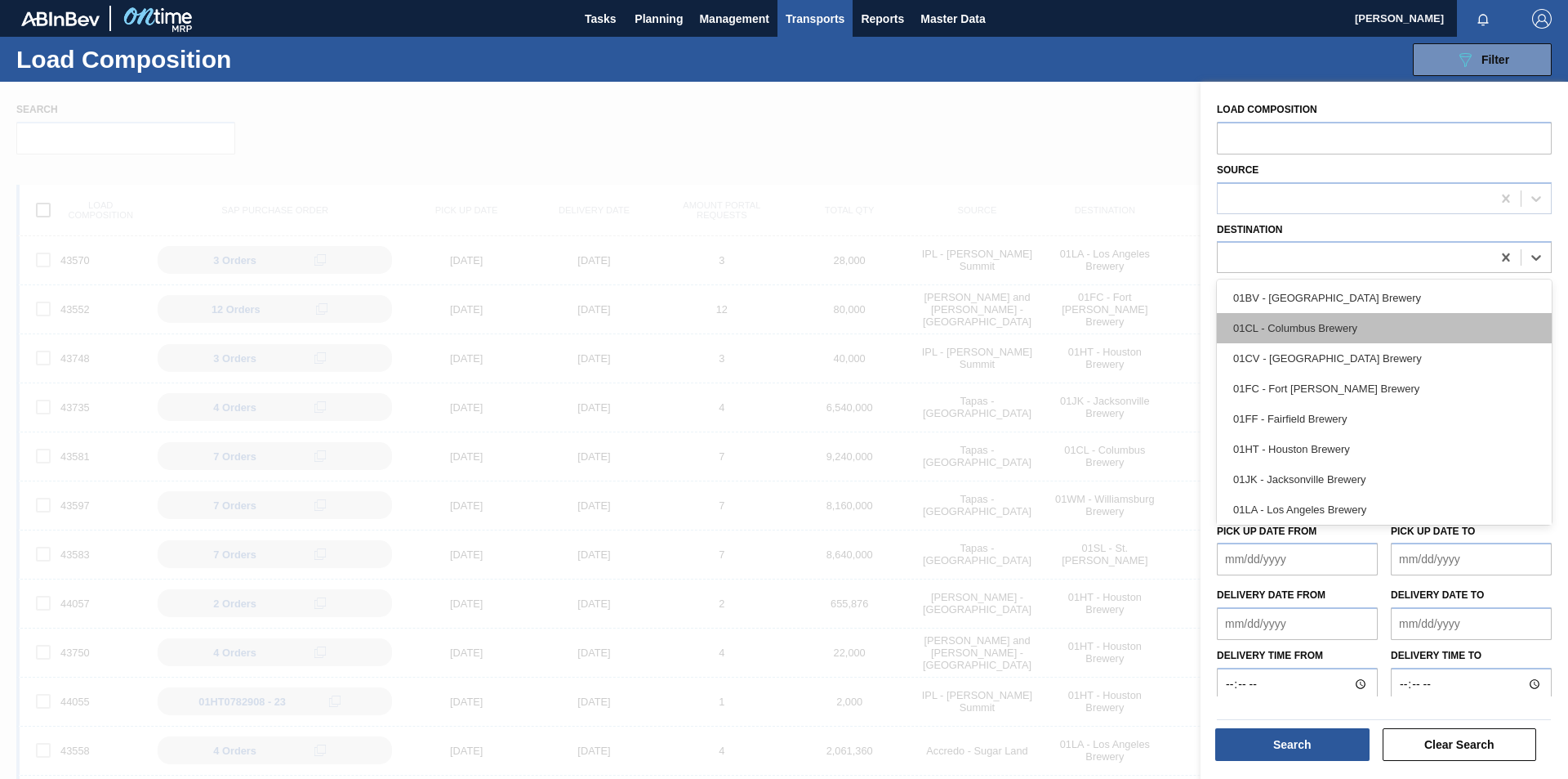
click at [1354, 326] on div "01CL - Columbus Brewery" at bounding box center [1384, 328] width 334 height 30
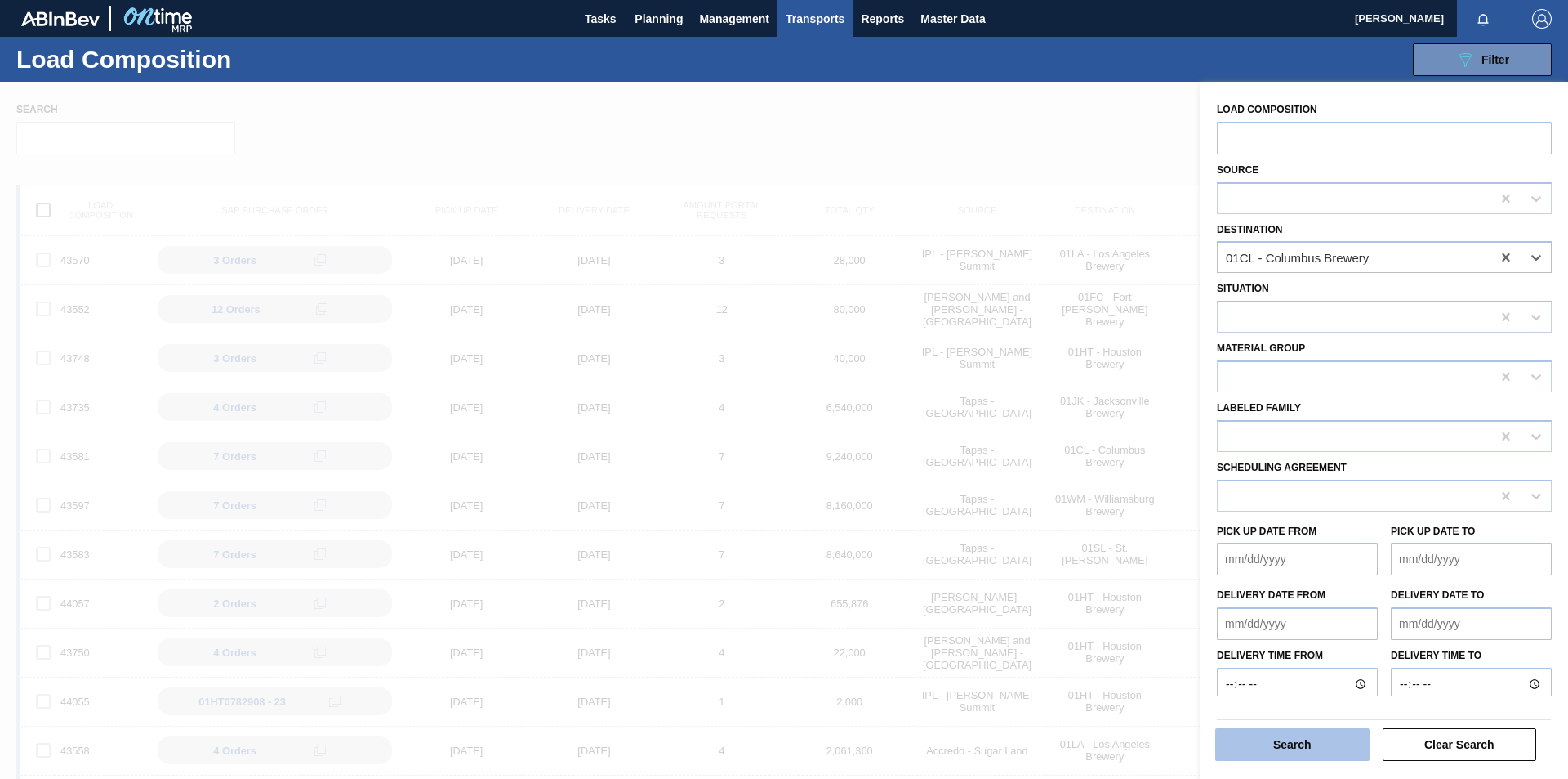
click at [1290, 753] on button "Search" at bounding box center [1291, 744] width 154 height 32
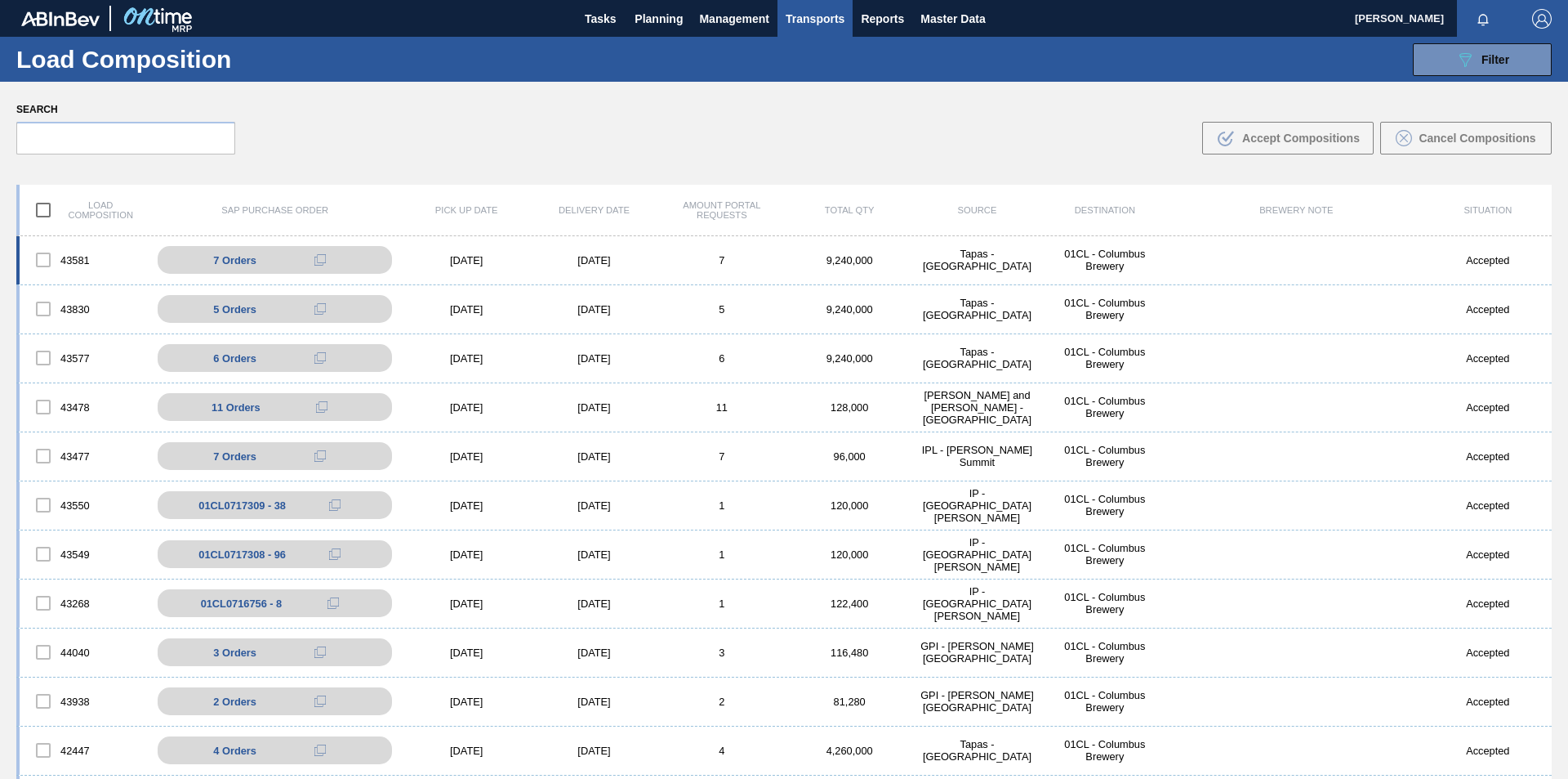
click at [896, 270] on div "43581 7 Orders 01CL0717341 - 17 01CL0717342 - 50 01CL0717343 - 6 01CL0717344 - …" at bounding box center [784, 261] width 1536 height 49
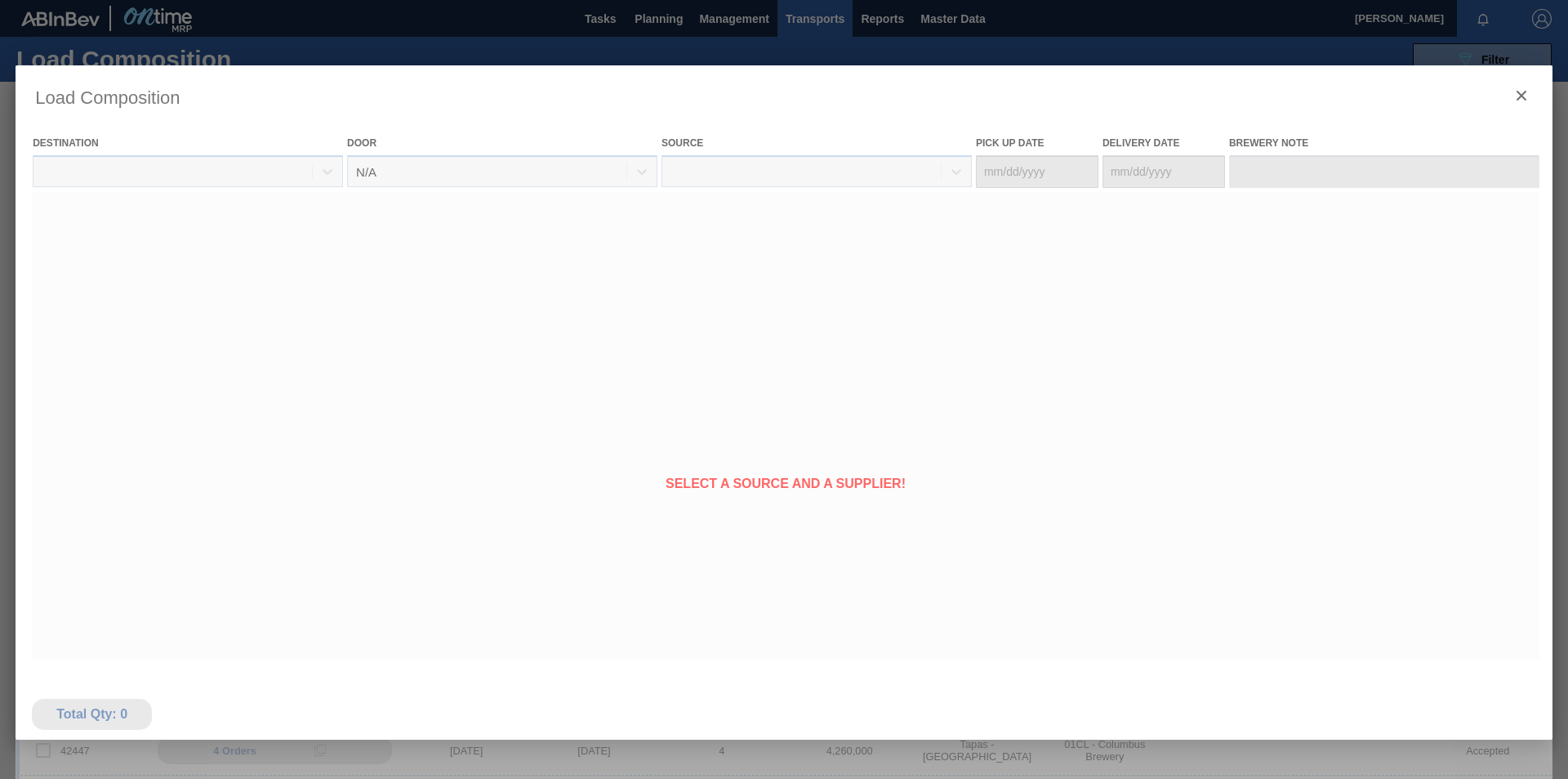
type Date "[DATE]"
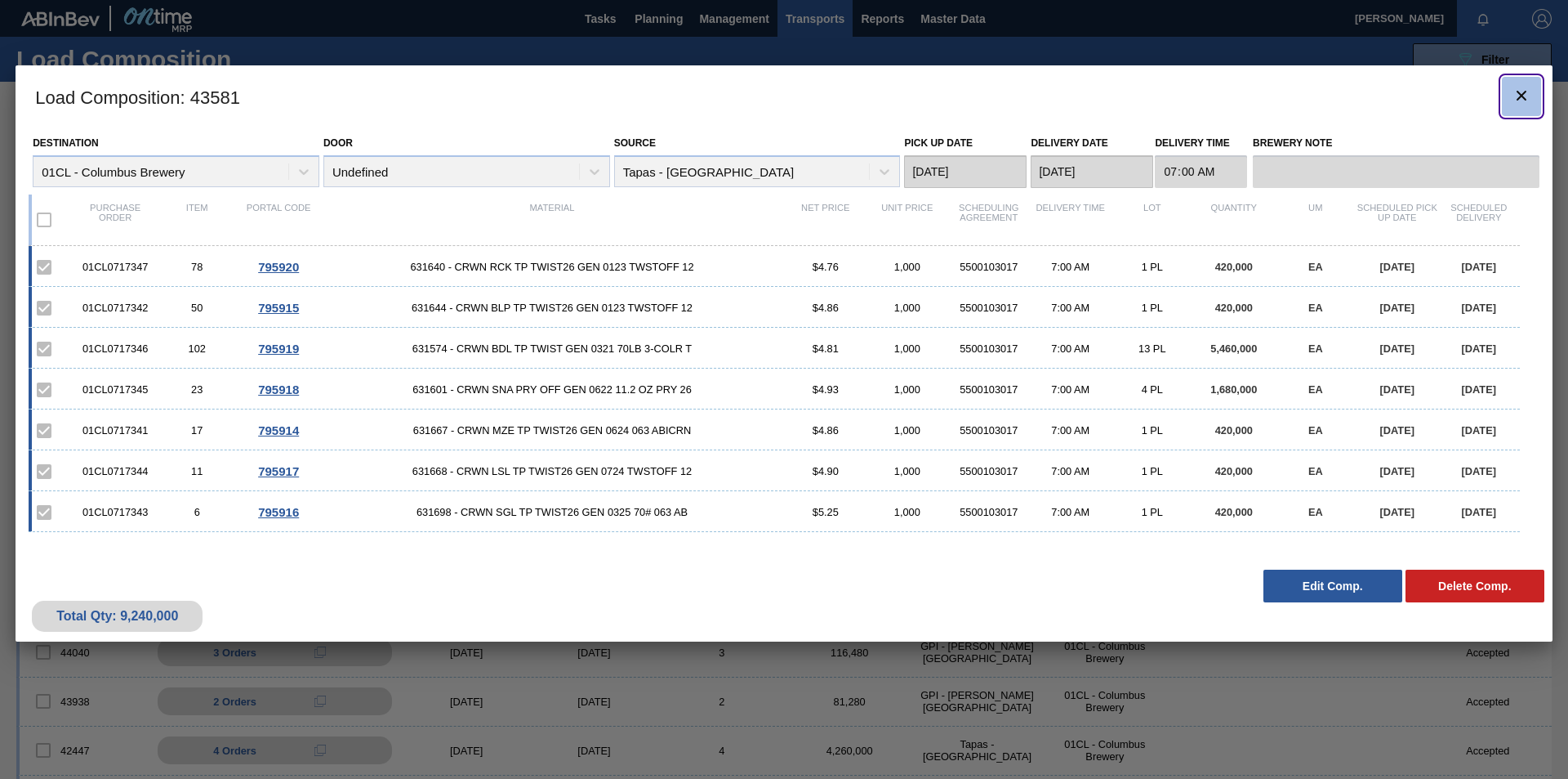
click at [1523, 99] on icon "botão de ícone" at bounding box center [1521, 95] width 20 height 20
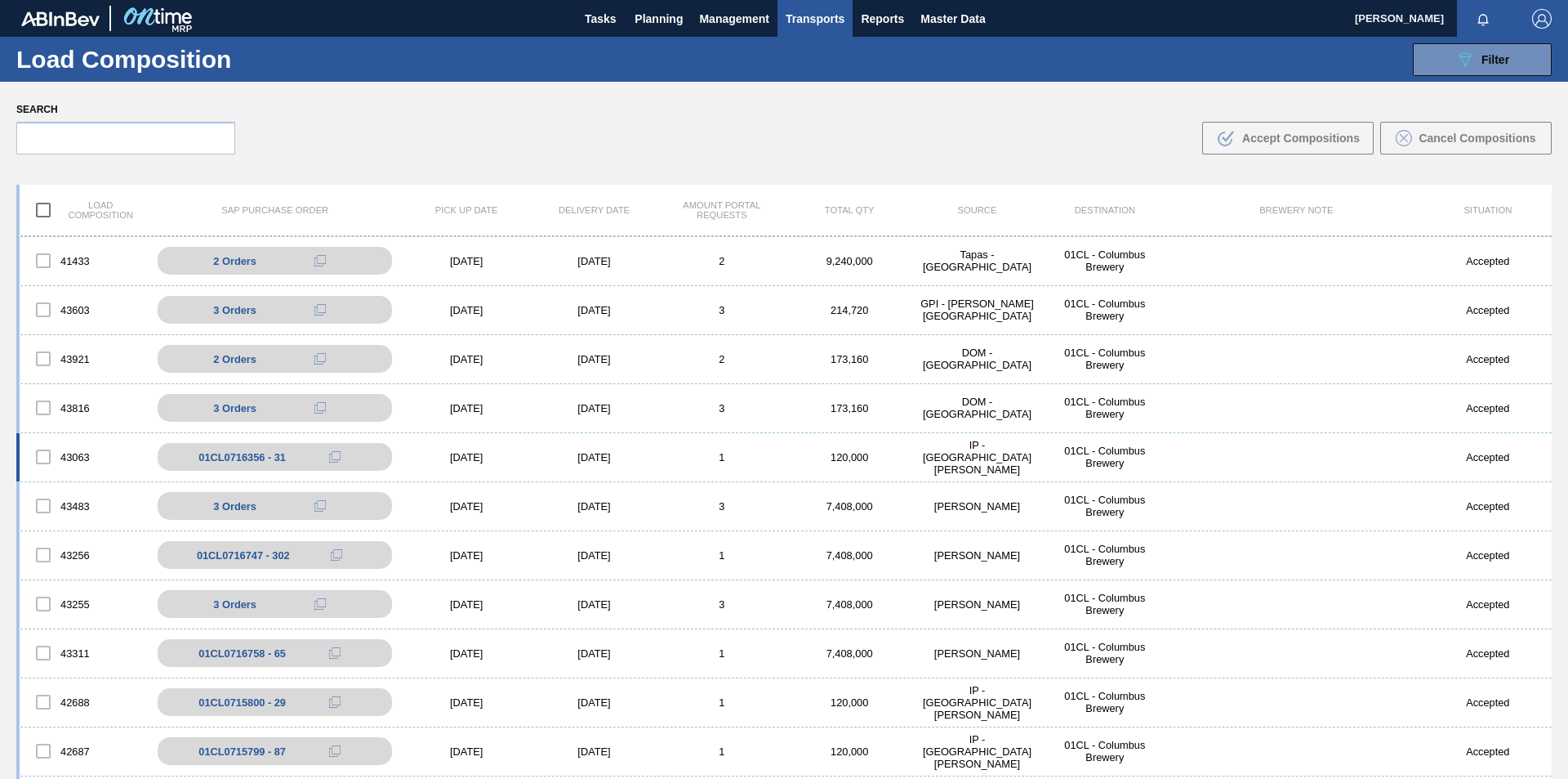
scroll to position [1832, 0]
